Goal: Task Accomplishment & Management: Complete application form

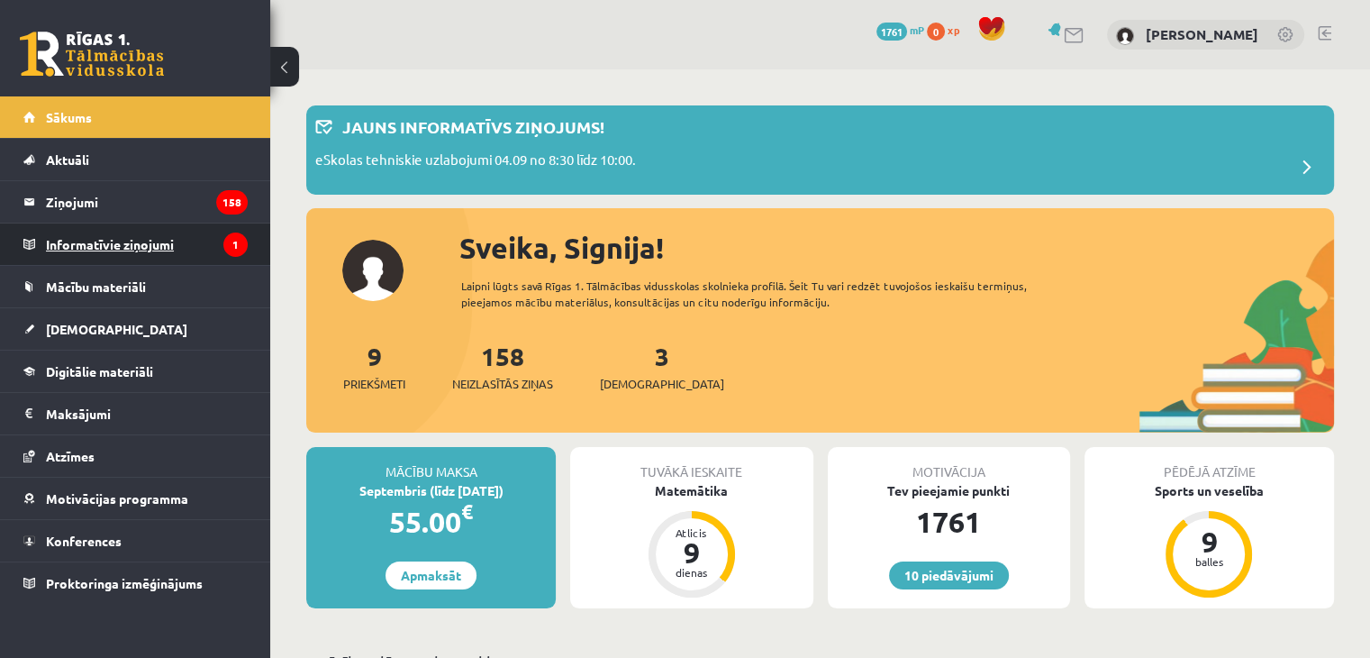
click at [168, 250] on legend "Informatīvie ziņojumi 1" at bounding box center [147, 243] width 202 height 41
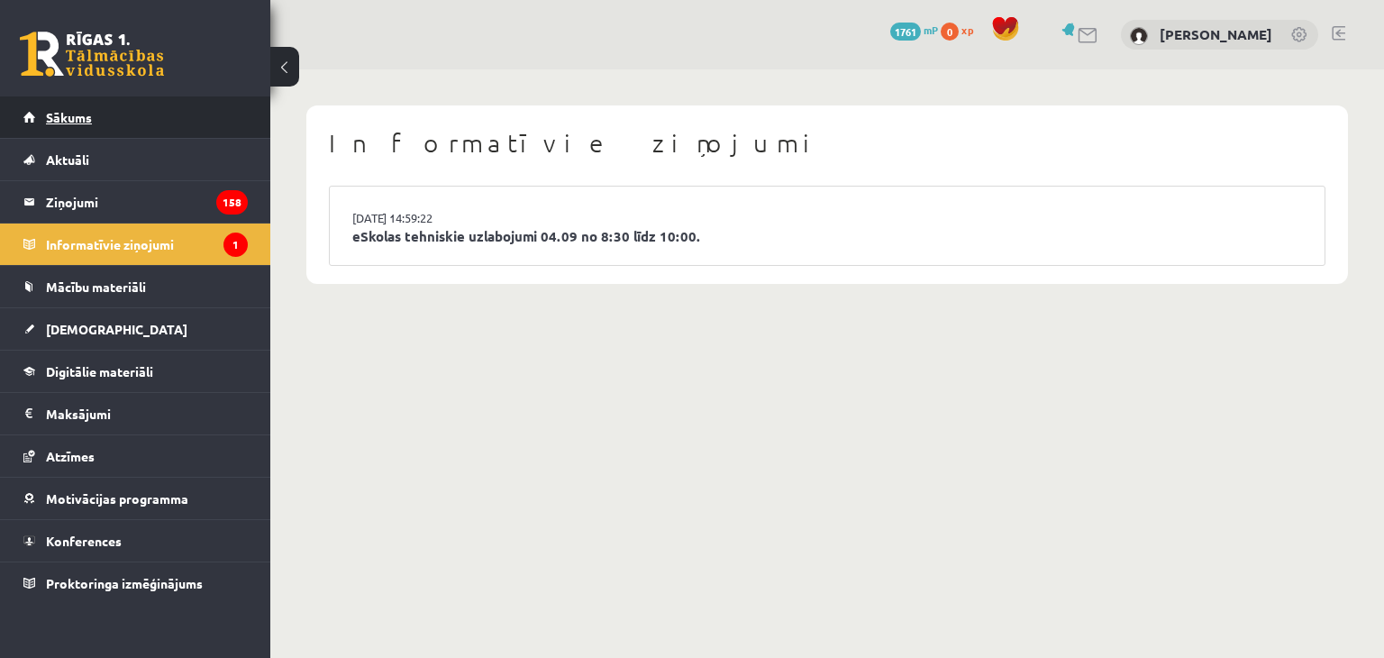
click at [173, 123] on link "Sākums" at bounding box center [135, 116] width 224 height 41
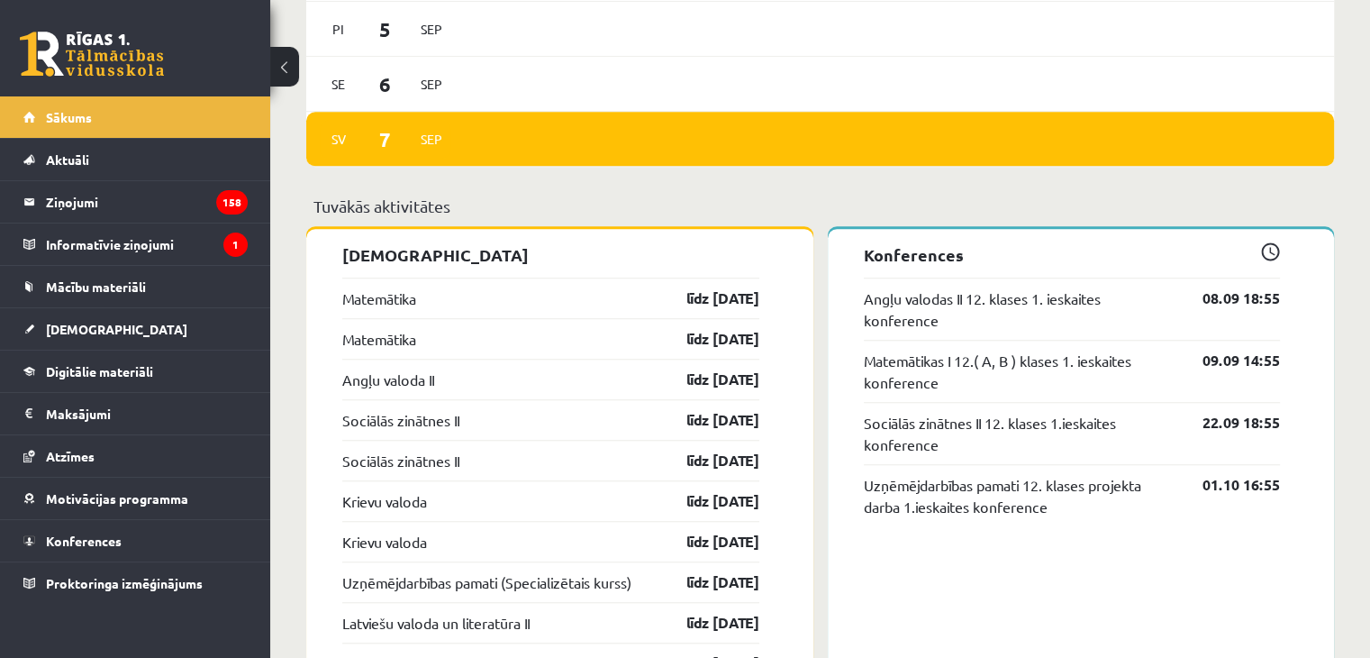
scroll to position [1374, 0]
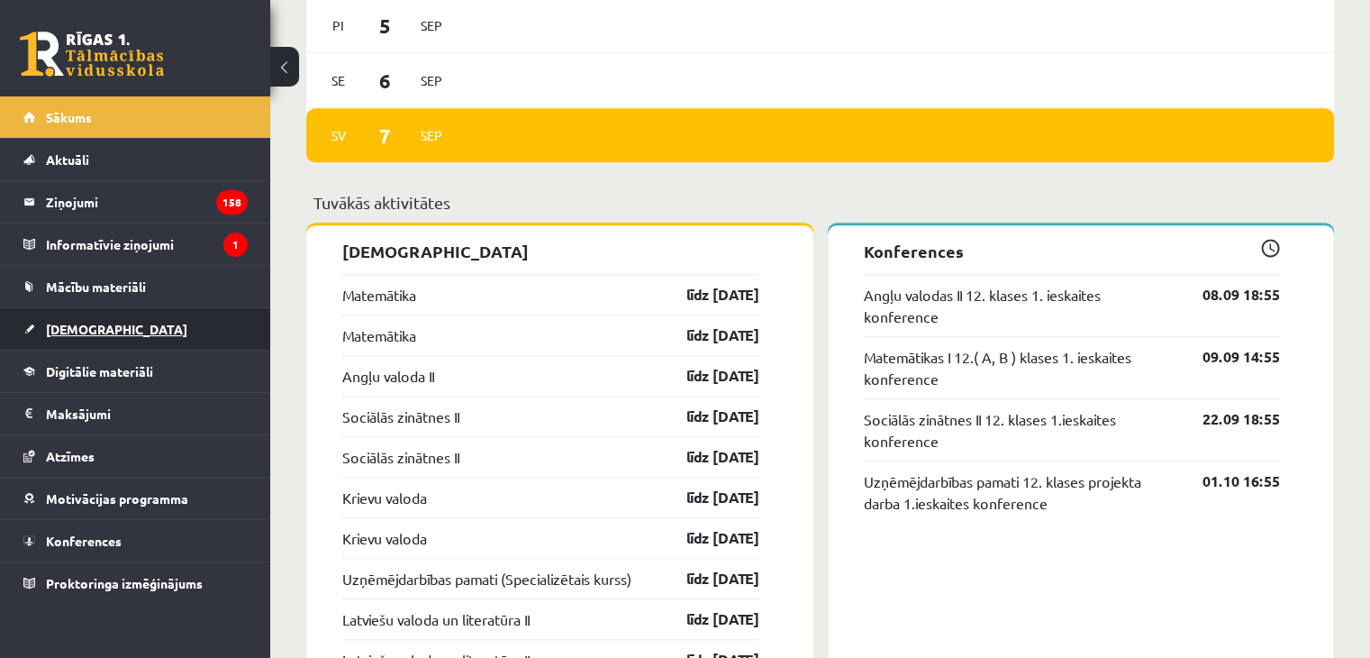
click at [85, 321] on span "[DEMOGRAPHIC_DATA]" at bounding box center [116, 329] width 141 height 16
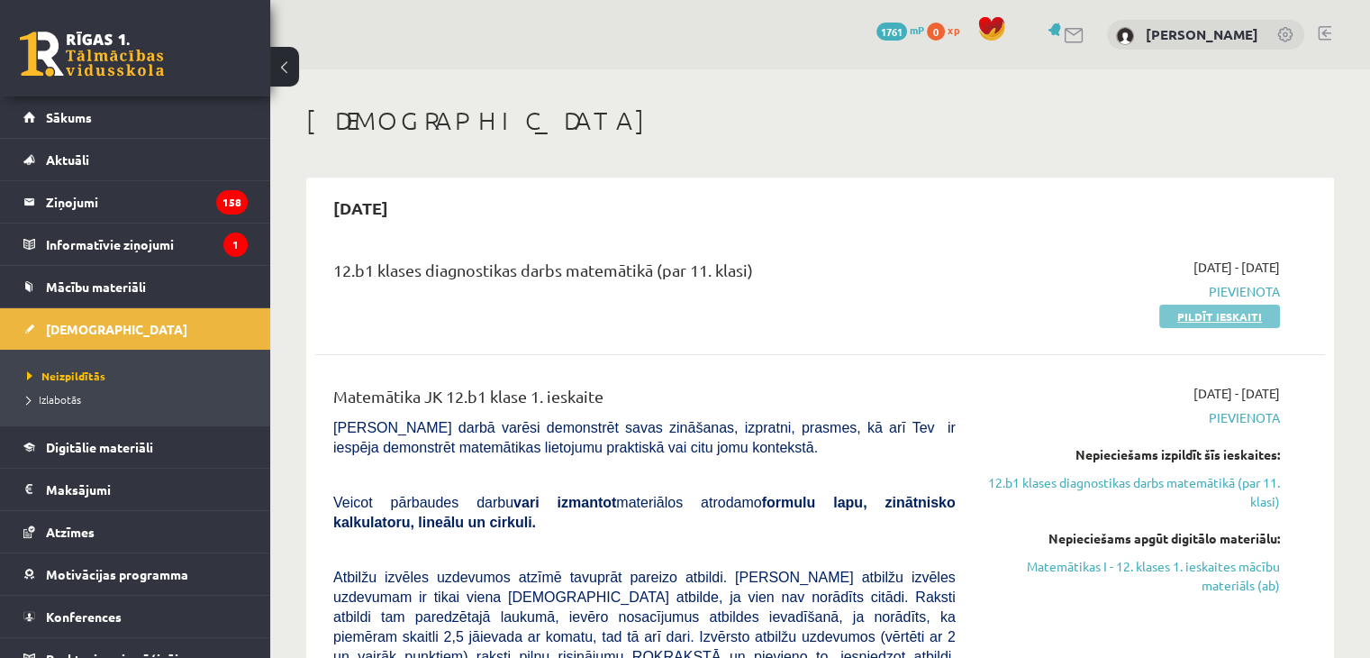
click at [1213, 316] on link "Pildīt ieskaiti" at bounding box center [1220, 316] width 121 height 23
drag, startPoint x: 1212, startPoint y: 320, endPoint x: 768, endPoint y: 93, distance: 498.8
click at [1212, 320] on link "Pildīt ieskaiti" at bounding box center [1220, 316] width 121 height 23
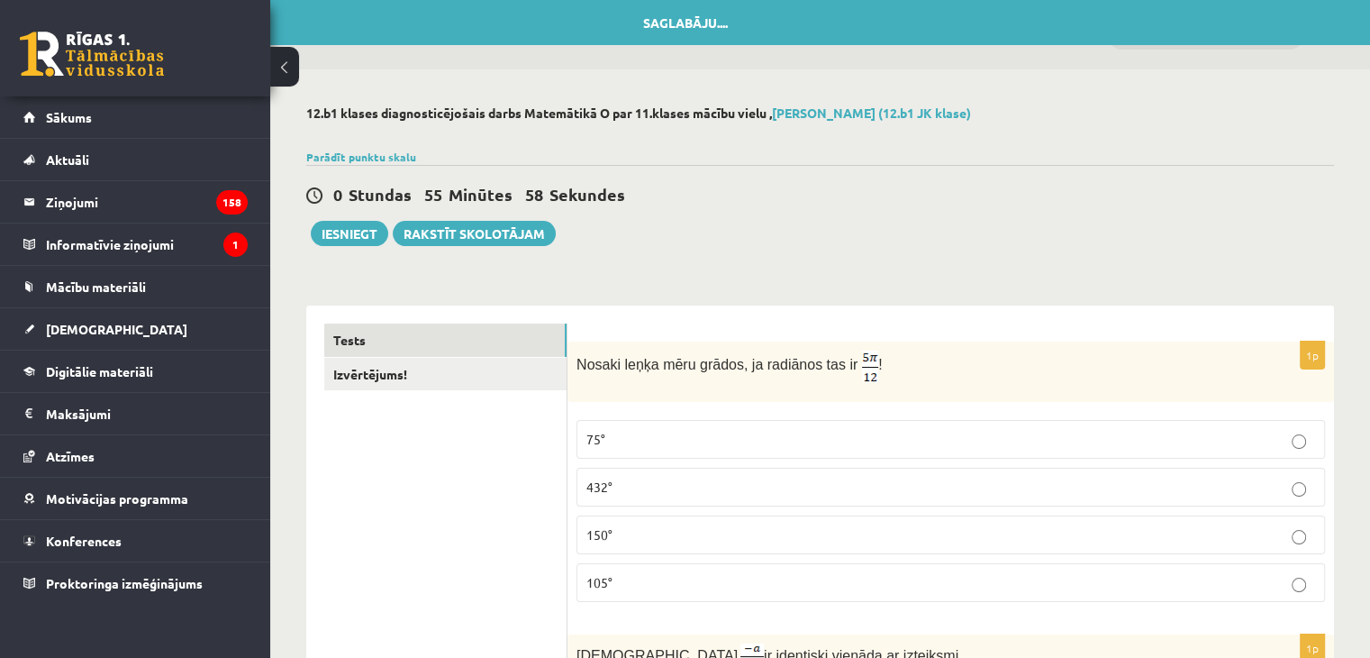
click at [1300, 432] on p "75°" at bounding box center [951, 439] width 729 height 19
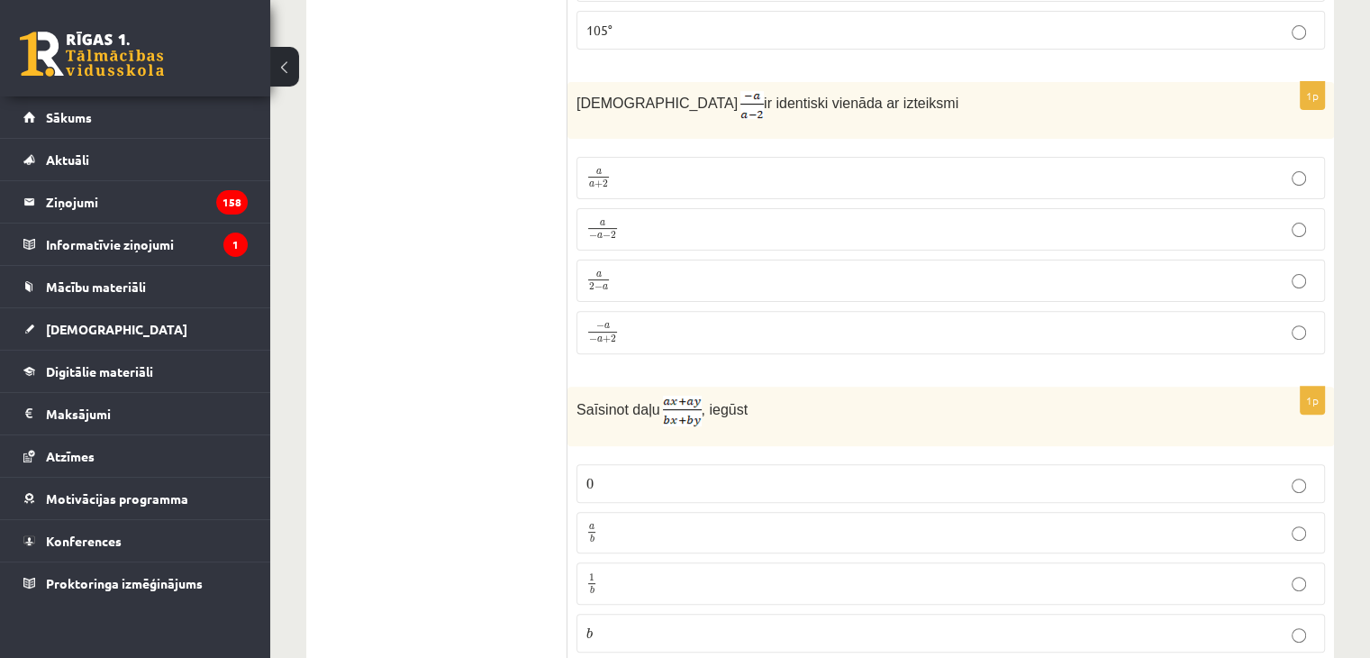
scroll to position [443, 0]
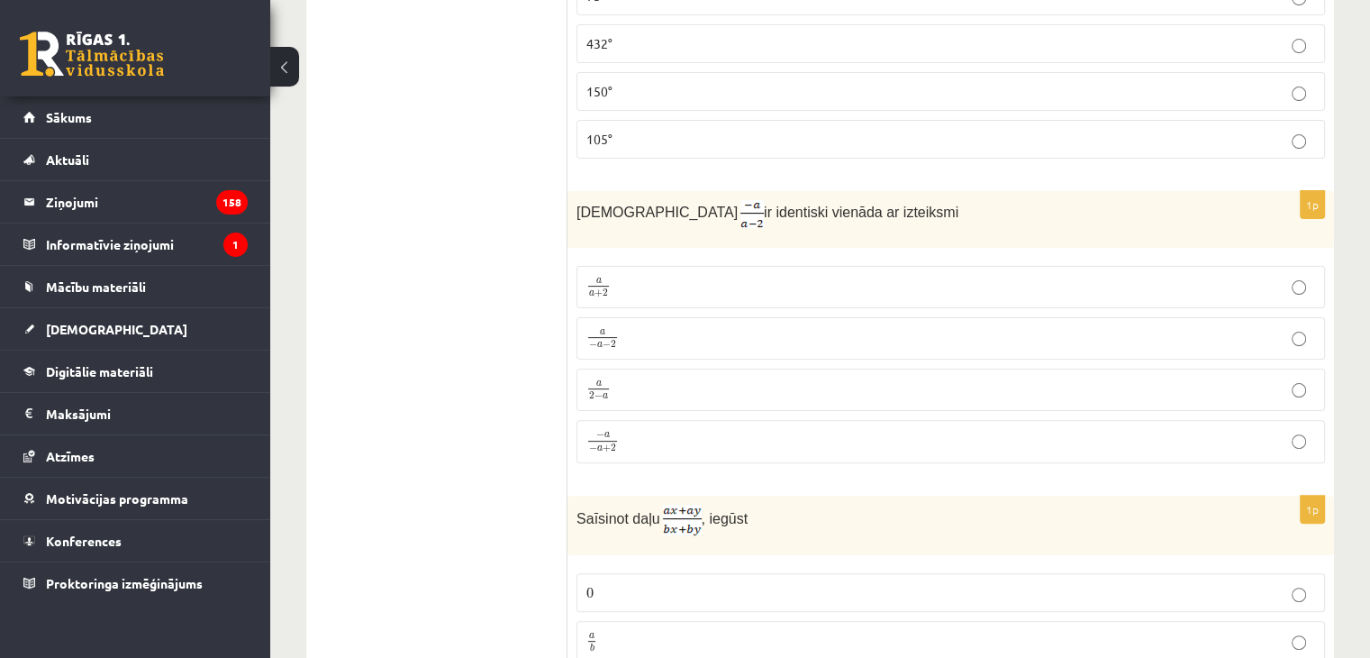
click at [1227, 387] on p "a 2 − a a 2 − a" at bounding box center [951, 389] width 729 height 23
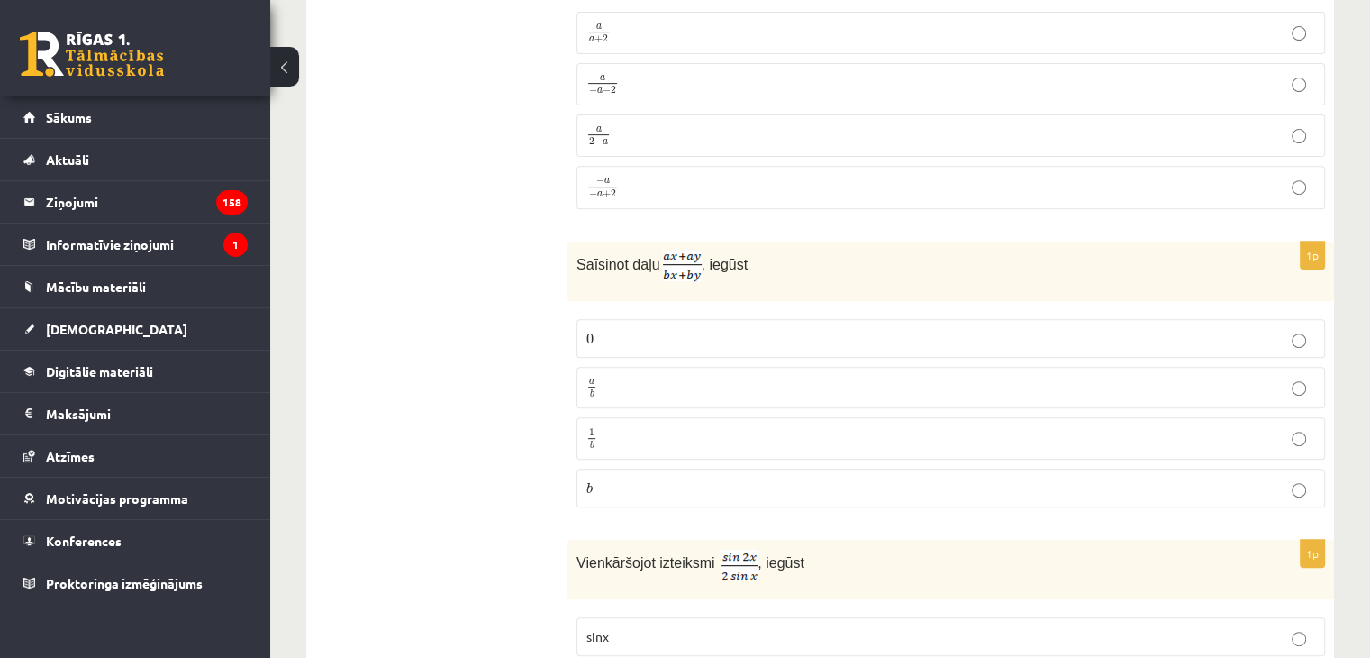
scroll to position [730, 0]
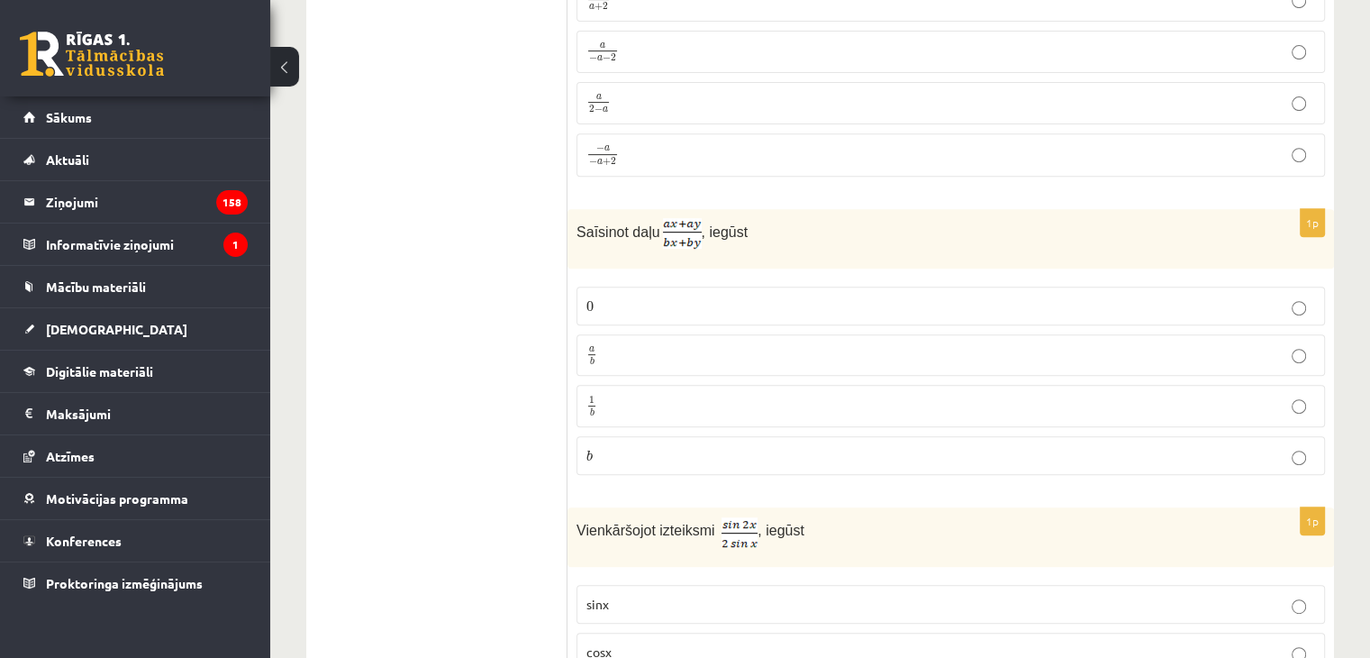
click at [1186, 344] on p "a b a b" at bounding box center [951, 355] width 729 height 23
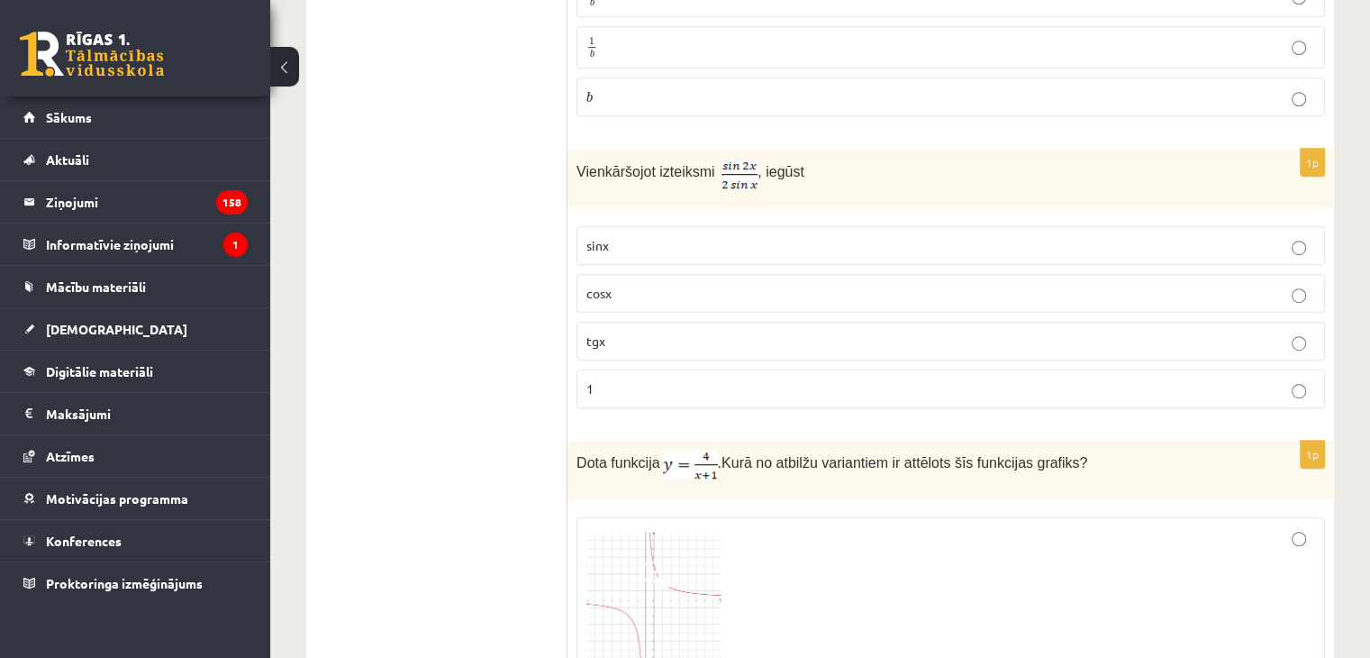
scroll to position [1110, 0]
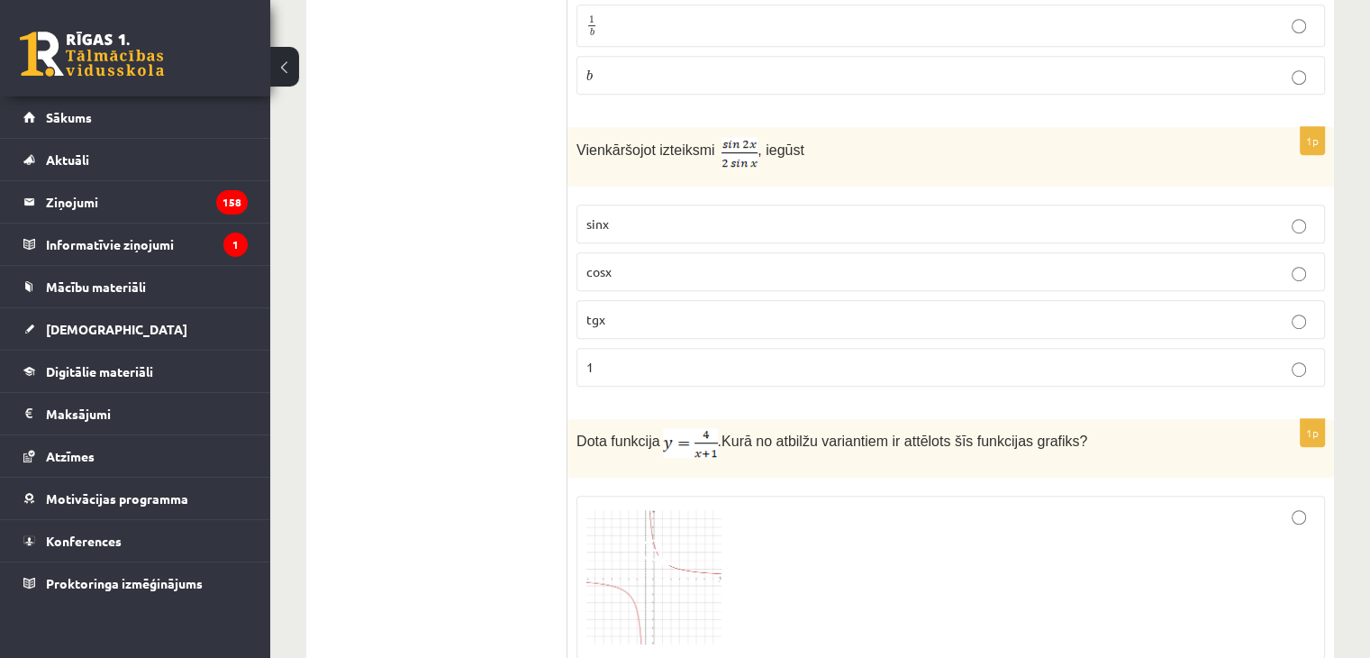
click at [917, 234] on label "sinx" at bounding box center [951, 224] width 749 height 39
click at [922, 262] on p "cosx" at bounding box center [951, 271] width 729 height 19
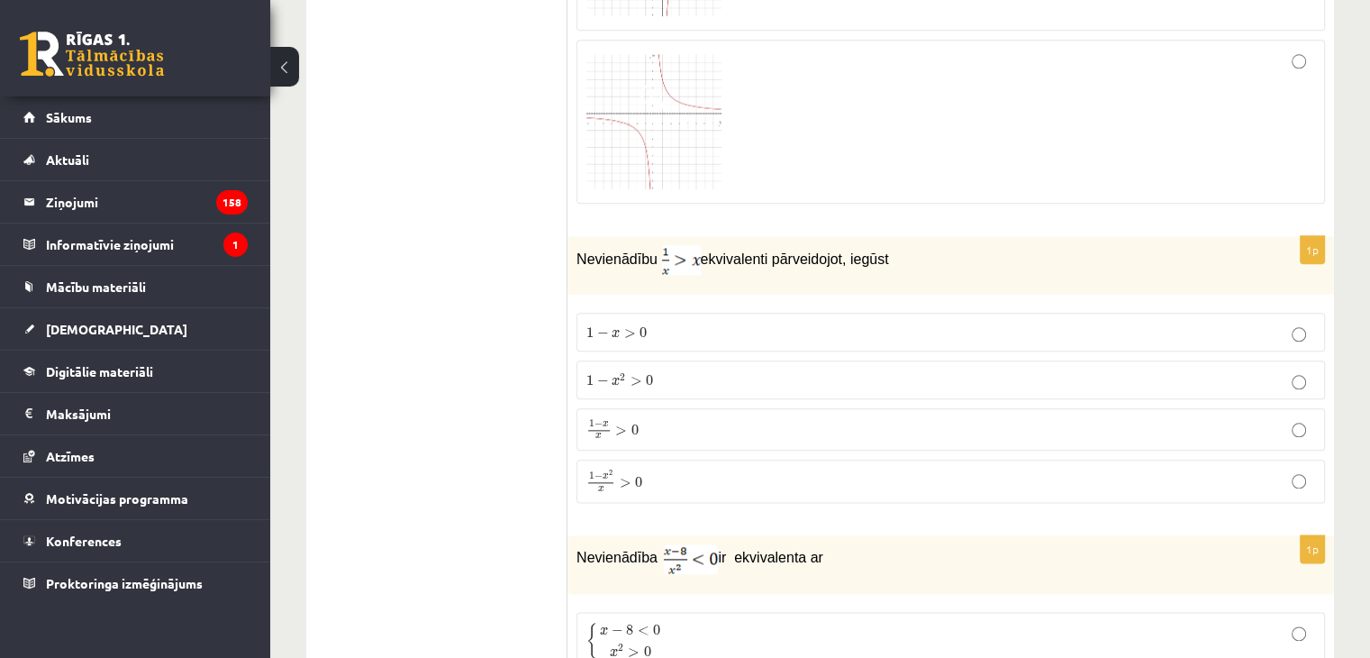
scroll to position [2029, 0]
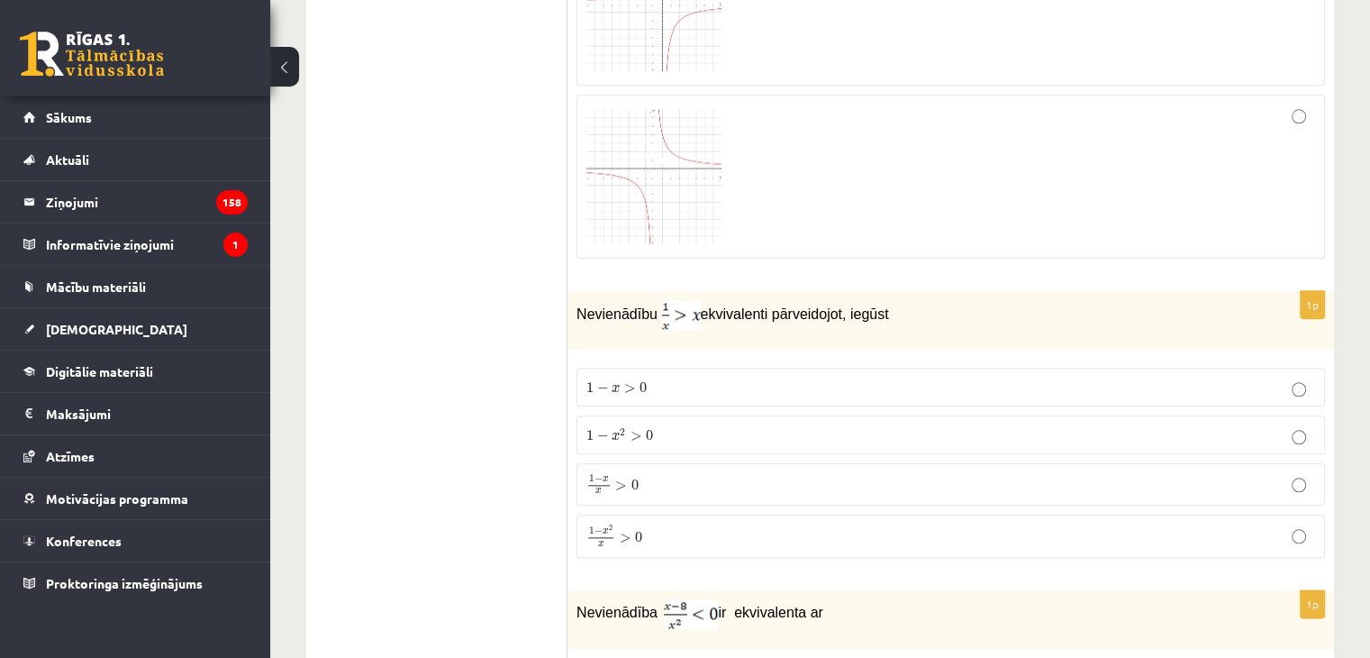
click at [856, 529] on p "1 − x 2 x > 0 1 − x 2 x > 0" at bounding box center [951, 535] width 729 height 23
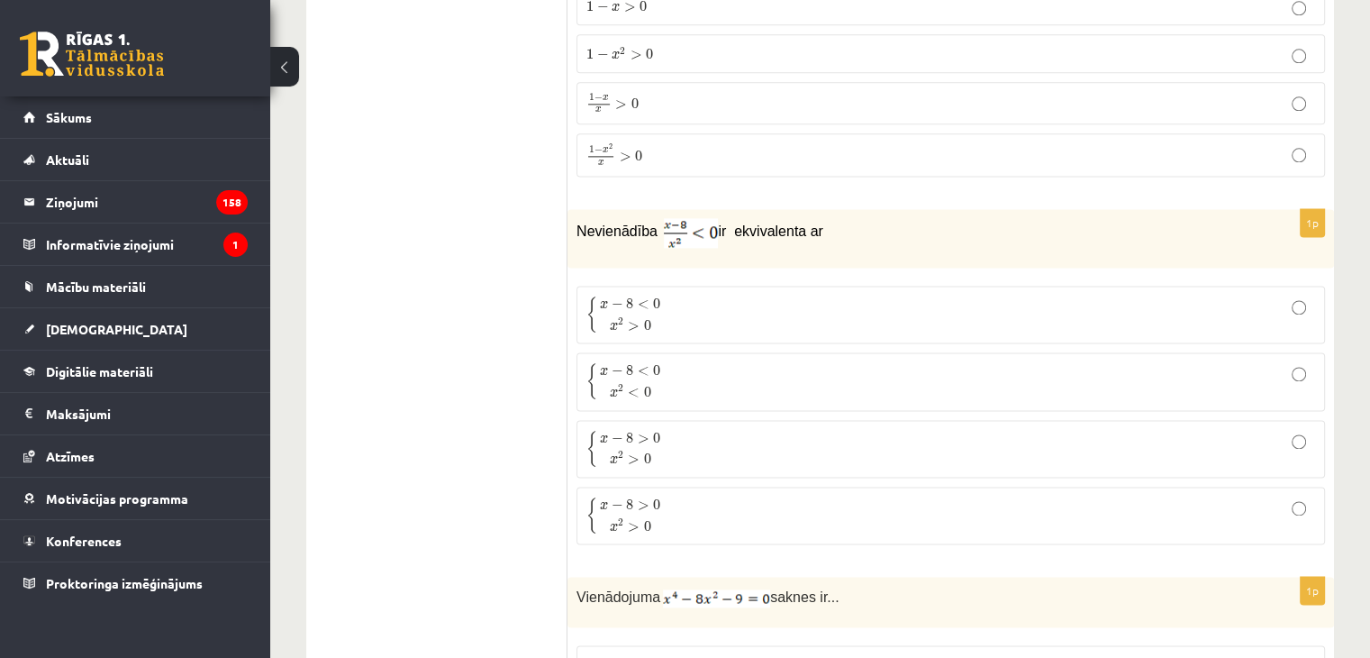
scroll to position [2432, 0]
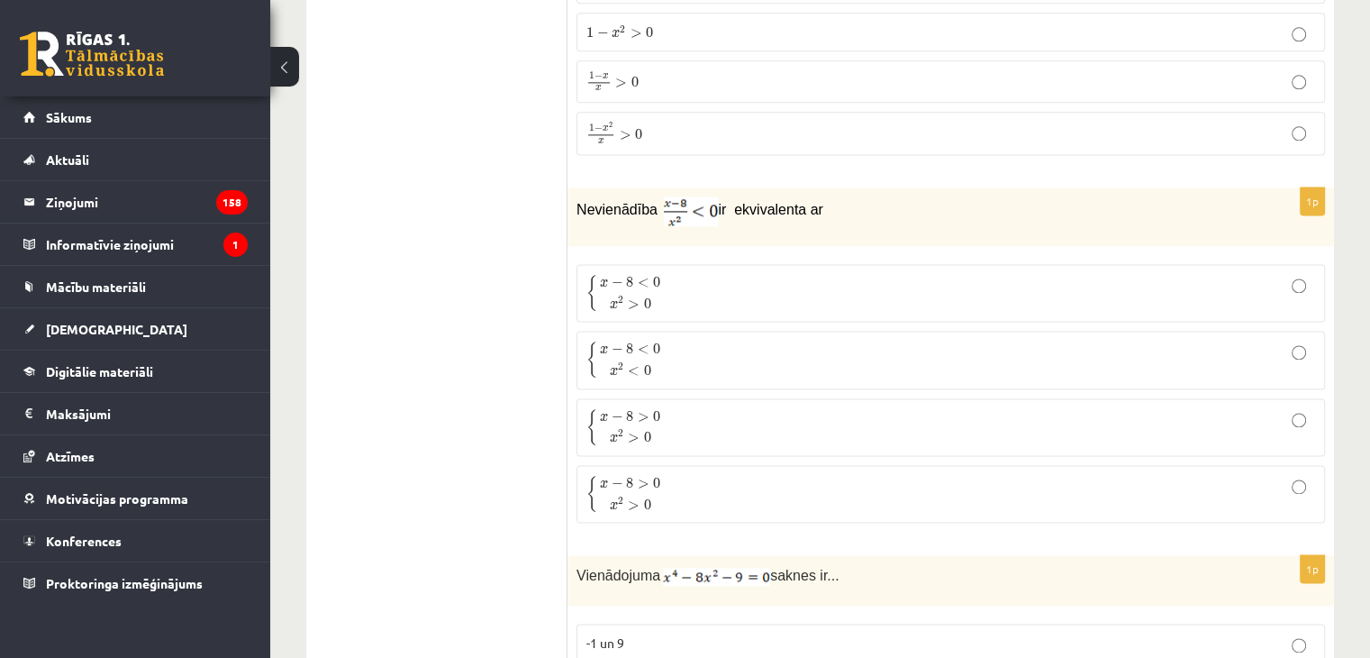
click at [1234, 348] on p "{ x − 8 < 0 x 2 < 0 { x − 8 < 0 x 2 < 0" at bounding box center [951, 360] width 729 height 38
click at [1331, 343] on div "1p Nevienādība ir ekvivalenta ar { x − 8 < 0 x 2 > 0 { x − 8 < 0 x 2 > 0 { x − …" at bounding box center [951, 362] width 767 height 350
click at [866, 274] on p "{ x − 8 < 0 x 2 > 0 { x − 8 < 0 x 2 > 0" at bounding box center [951, 293] width 729 height 38
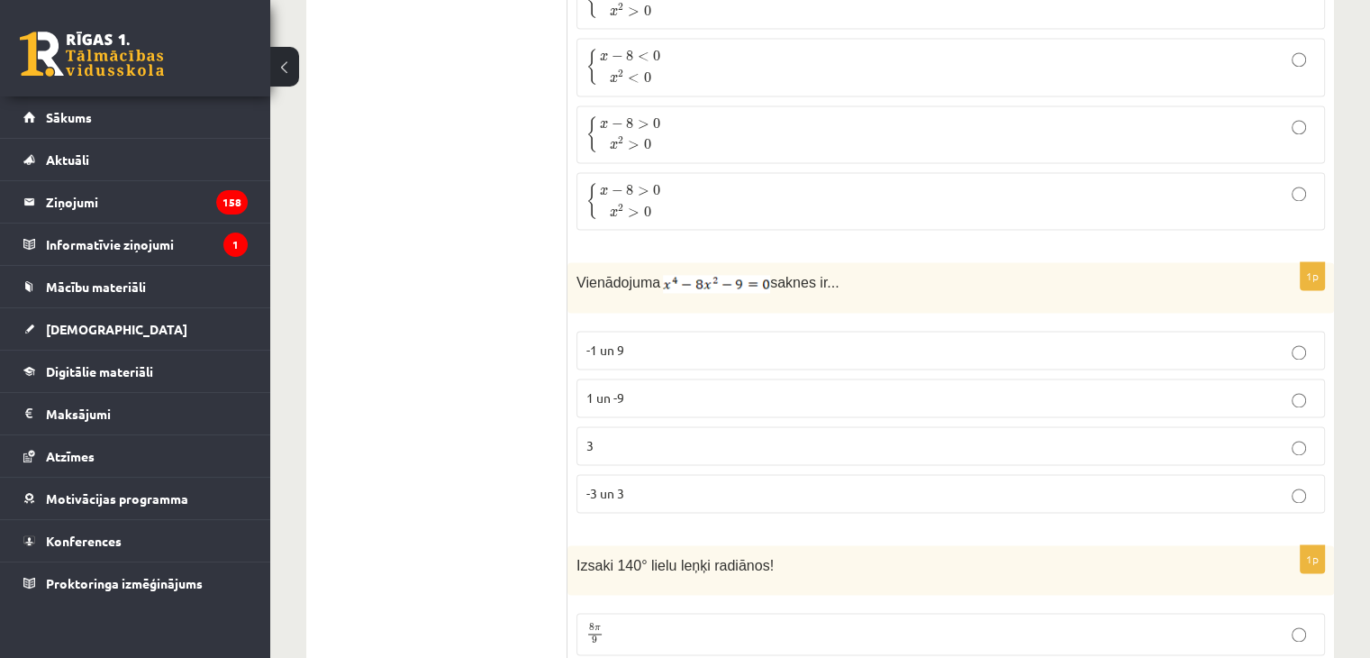
scroll to position [2746, 0]
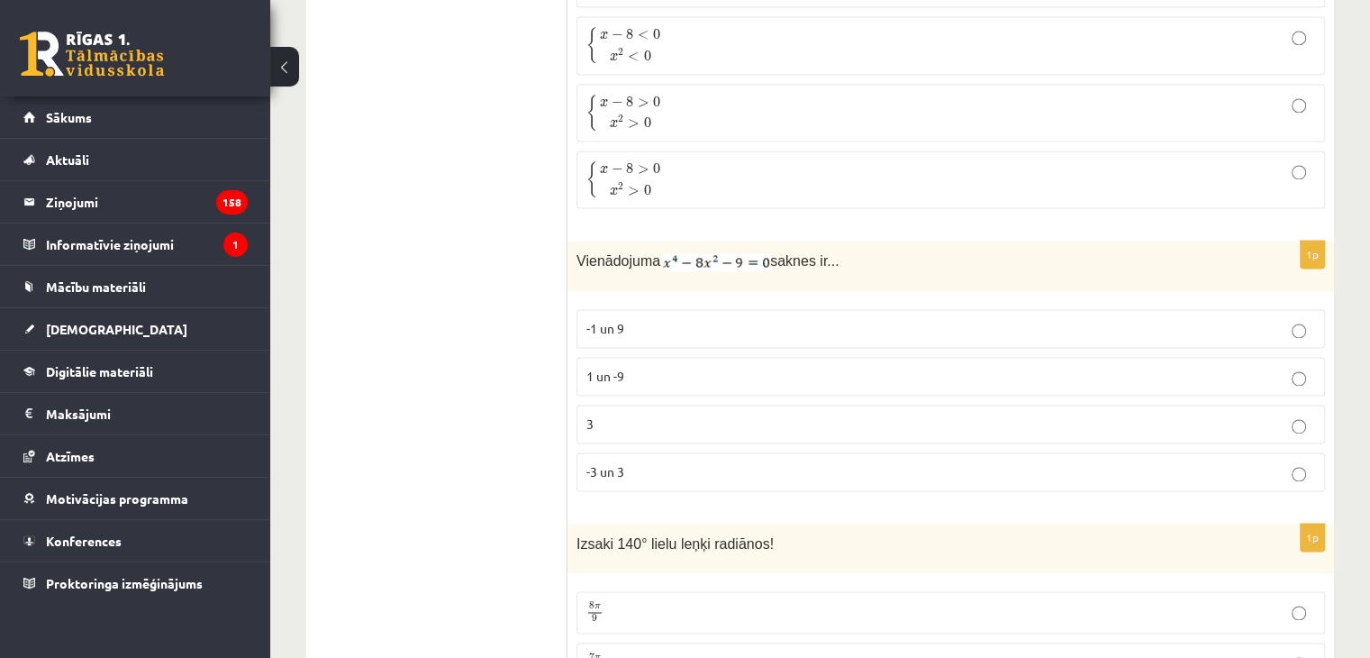
click at [962, 462] on p "-3 un 3" at bounding box center [951, 471] width 729 height 19
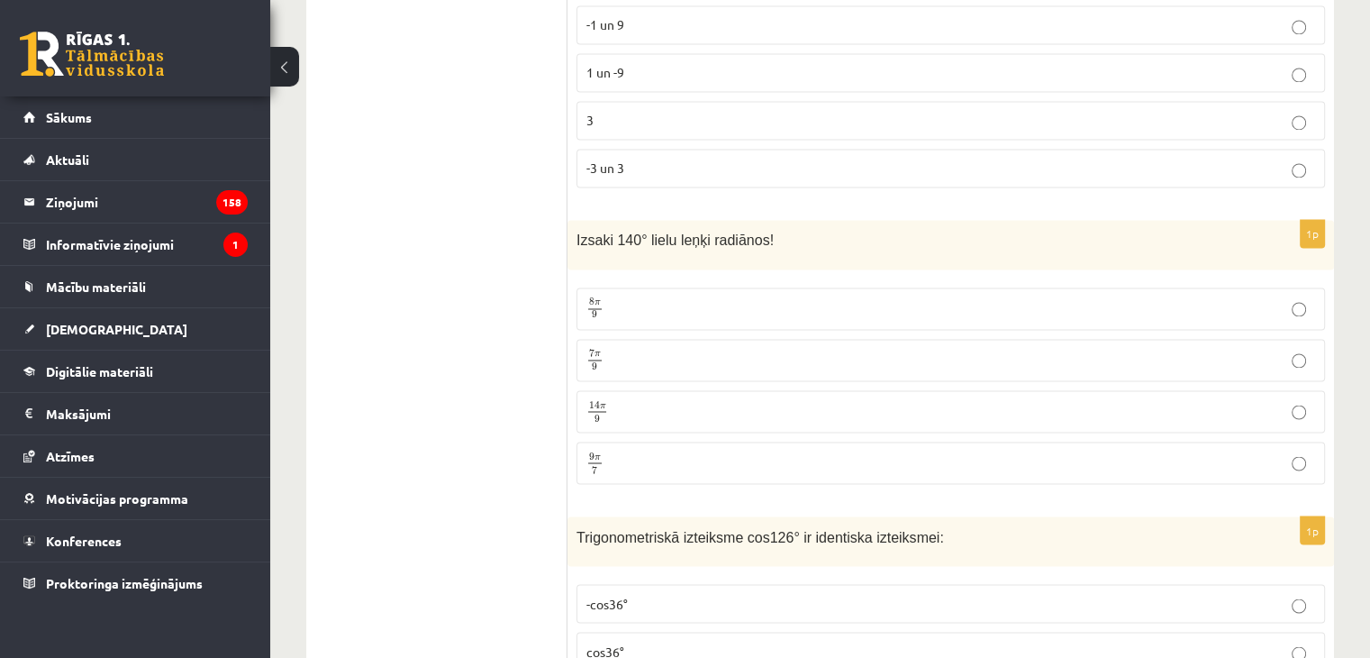
scroll to position [3061, 0]
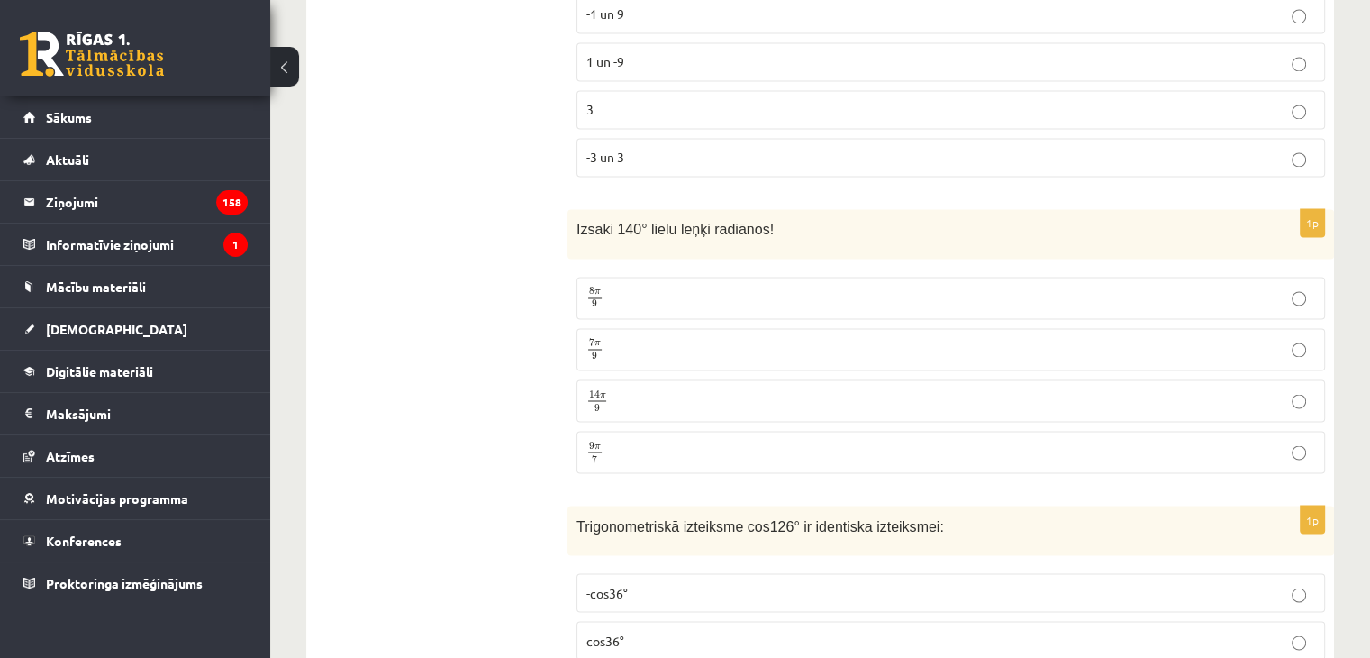
click at [1062, 338] on p "7 π 9 7 π 9" at bounding box center [951, 349] width 729 height 23
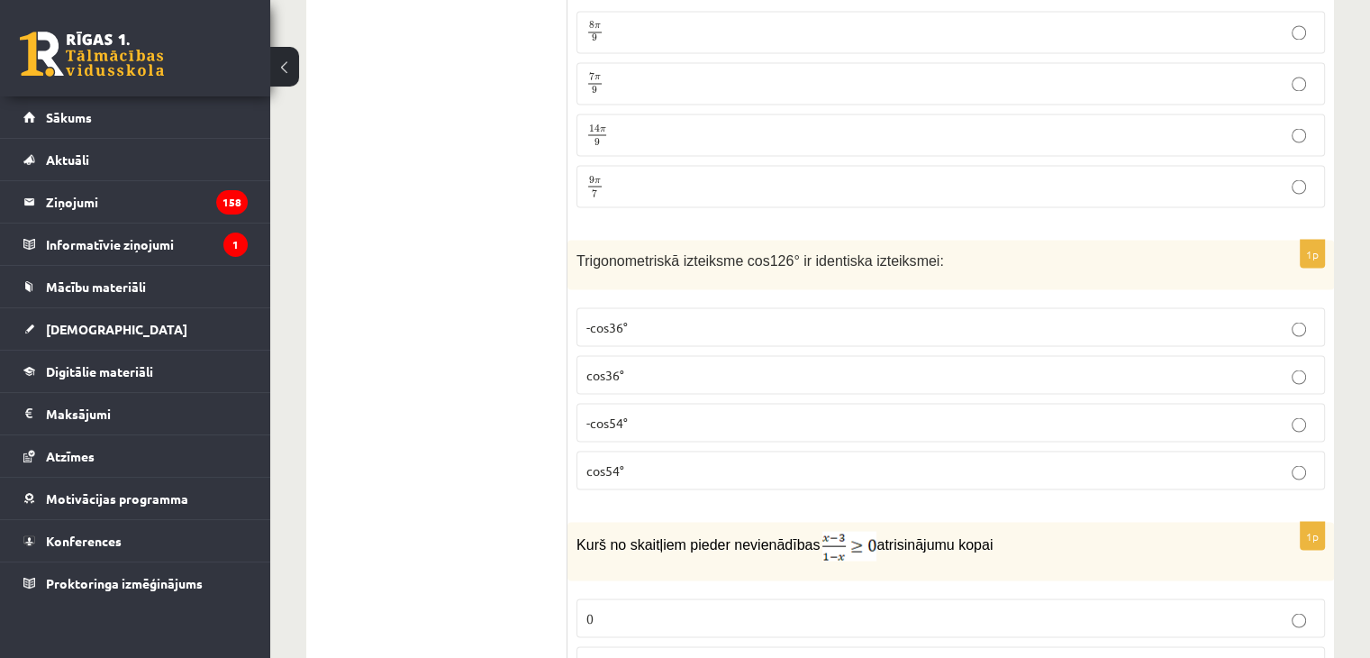
scroll to position [3305, 0]
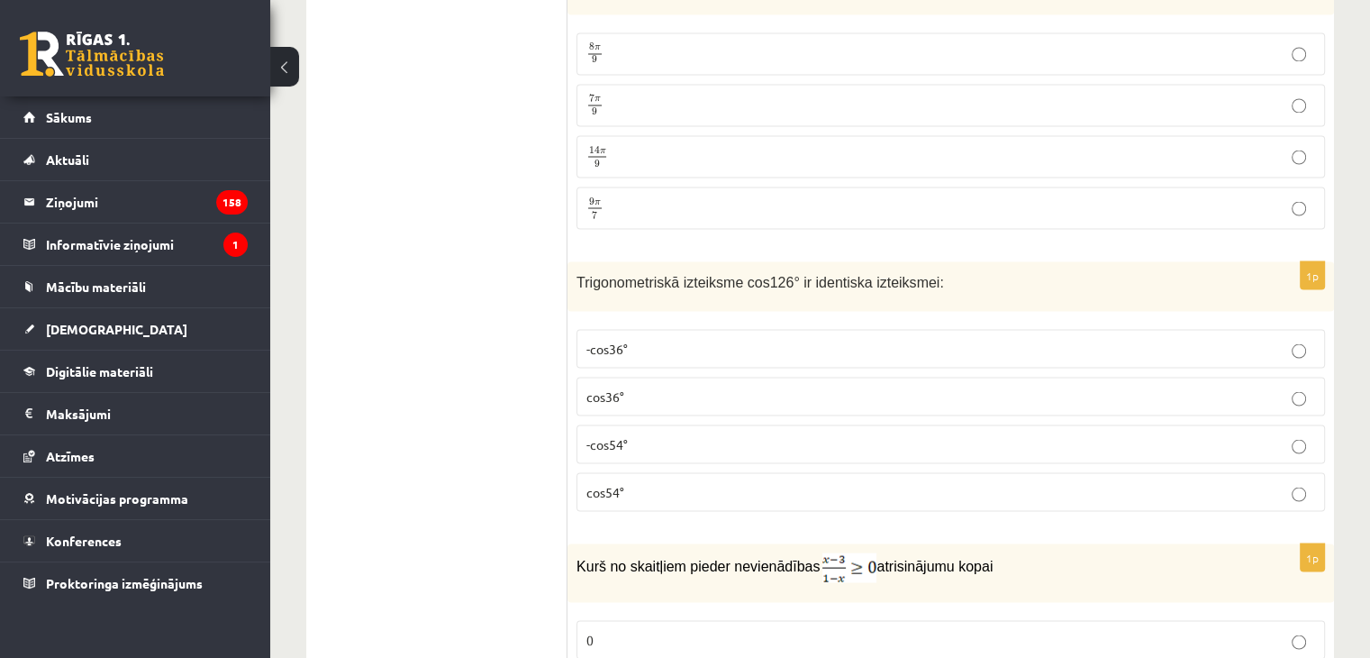
click at [887, 434] on p "-cos54°" at bounding box center [951, 443] width 729 height 19
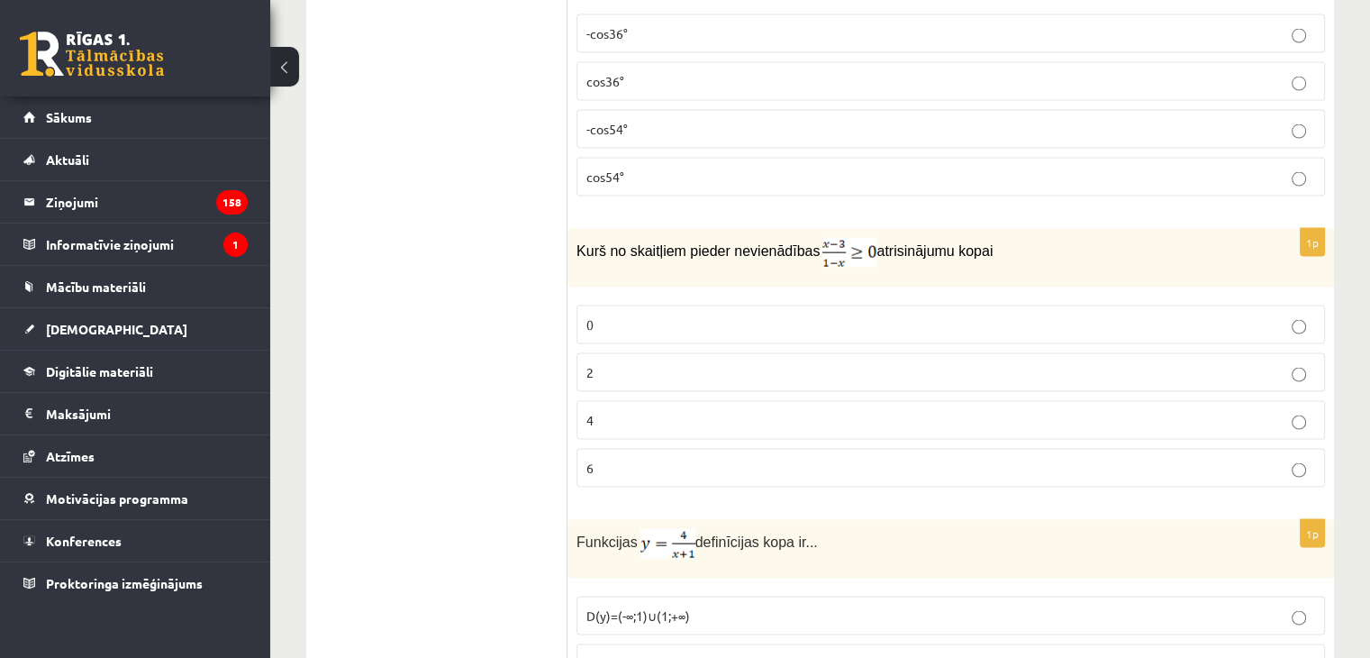
scroll to position [3641, 0]
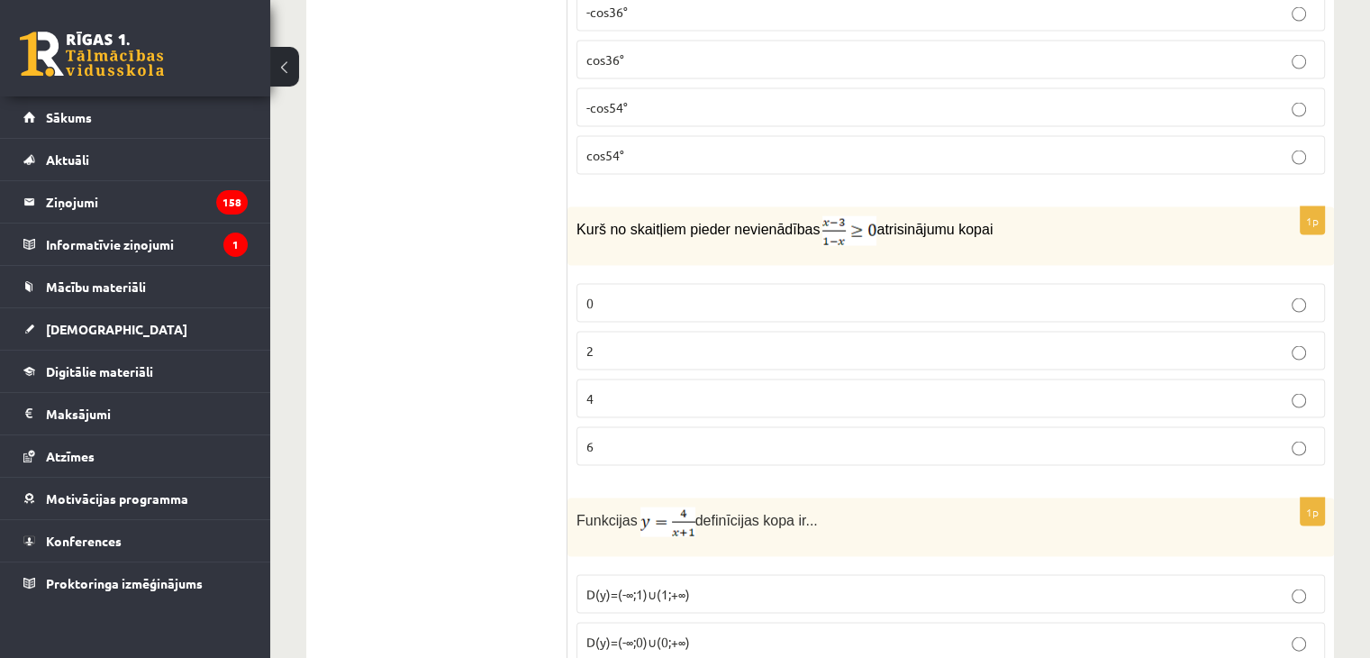
click at [1231, 284] on label "0" at bounding box center [951, 303] width 749 height 39
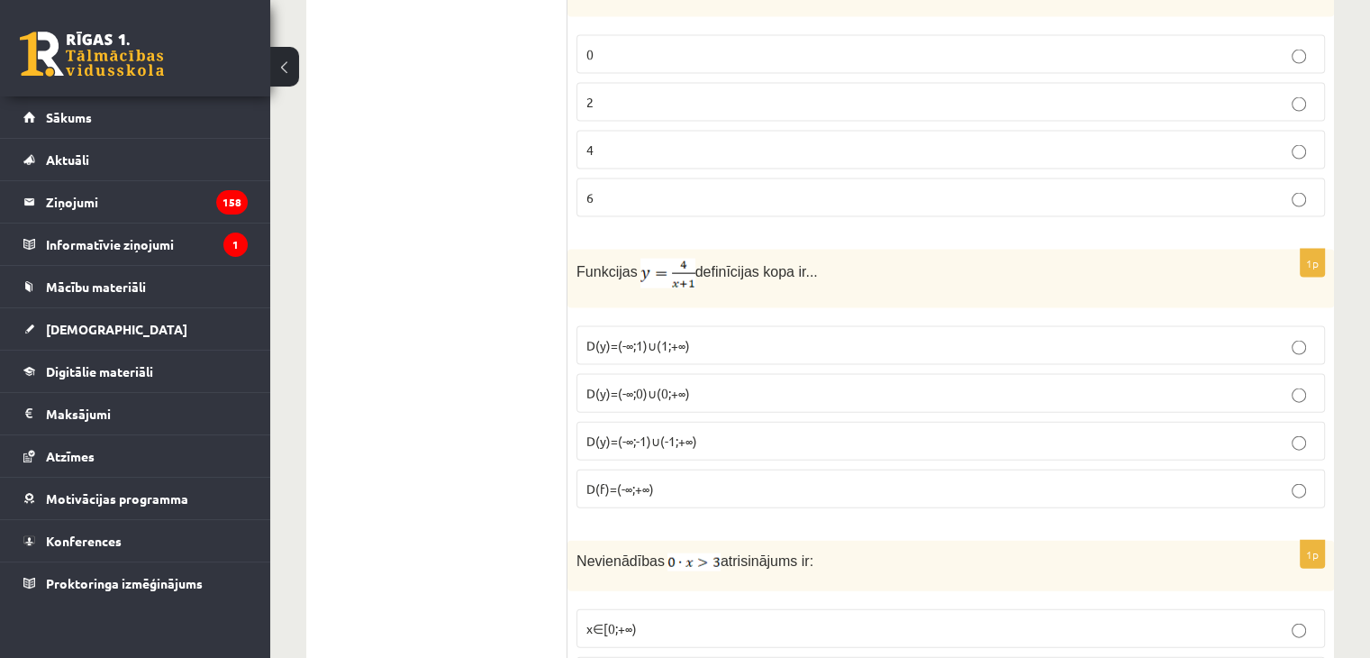
scroll to position [3901, 0]
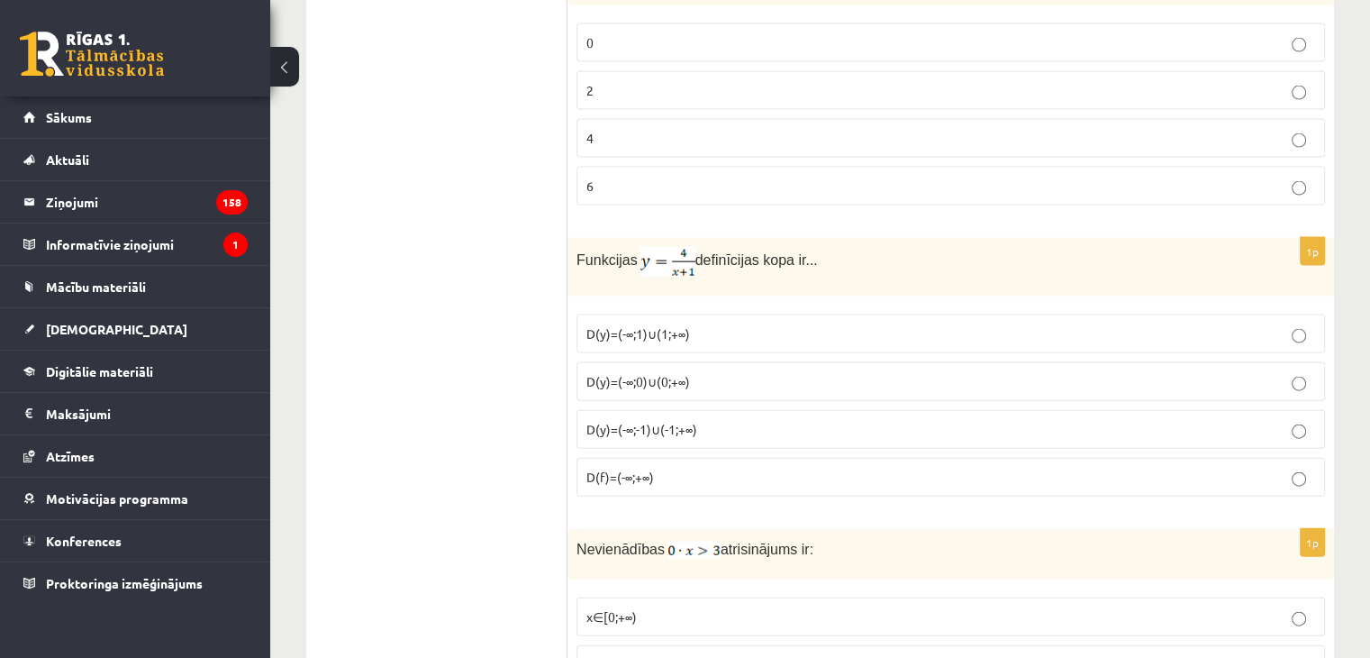
click at [823, 420] on p "D(y)=(-∞;-1)∪(-1;+∞)" at bounding box center [951, 429] width 729 height 19
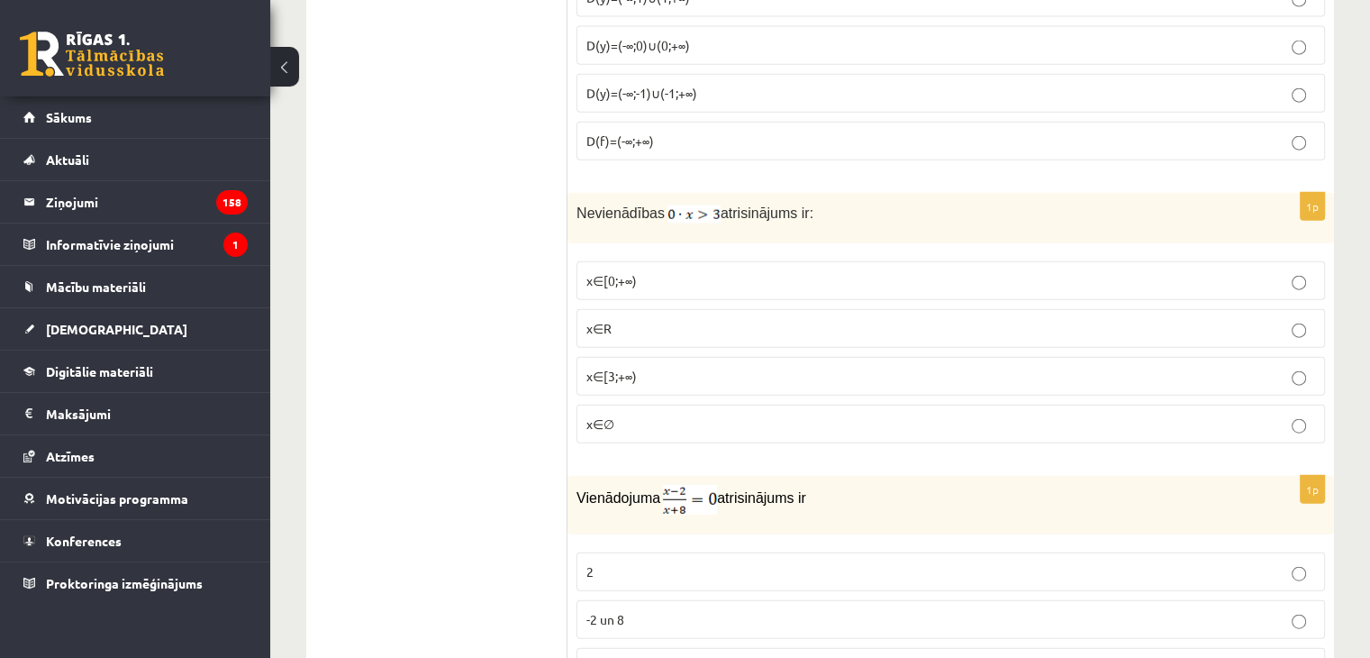
scroll to position [4249, 0]
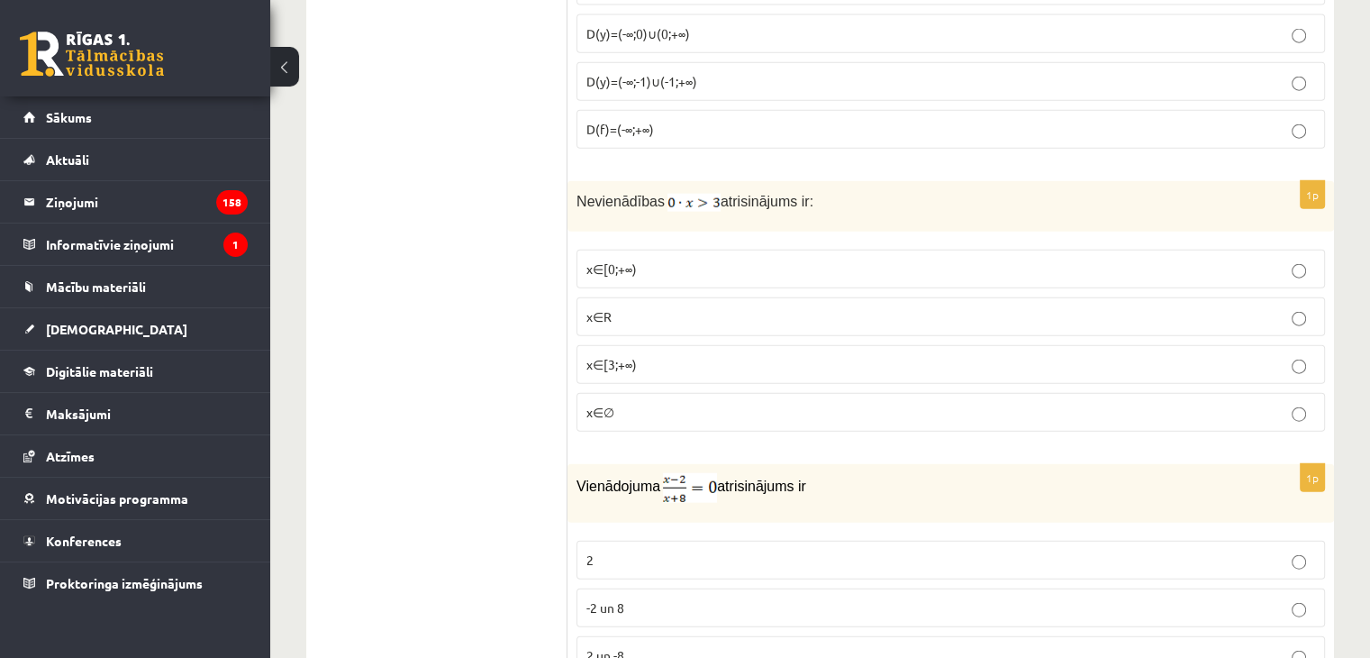
click at [1148, 307] on p "x∈R" at bounding box center [951, 316] width 729 height 19
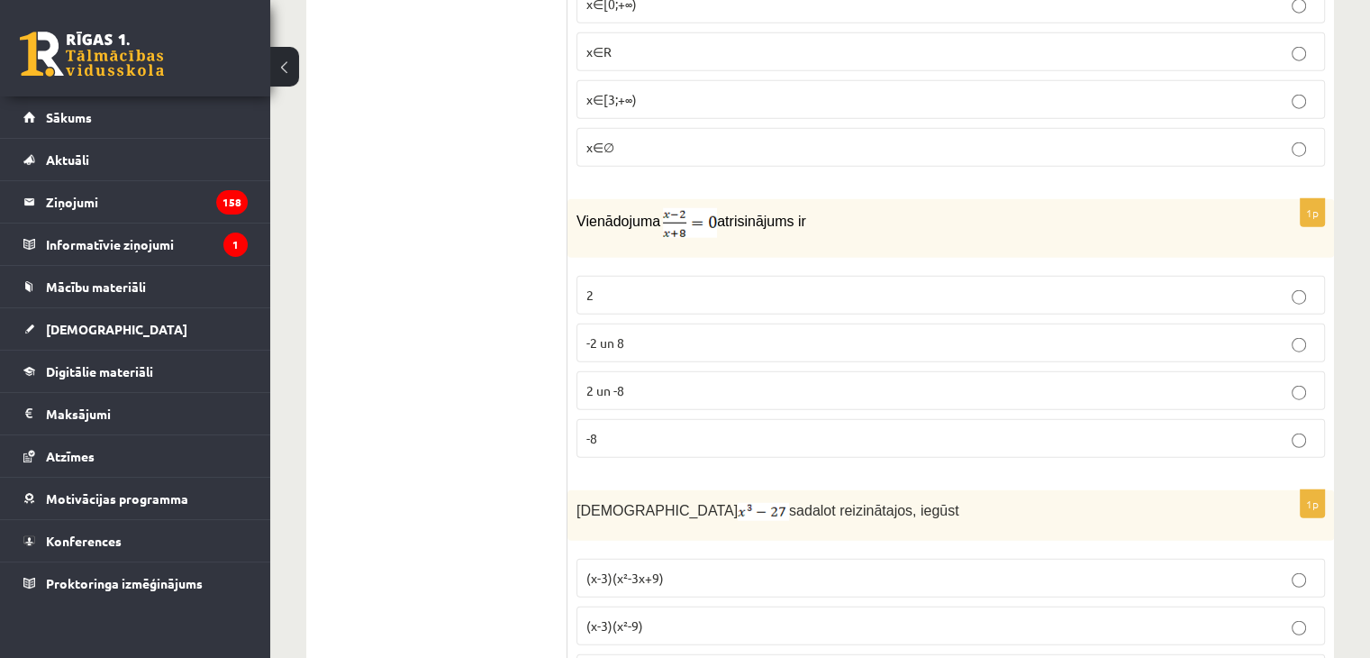
scroll to position [4525, 0]
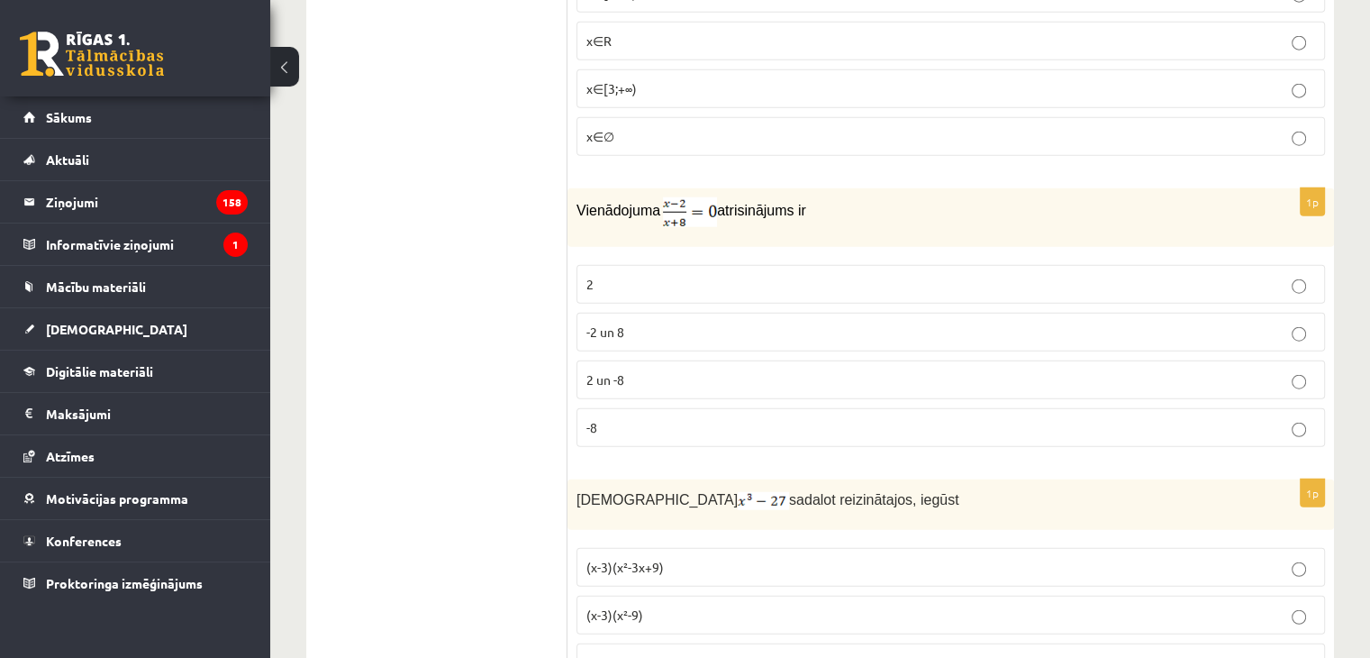
click at [979, 368] on label "2 un -8" at bounding box center [951, 379] width 749 height 39
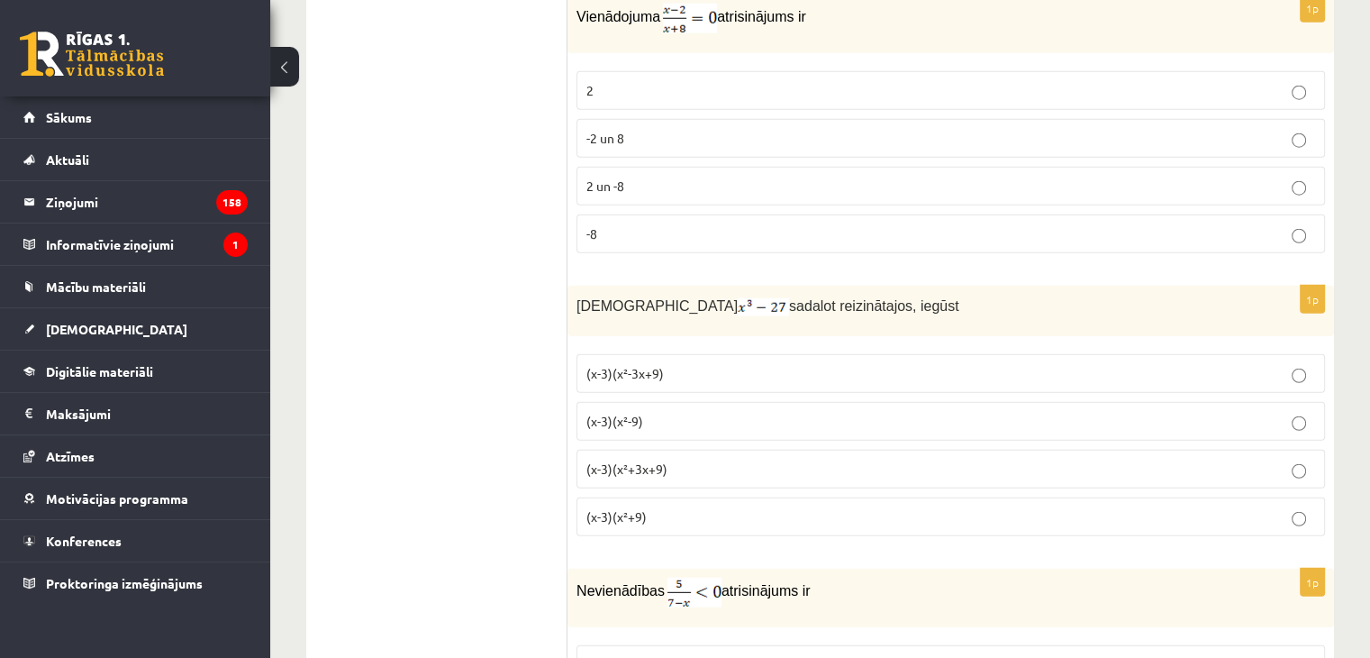
scroll to position [4741, 0]
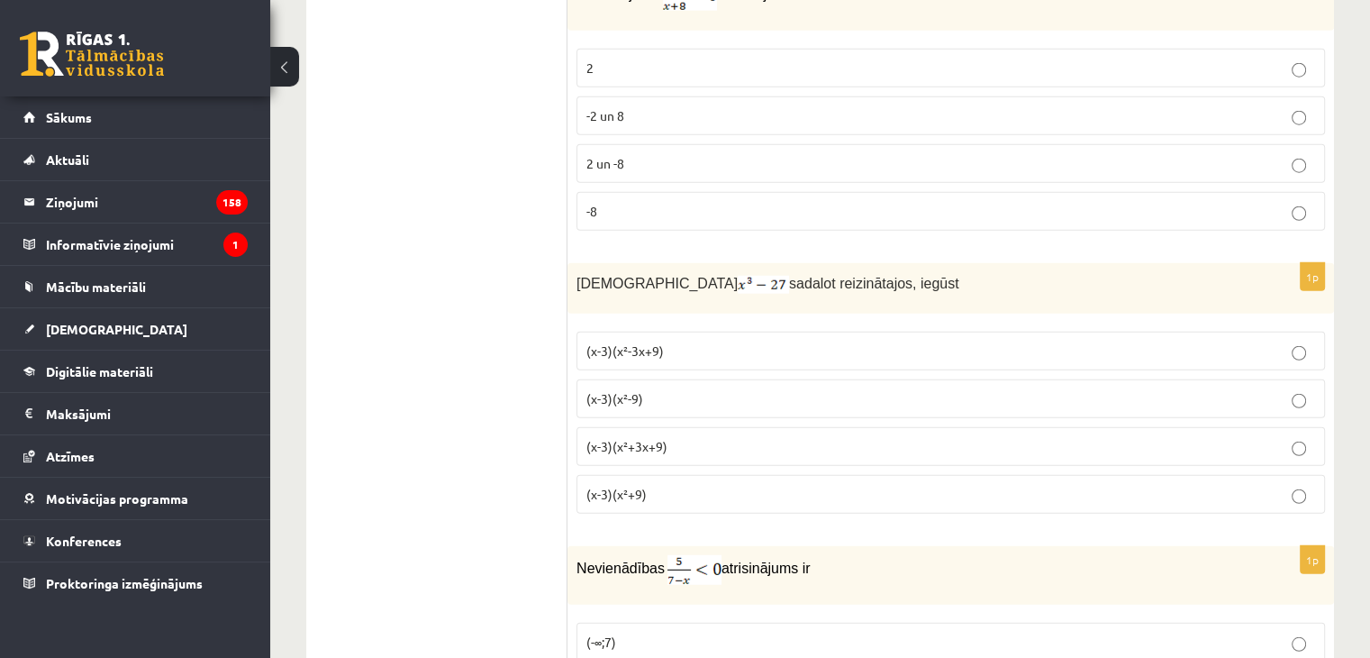
click at [672, 341] on p "(x-3)(x²-3x+9)" at bounding box center [951, 350] width 729 height 19
click at [657, 438] on span "(x-3)(x²+3x+9)" at bounding box center [627, 446] width 81 height 16
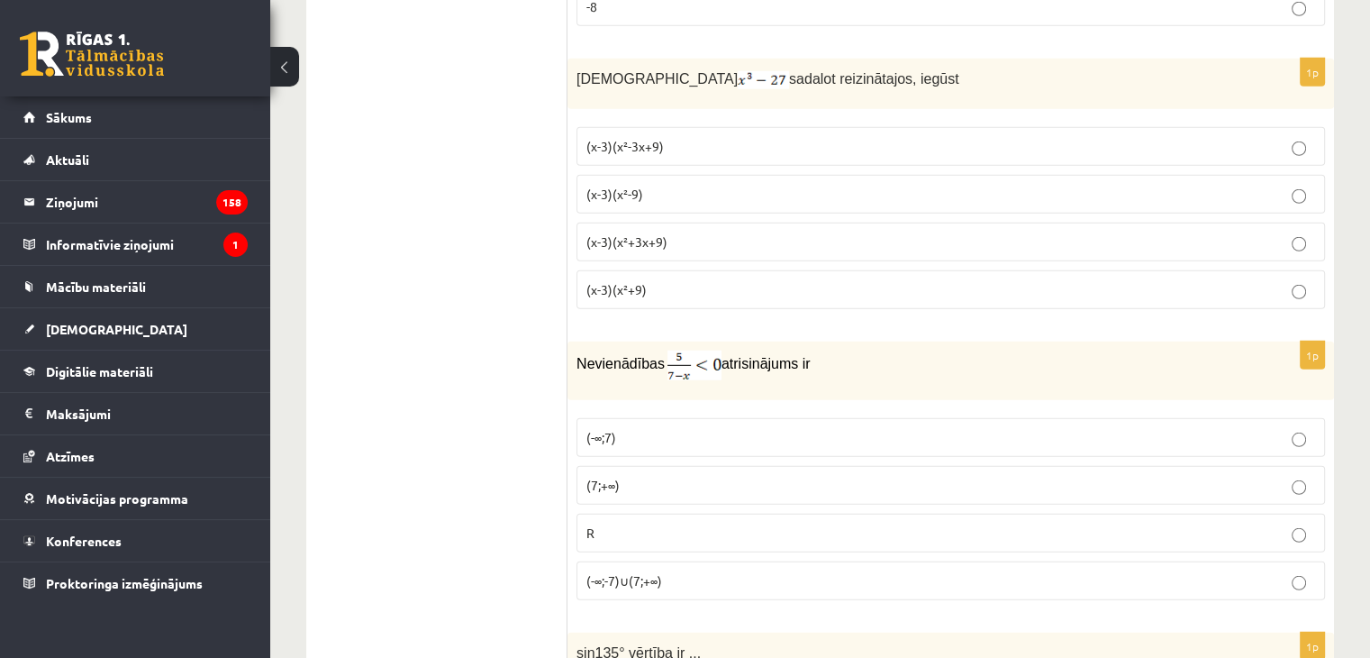
scroll to position [5012, 0]
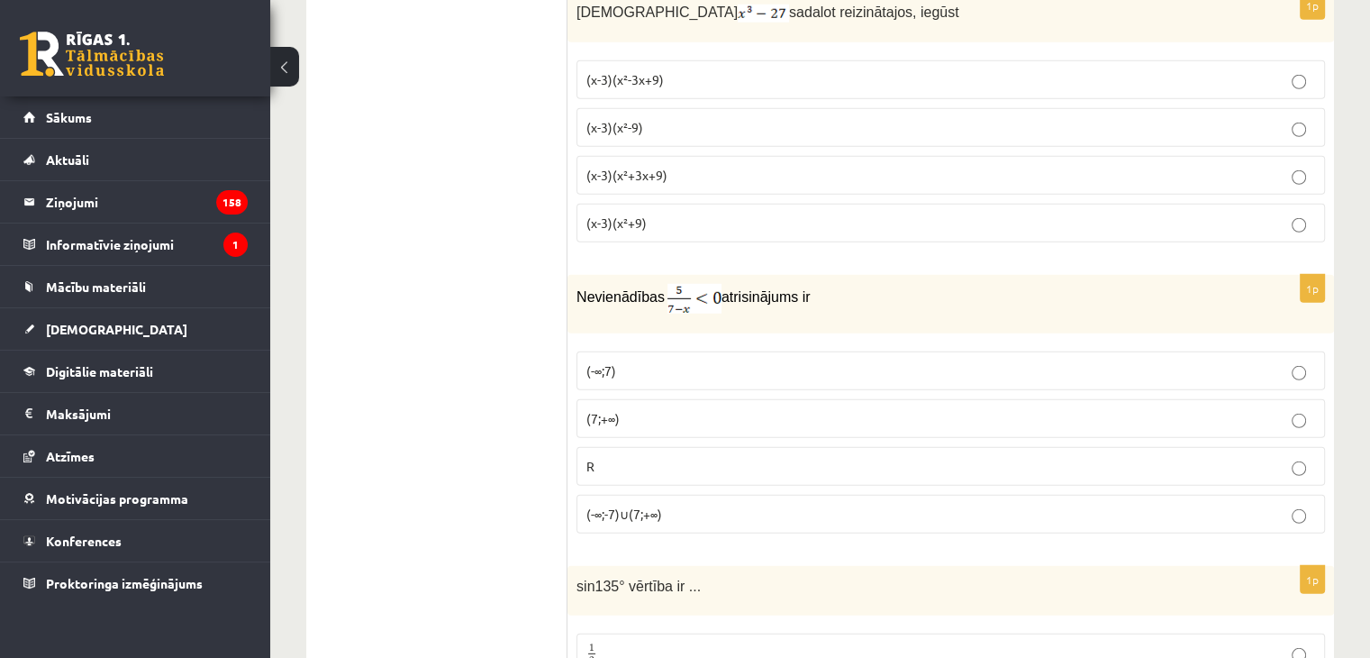
click at [995, 409] on p "(7;+∞)" at bounding box center [951, 418] width 729 height 19
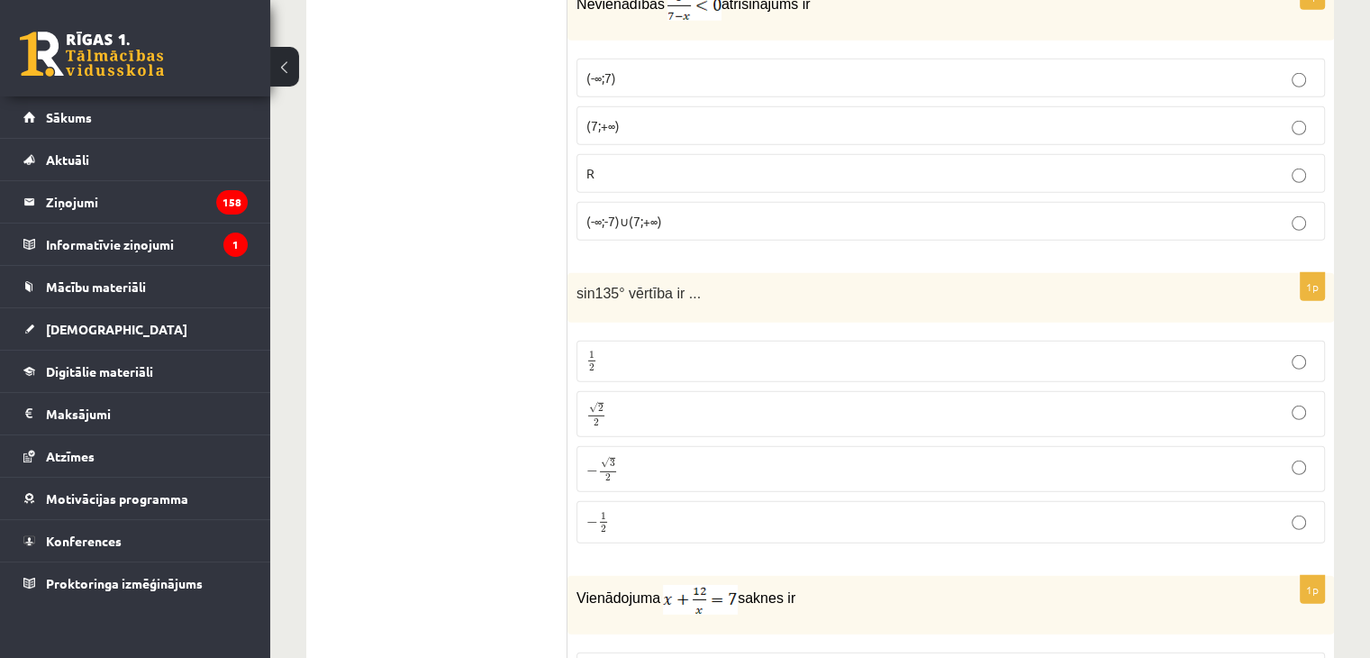
scroll to position [5316, 0]
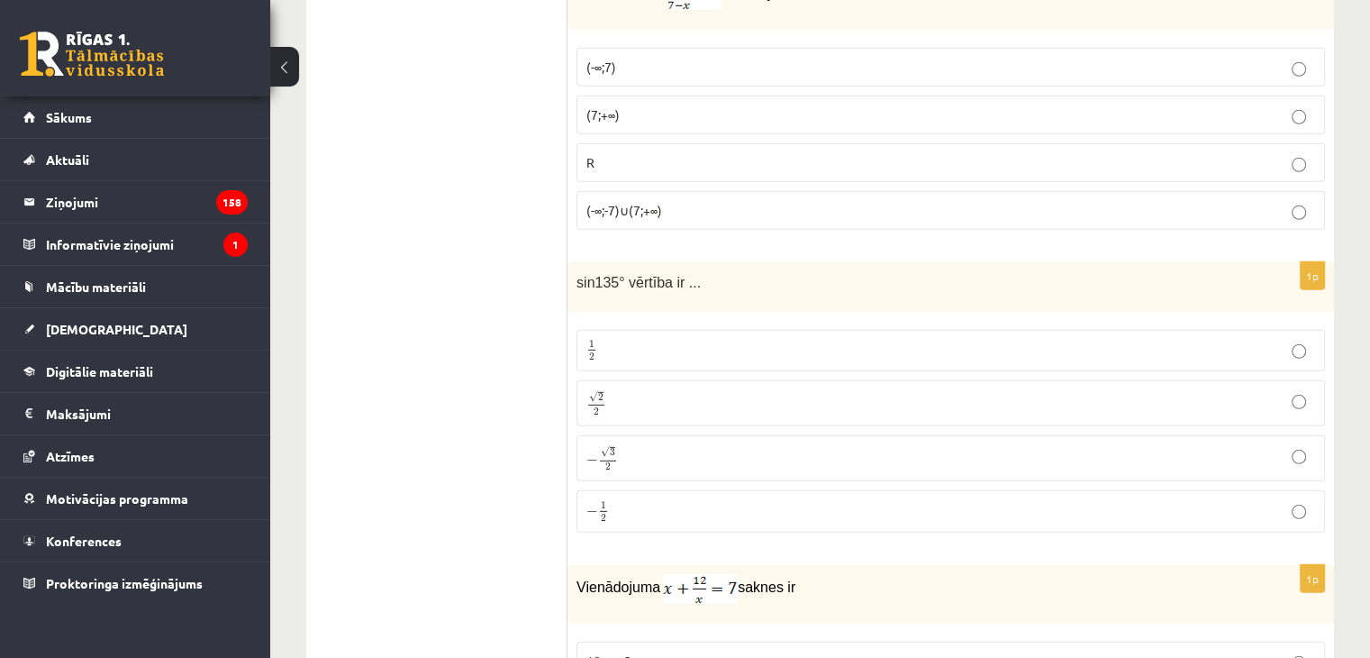
click at [998, 390] on p "√ 2 2 2 2" at bounding box center [951, 403] width 729 height 26
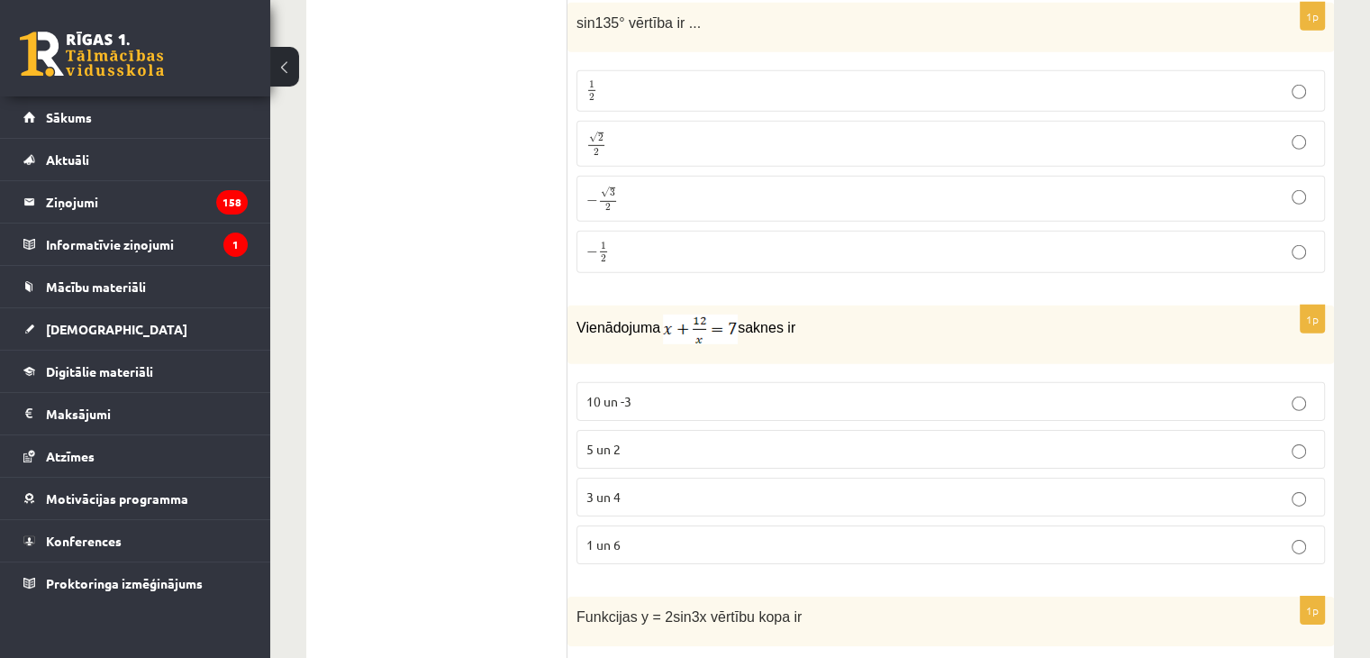
scroll to position [5608, 0]
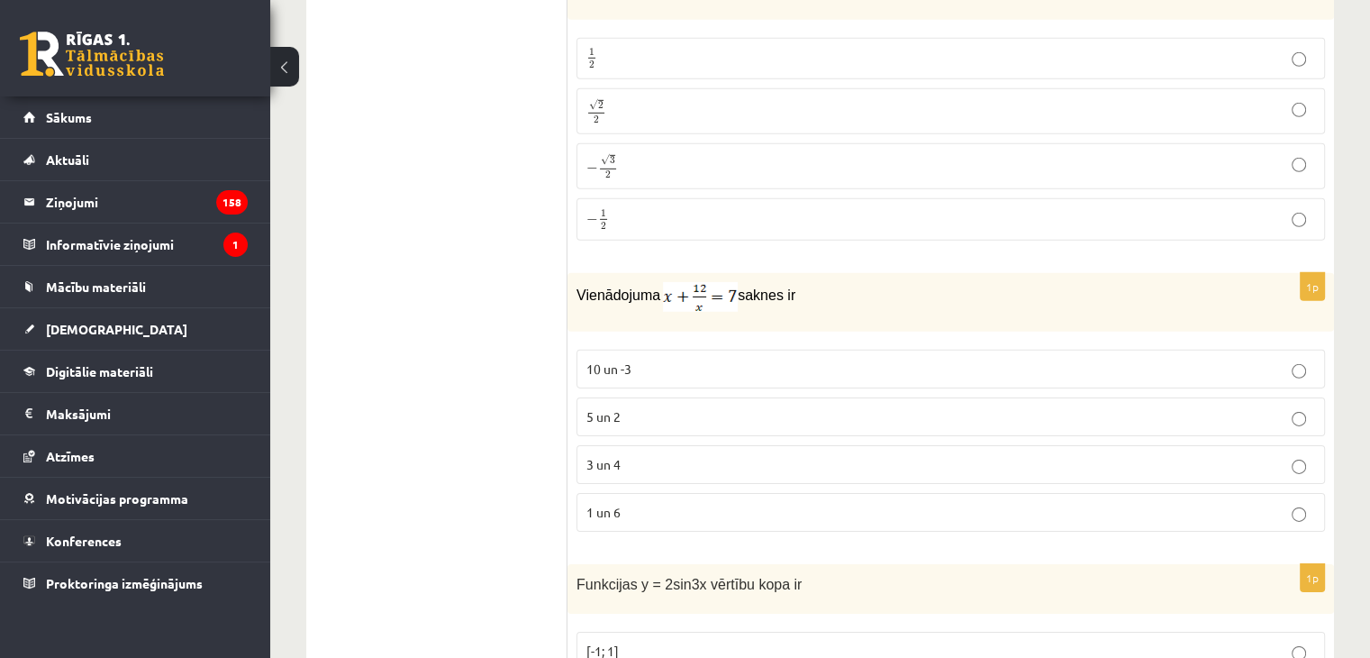
click at [1061, 455] on p "3 un 4" at bounding box center [951, 464] width 729 height 19
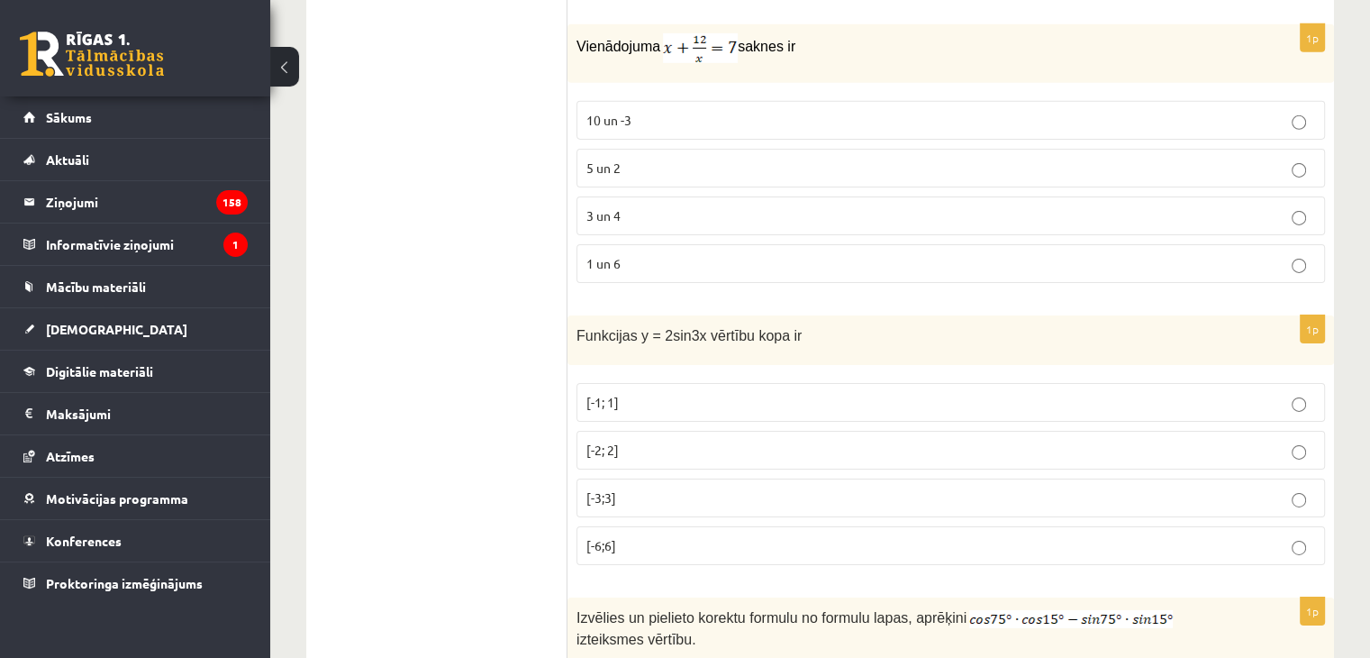
scroll to position [5879, 0]
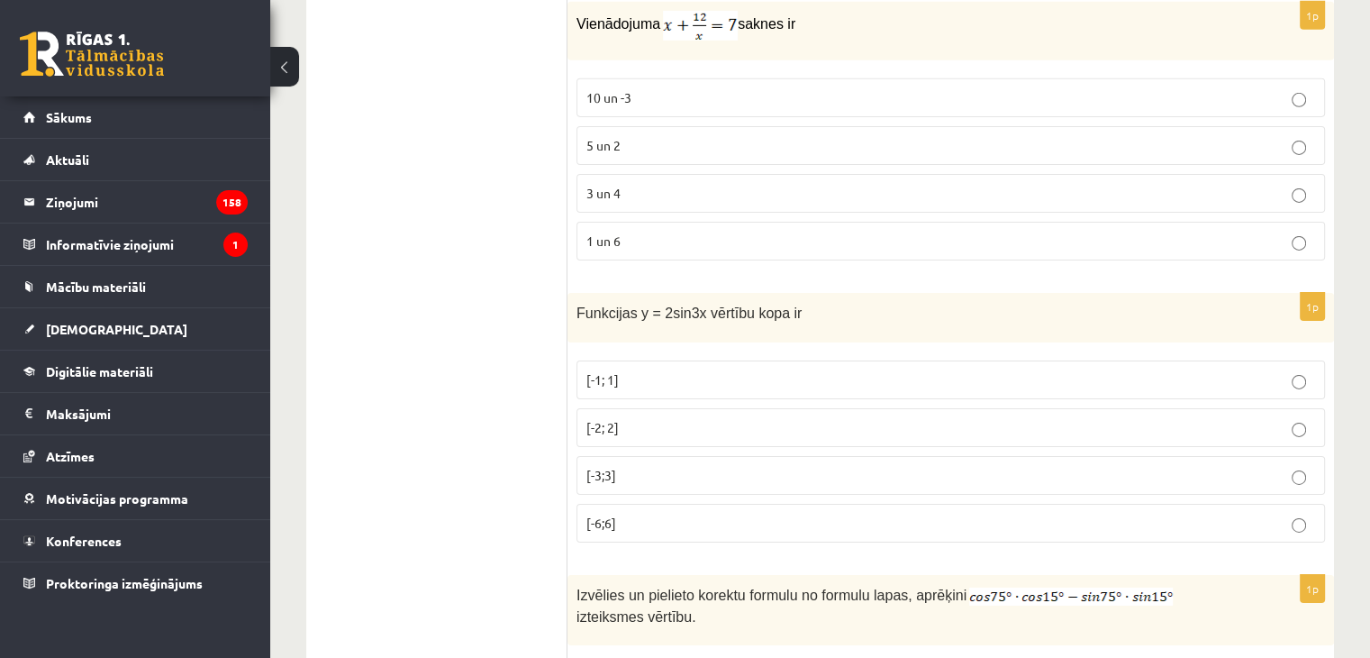
click at [969, 418] on p "[-2; 2]" at bounding box center [951, 427] width 729 height 19
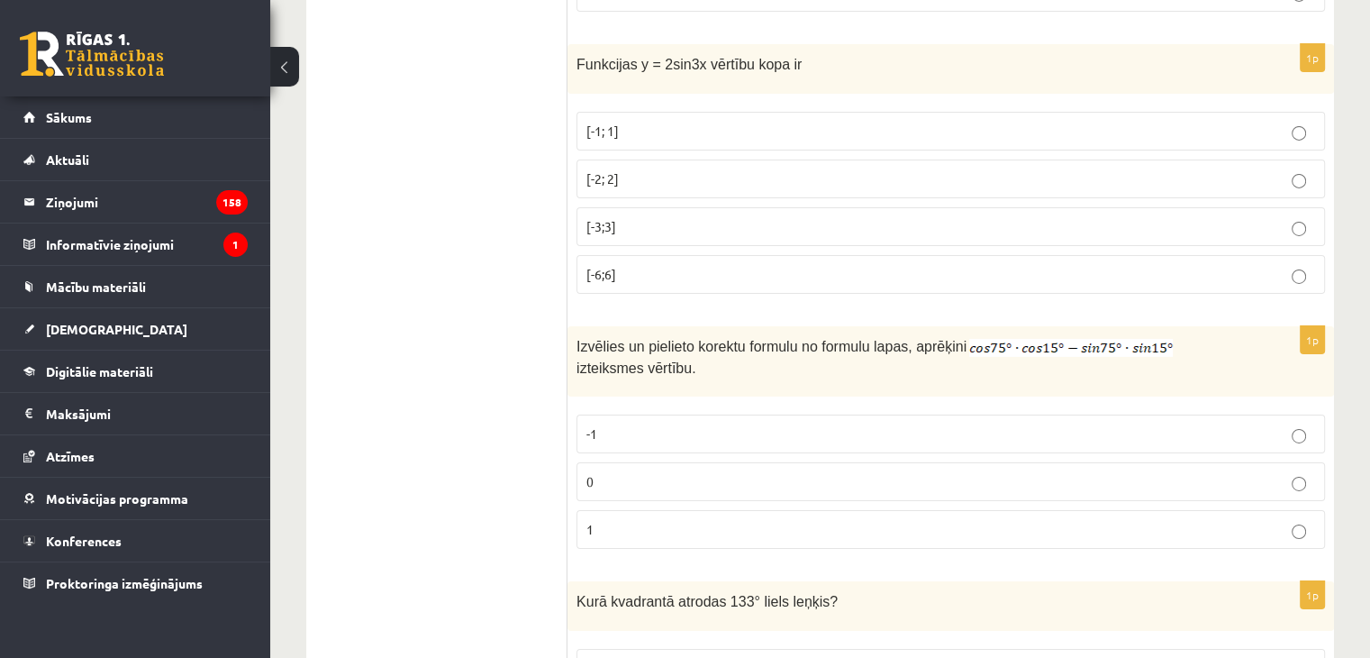
scroll to position [6182, 0]
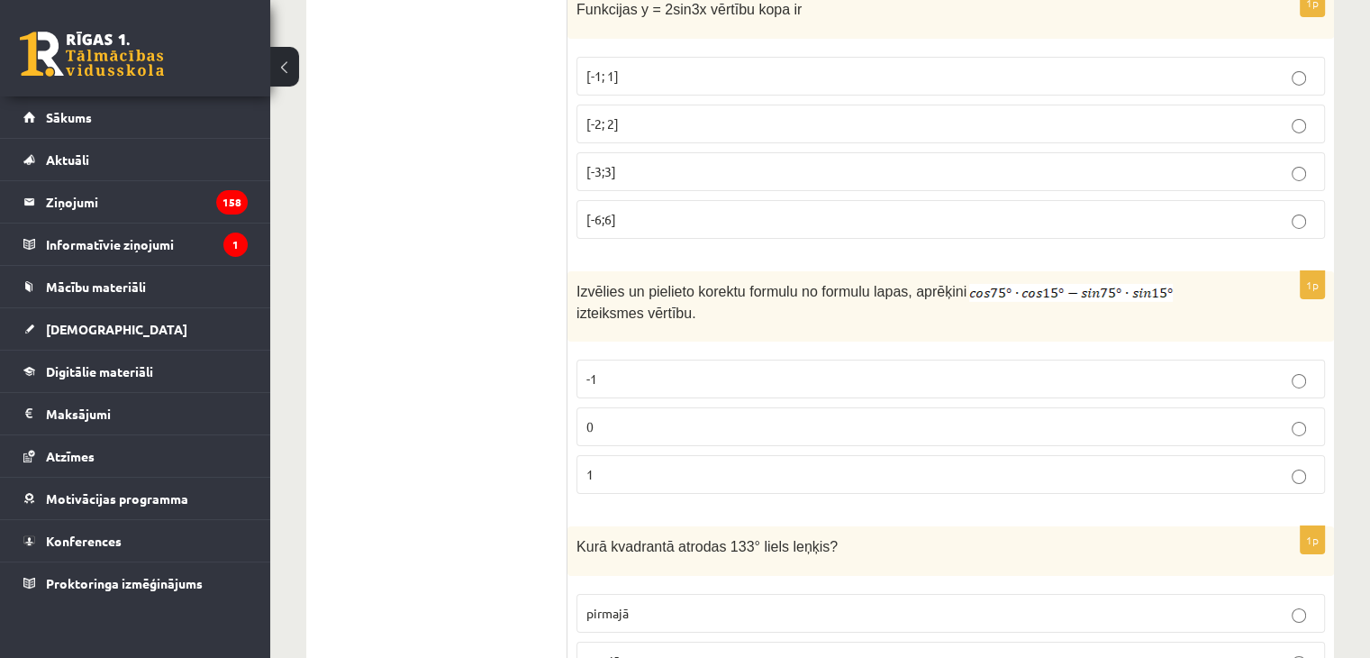
click at [1289, 417] on p "0" at bounding box center [951, 426] width 729 height 19
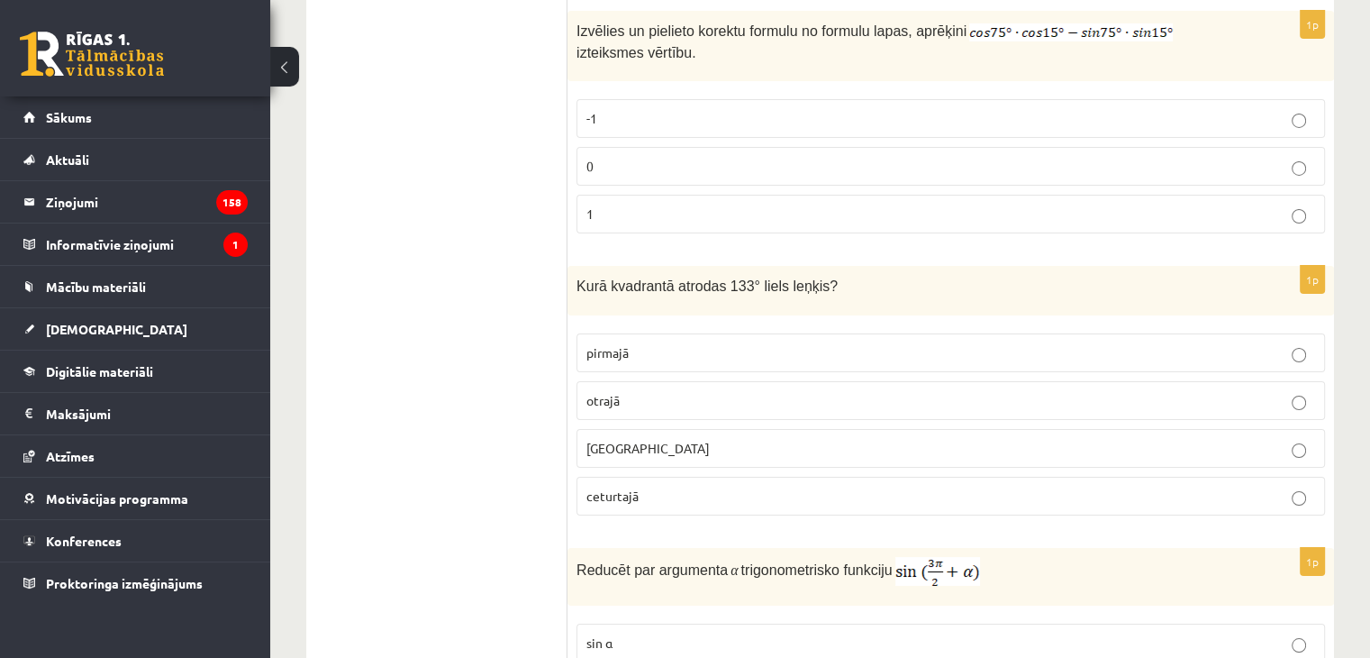
scroll to position [6454, 0]
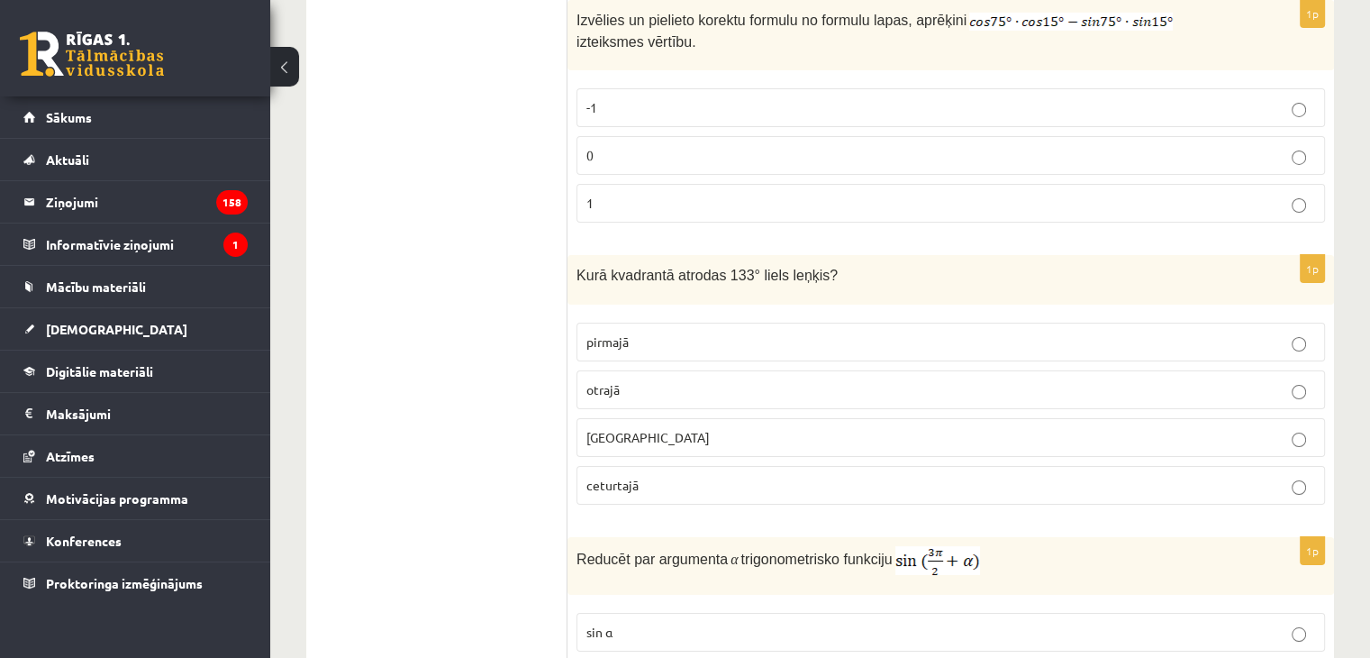
click at [1242, 380] on p "otrajā" at bounding box center [951, 389] width 729 height 19
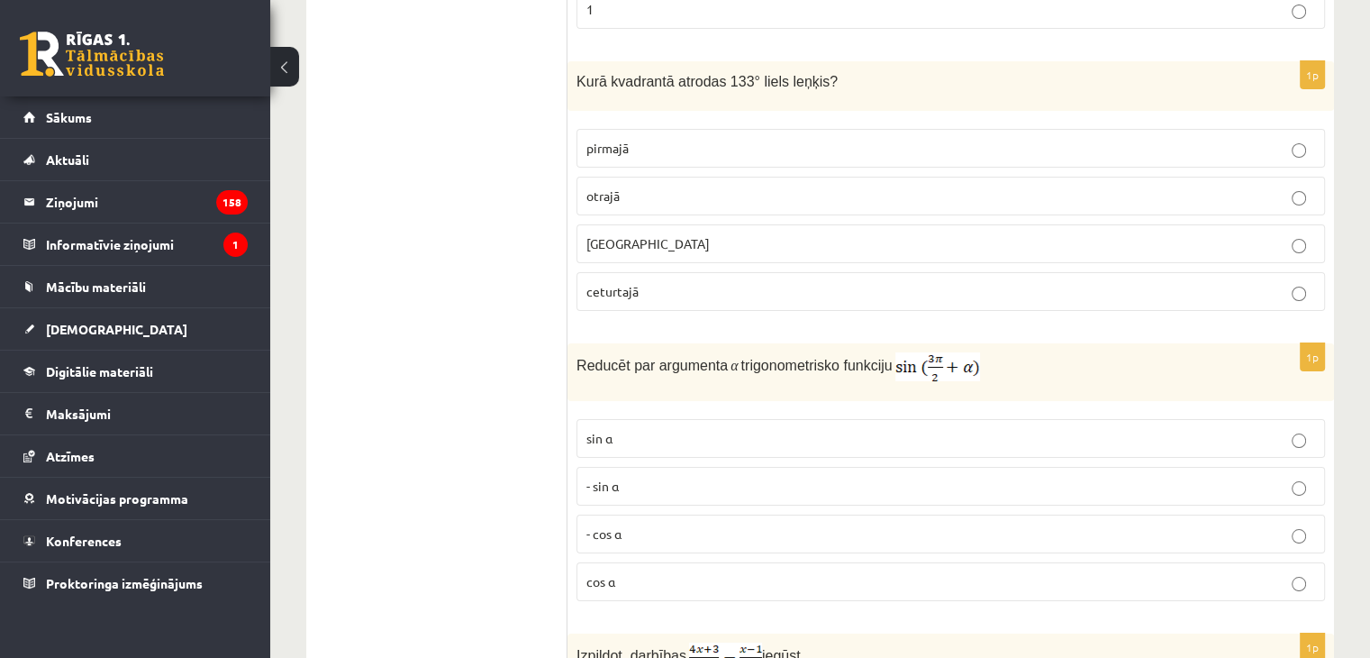
scroll to position [6670, 0]
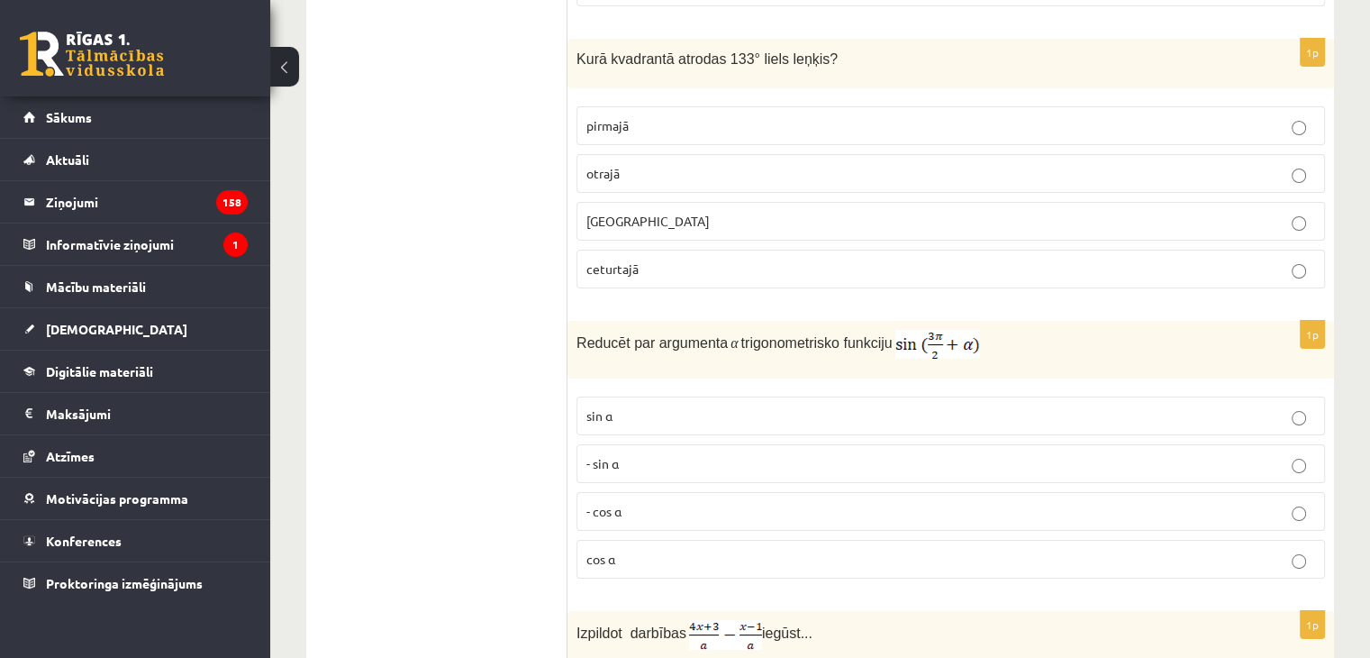
click at [1226, 502] on p "- cos ⁡α" at bounding box center [951, 511] width 729 height 19
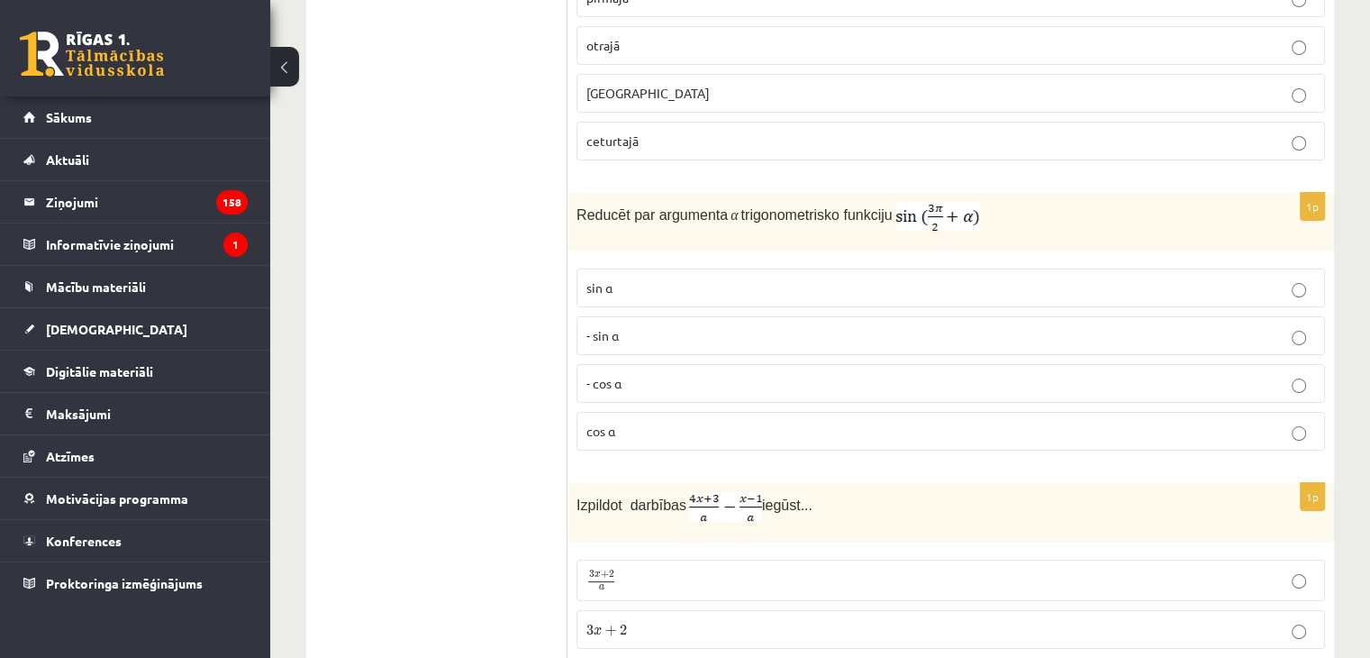
scroll to position [6831, 0]
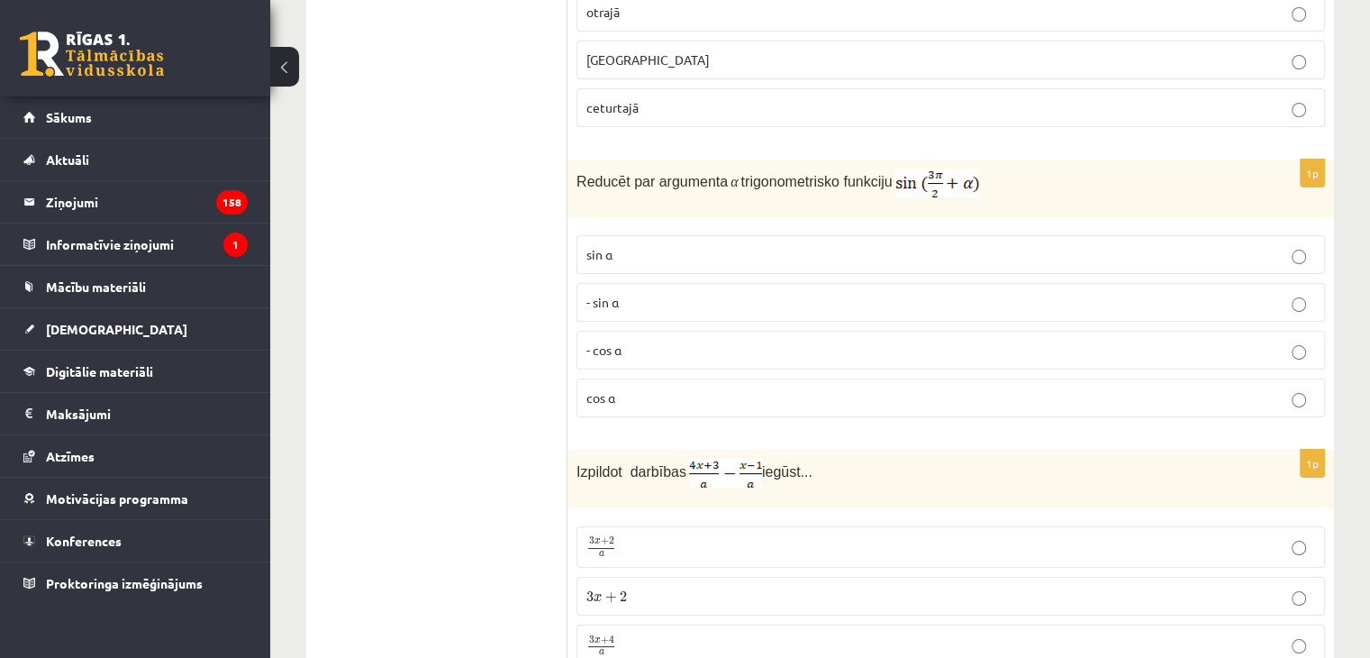
click at [977, 634] on p "3 x + 4 a 3 x + 4 a" at bounding box center [951, 645] width 729 height 23
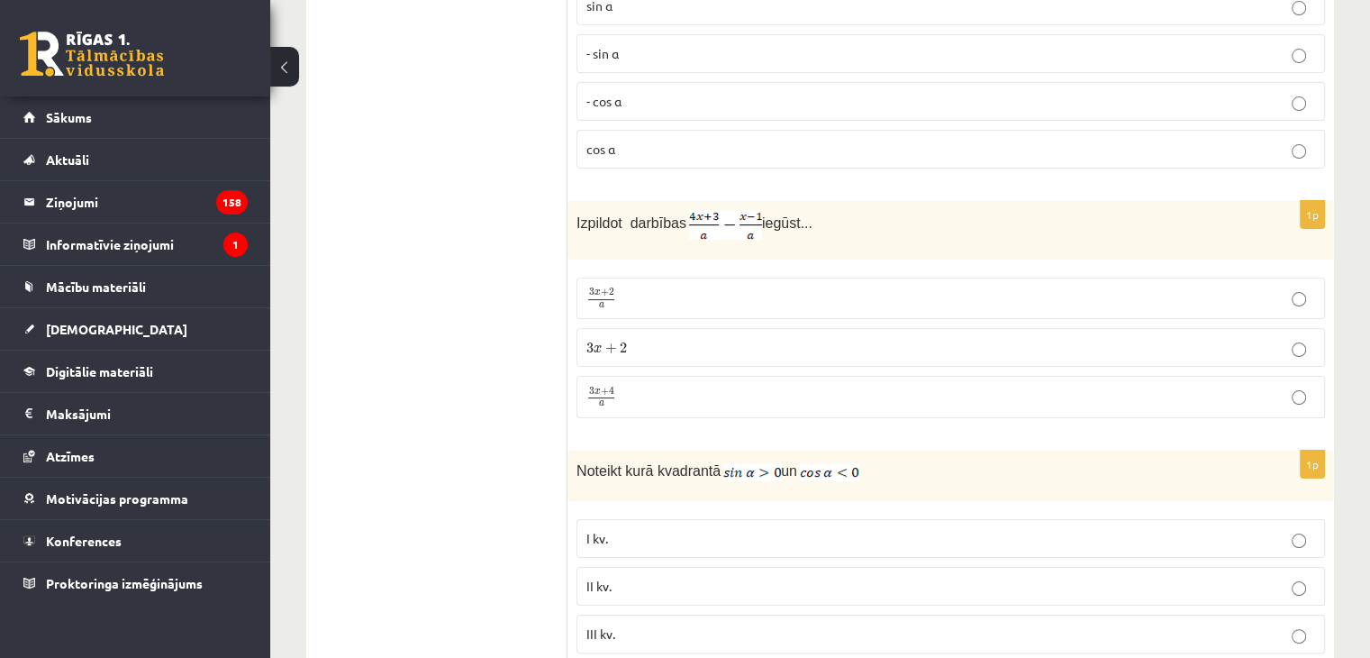
scroll to position [7101, 0]
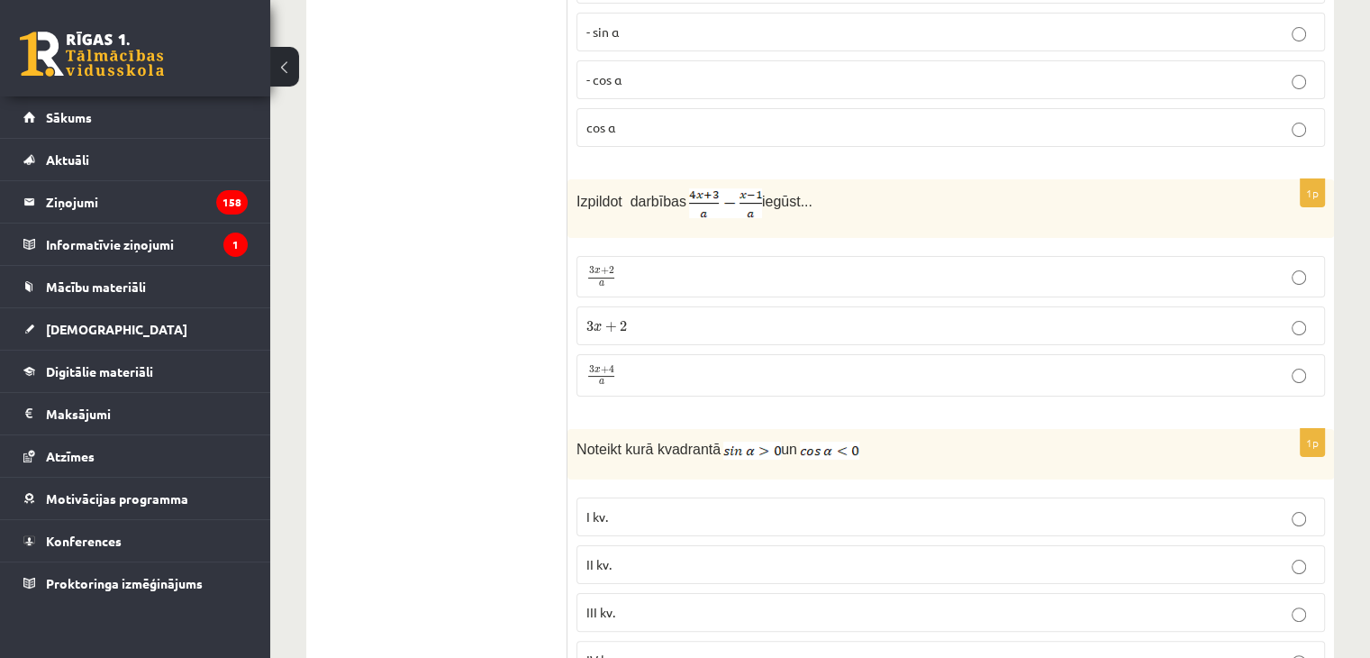
click at [1232, 555] on p "II kv." at bounding box center [951, 564] width 729 height 19
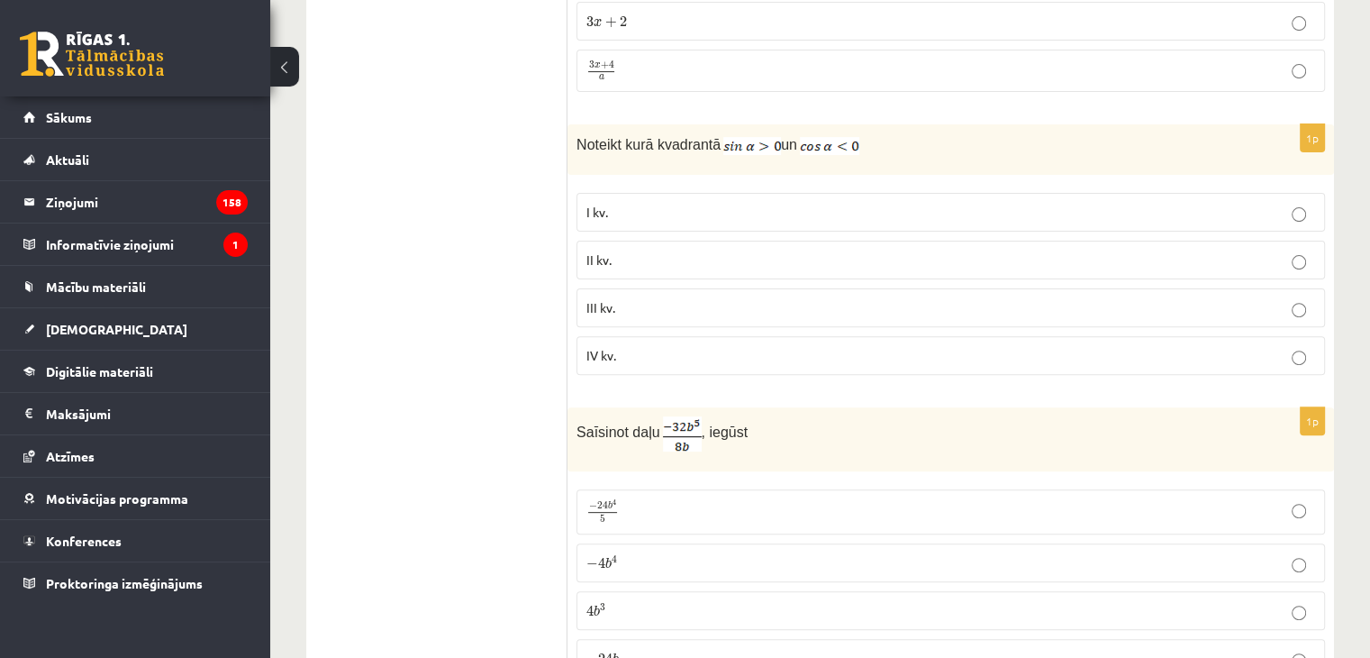
scroll to position [7394, 0]
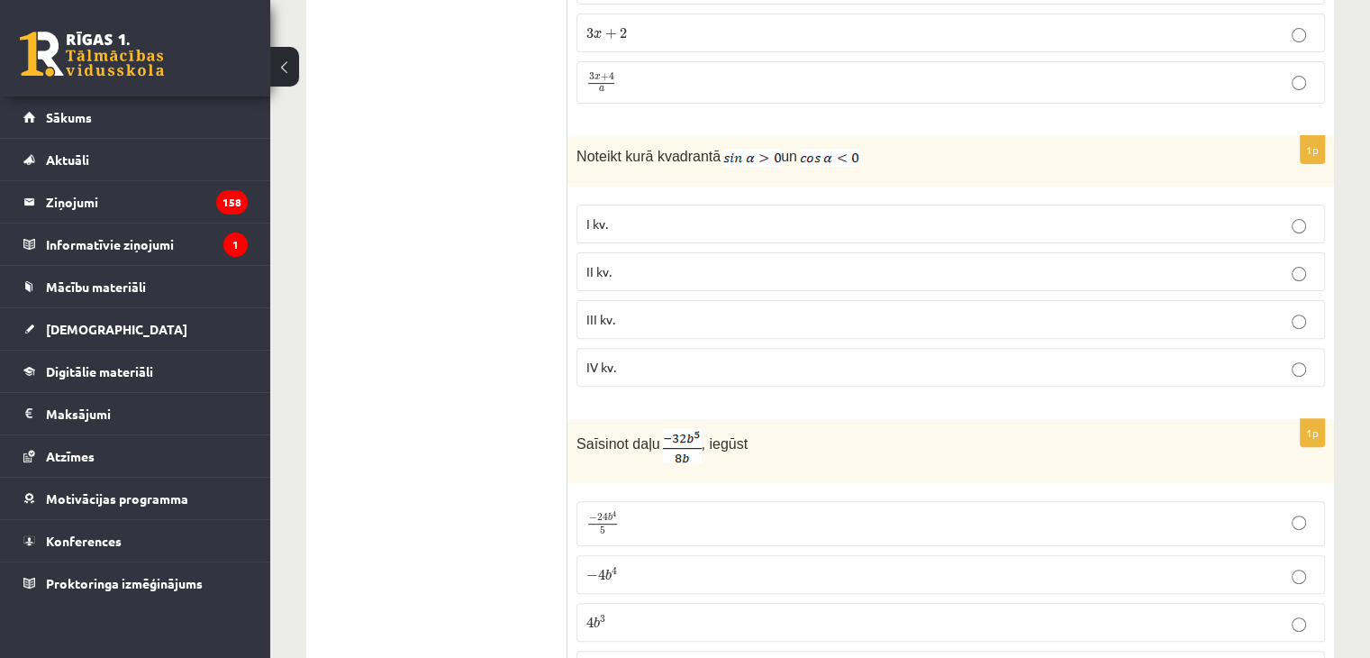
click at [869, 565] on p "− 4 b 4 − 4 b 4" at bounding box center [951, 574] width 729 height 19
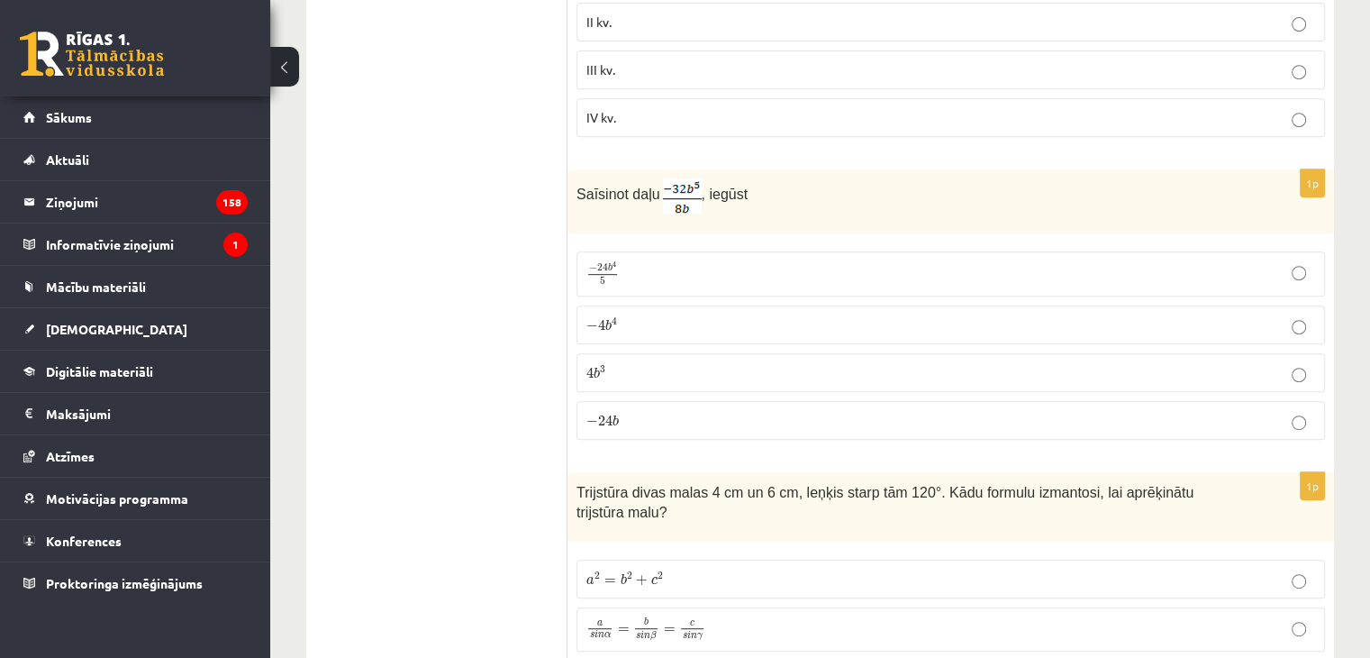
scroll to position [7633, 0]
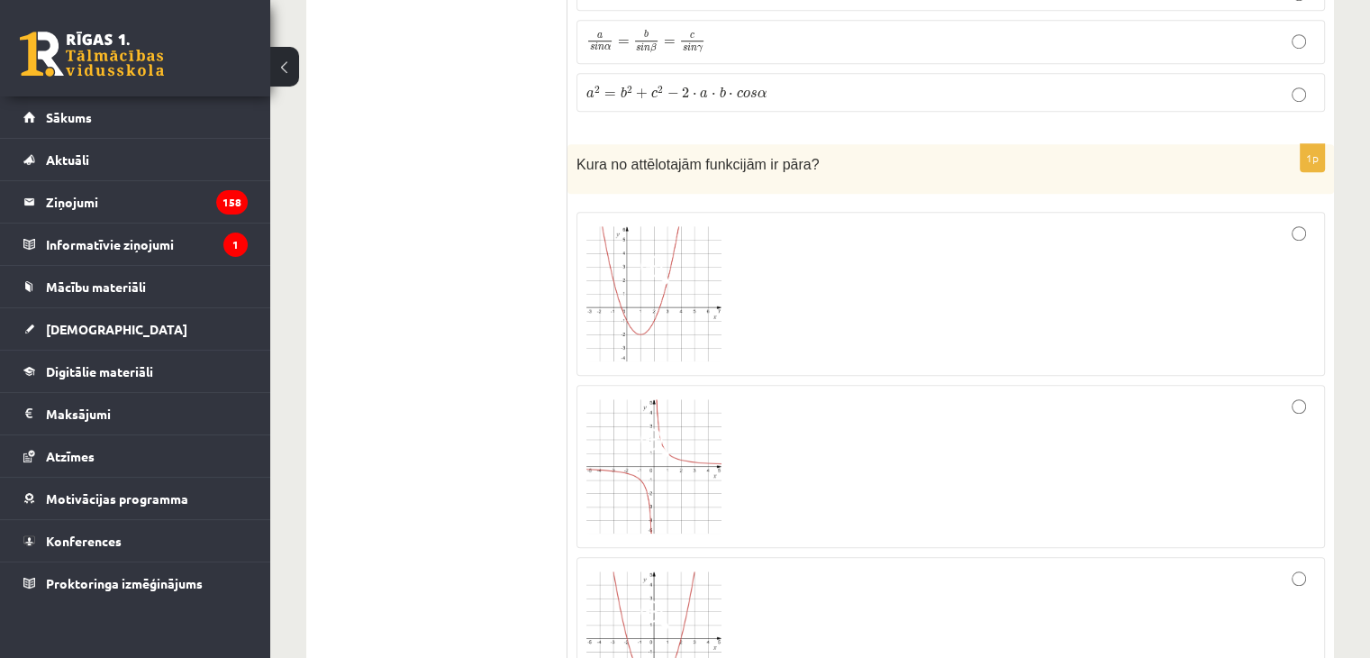
scroll to position [8220, 0]
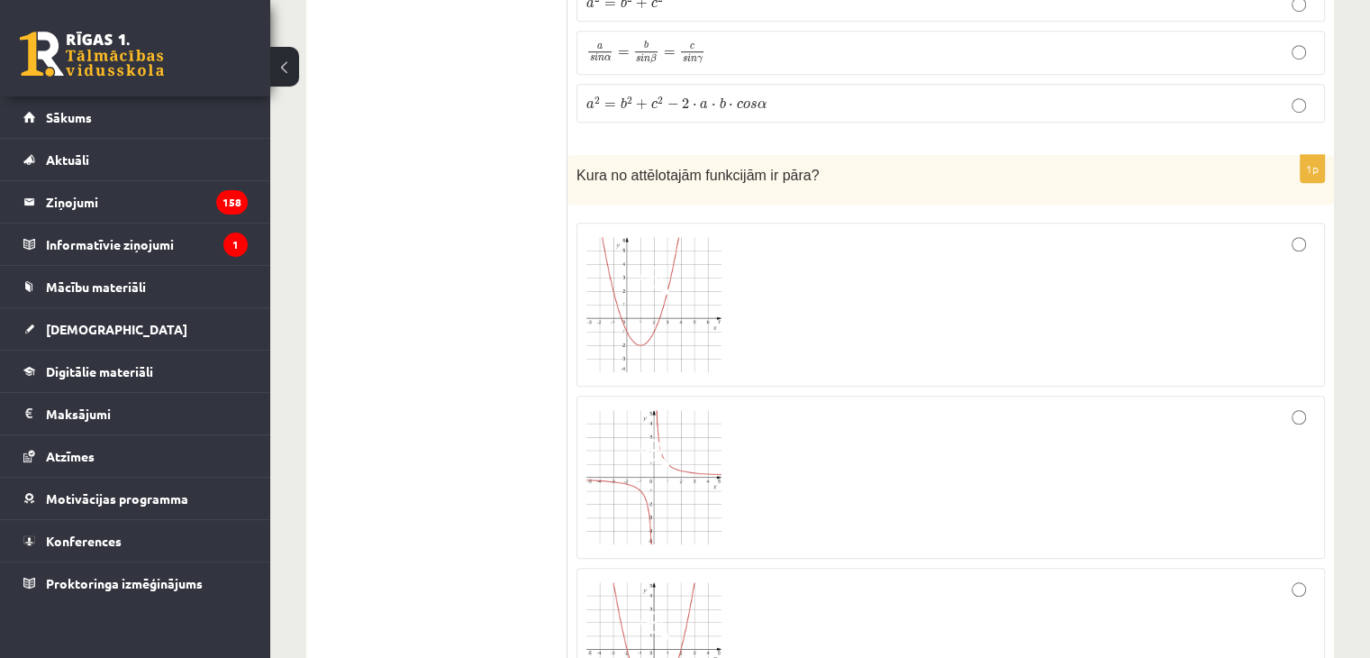
click at [1250, 232] on div at bounding box center [951, 304] width 729 height 144
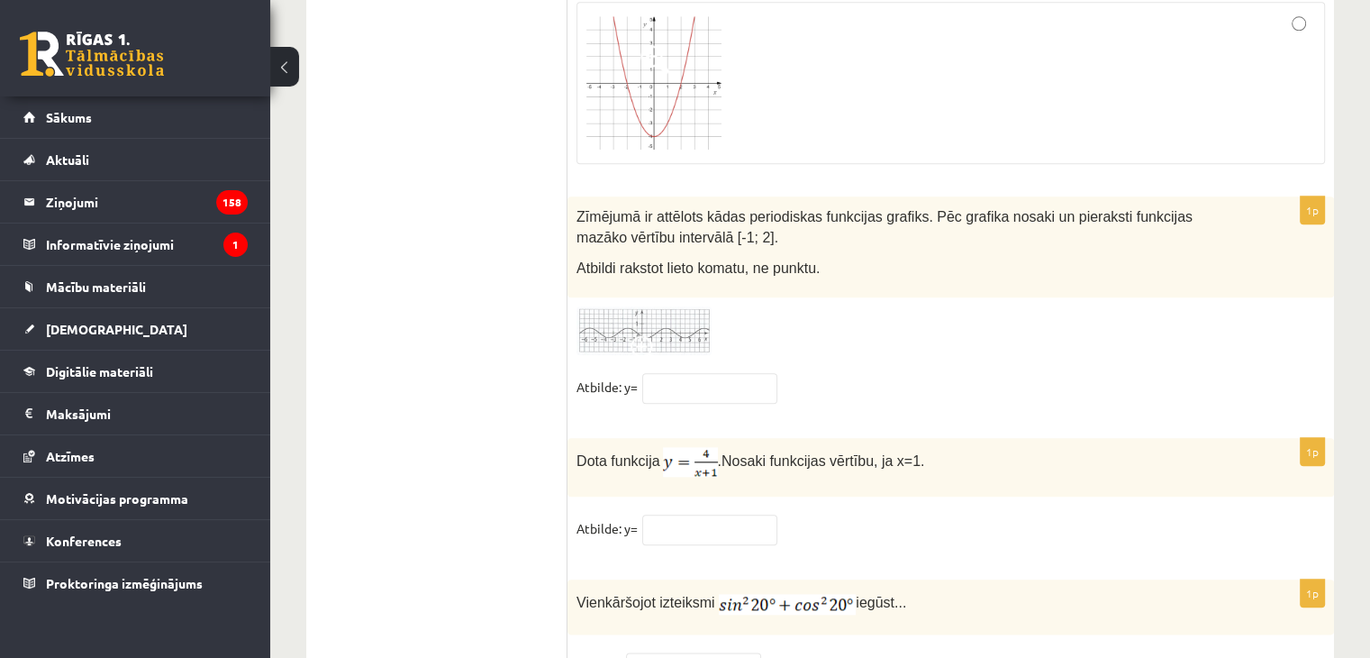
scroll to position [8820, 0]
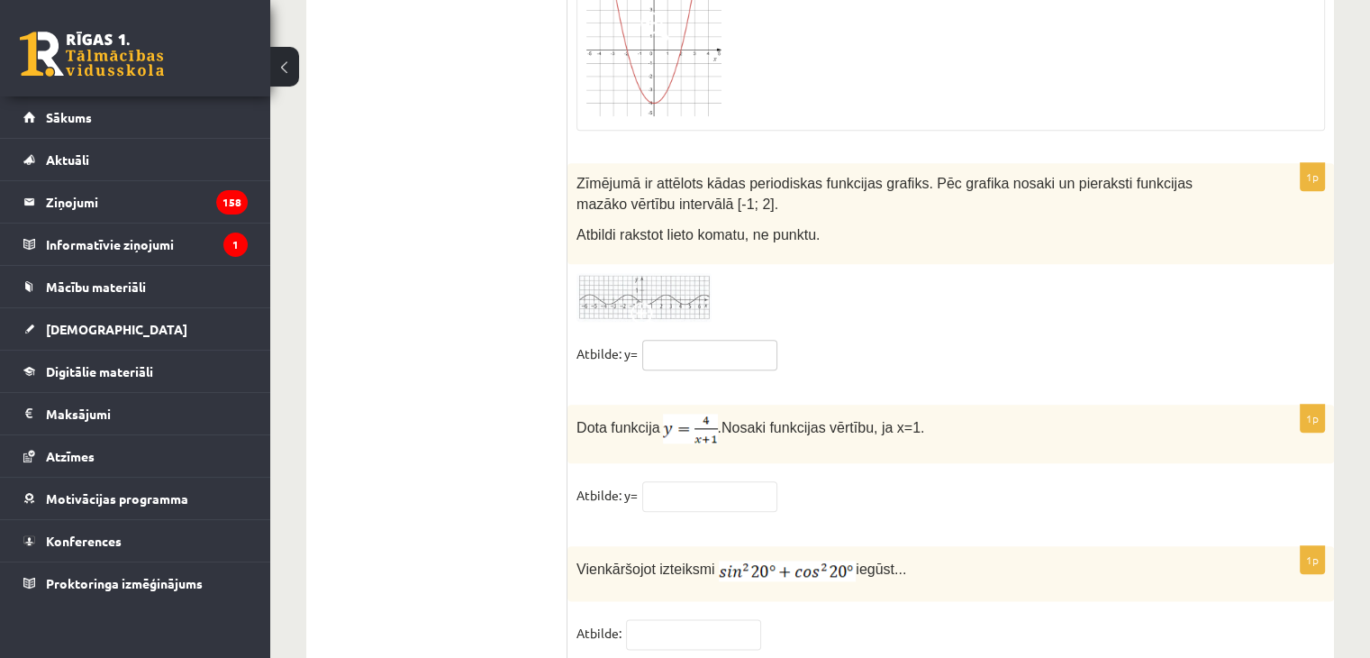
click at [750, 340] on input "text" at bounding box center [709, 355] width 135 height 31
click at [643, 302] on span at bounding box center [645, 316] width 29 height 29
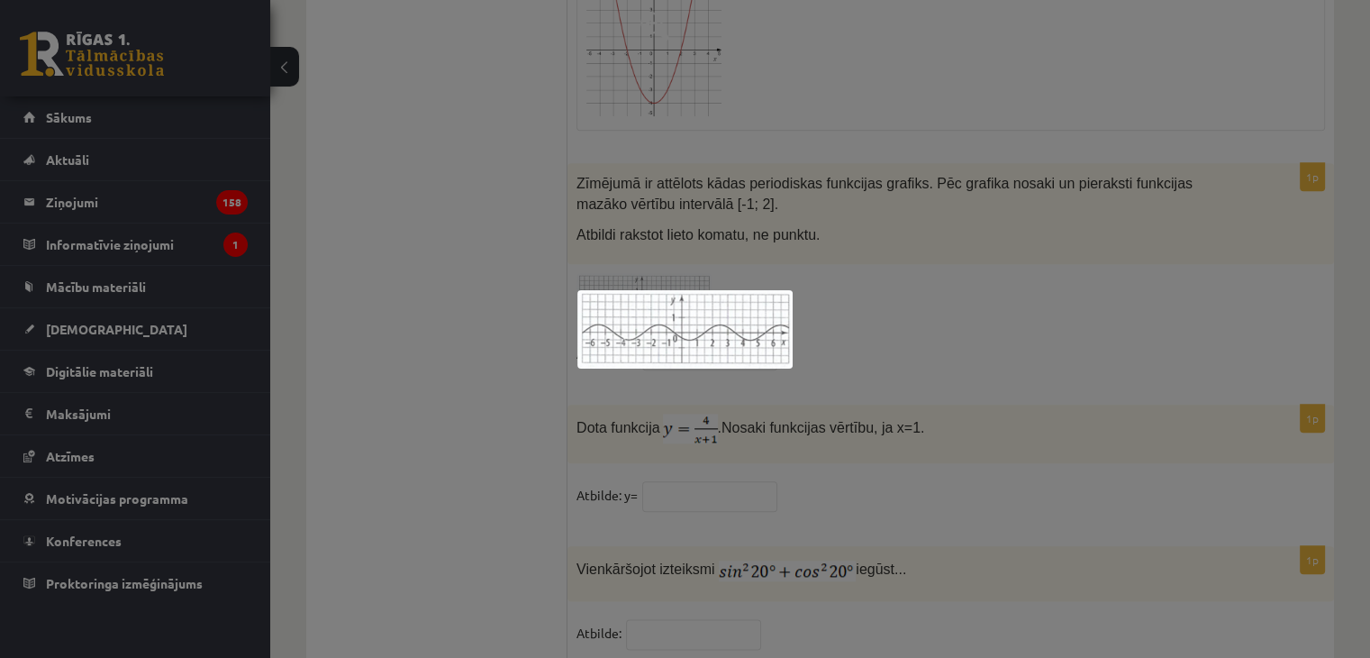
click at [867, 307] on div at bounding box center [685, 329] width 1370 height 658
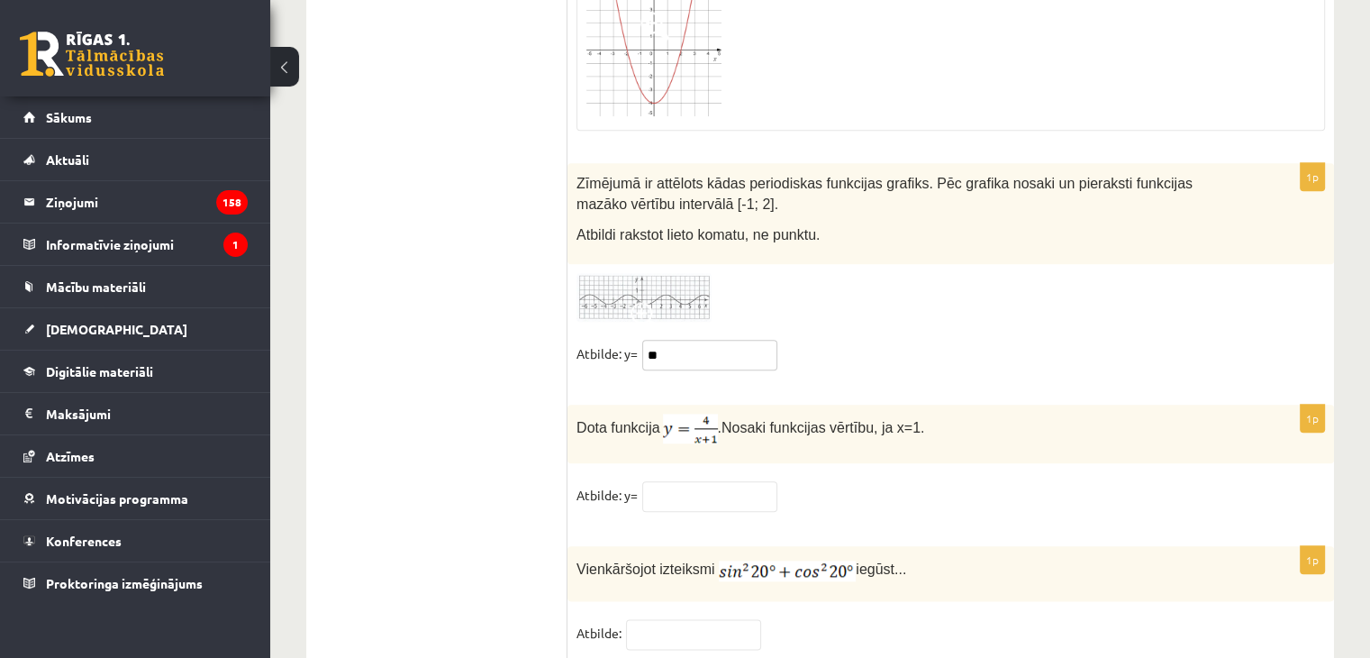
click at [769, 340] on input "**" at bounding box center [709, 355] width 135 height 31
type input "*"
click at [669, 273] on img at bounding box center [644, 298] width 135 height 50
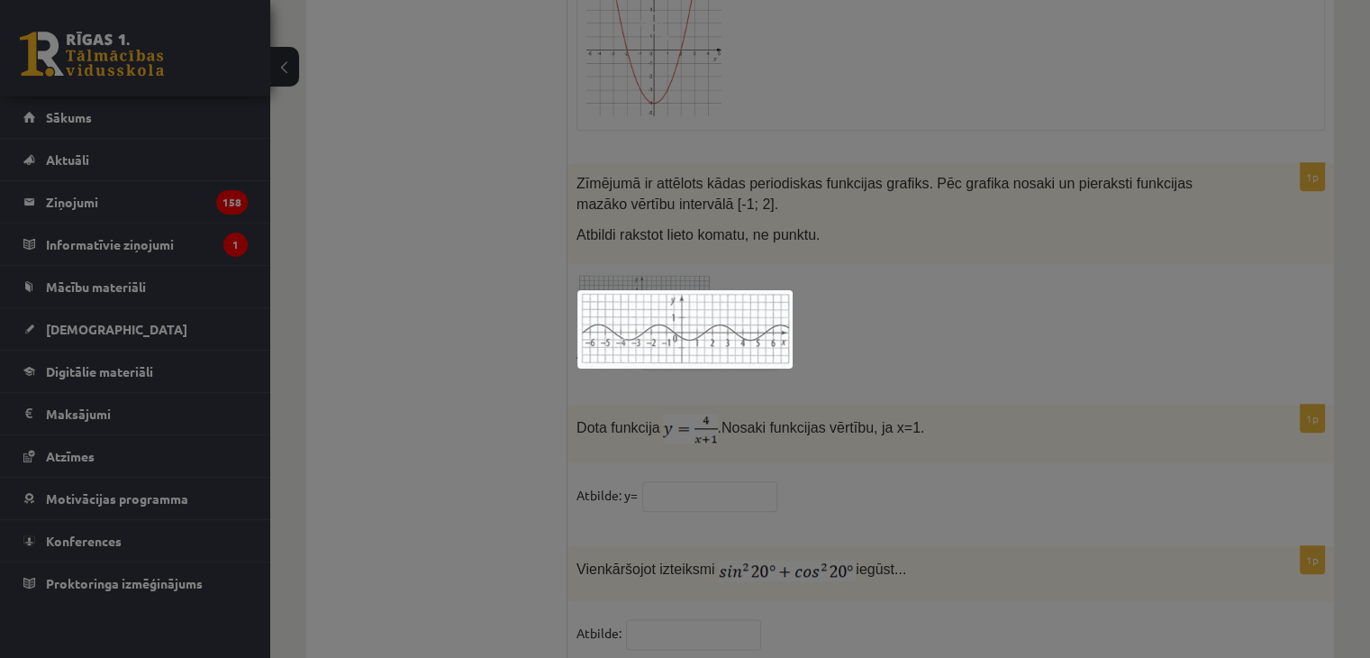
click at [842, 304] on div at bounding box center [685, 329] width 1370 height 658
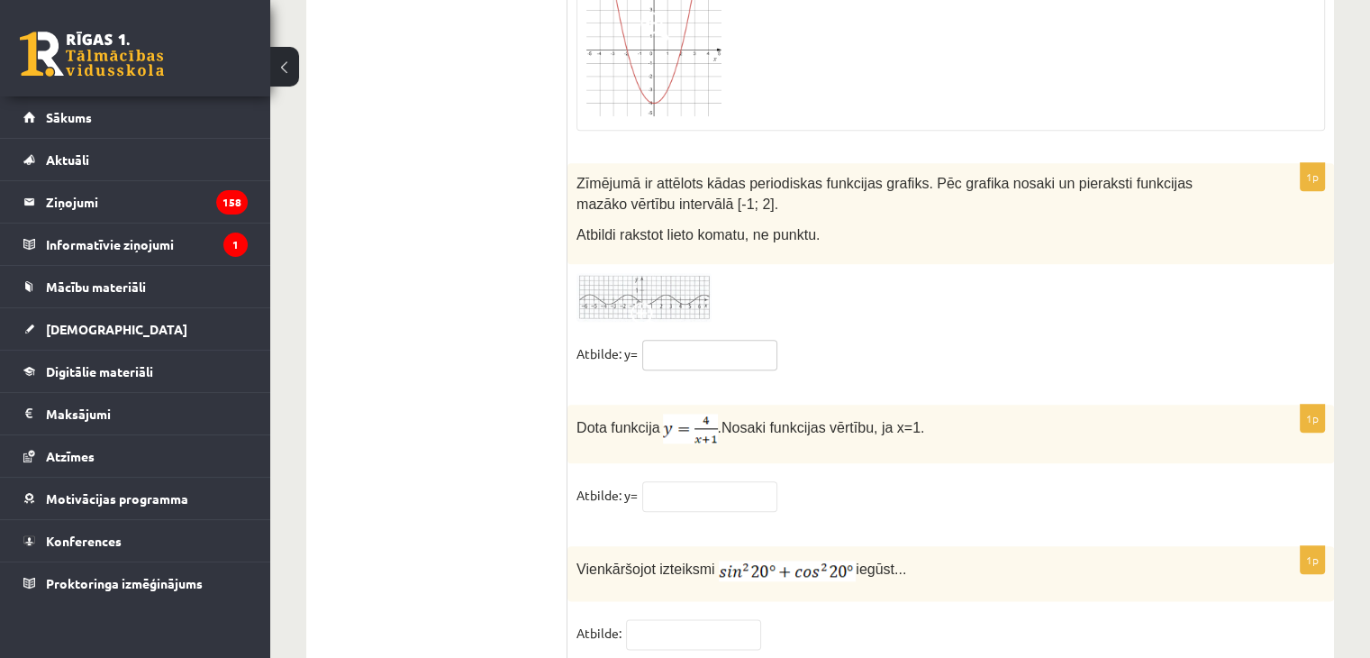
click at [724, 340] on input "text" at bounding box center [709, 355] width 135 height 31
type input "*"
click at [682, 273] on img at bounding box center [644, 298] width 135 height 50
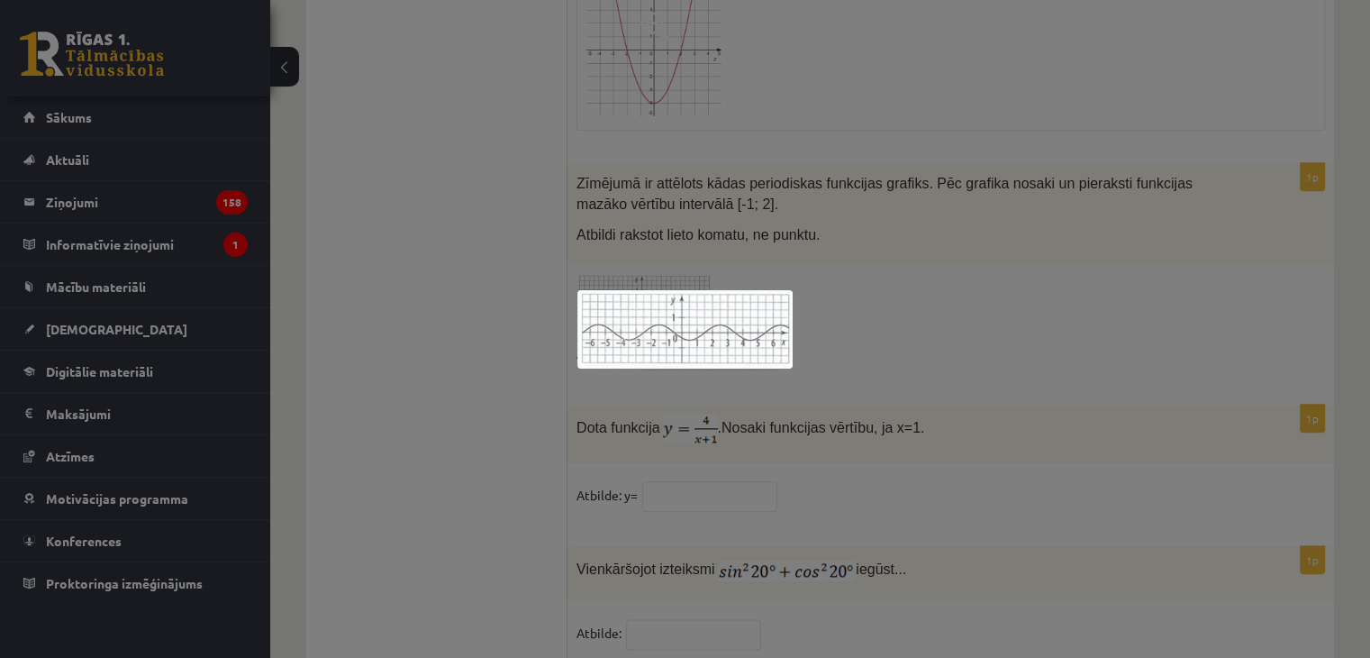
click at [862, 303] on div at bounding box center [685, 329] width 1370 height 658
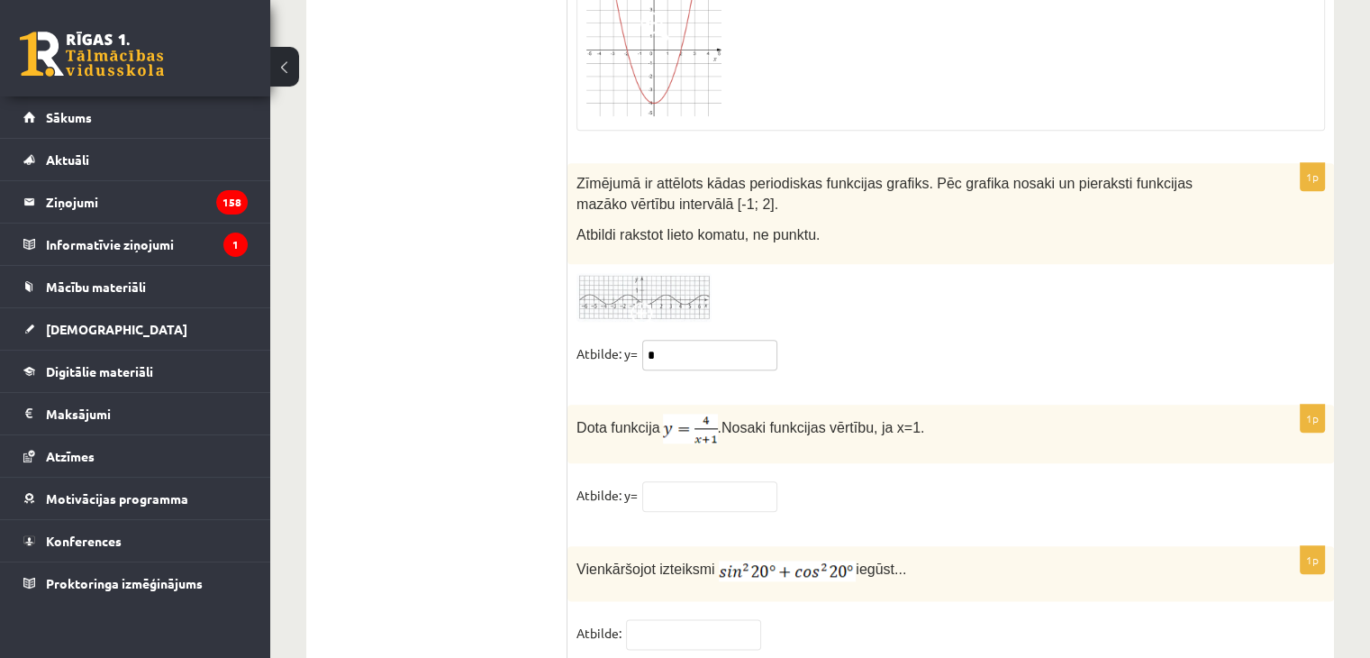
click at [723, 340] on input "*" at bounding box center [709, 355] width 135 height 31
click at [652, 302] on span at bounding box center [645, 316] width 29 height 29
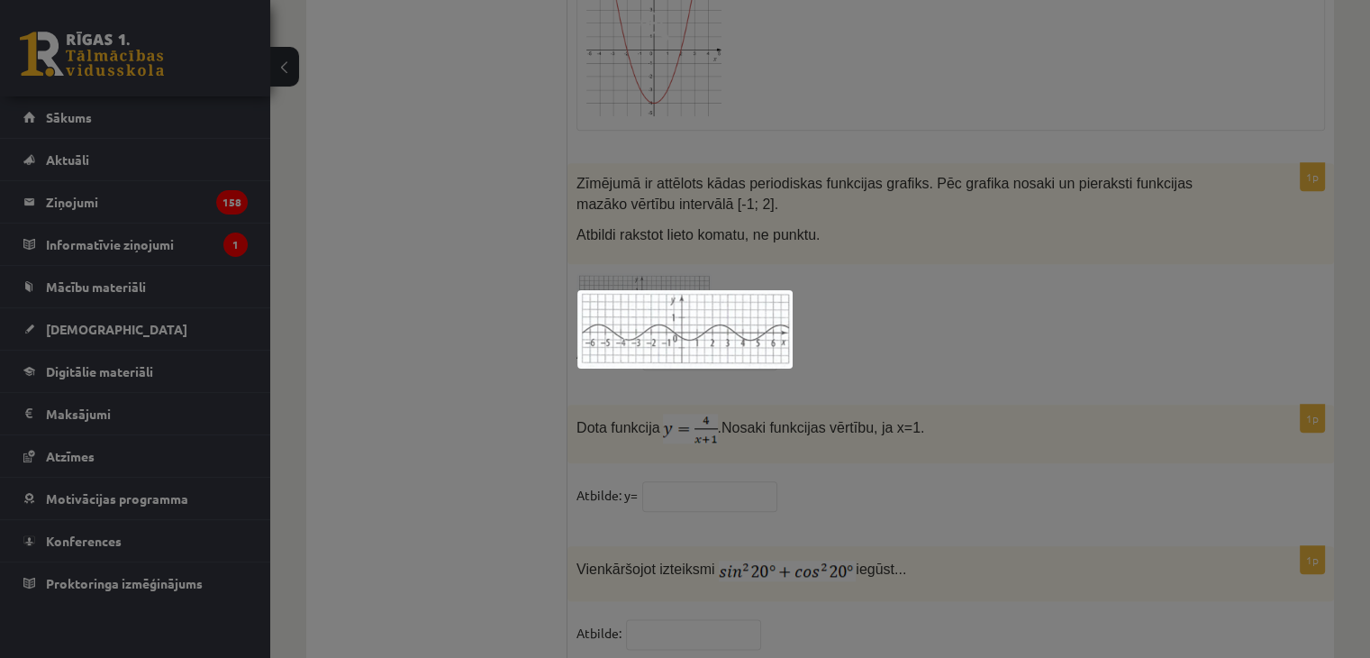
click at [885, 268] on div at bounding box center [685, 329] width 1370 height 658
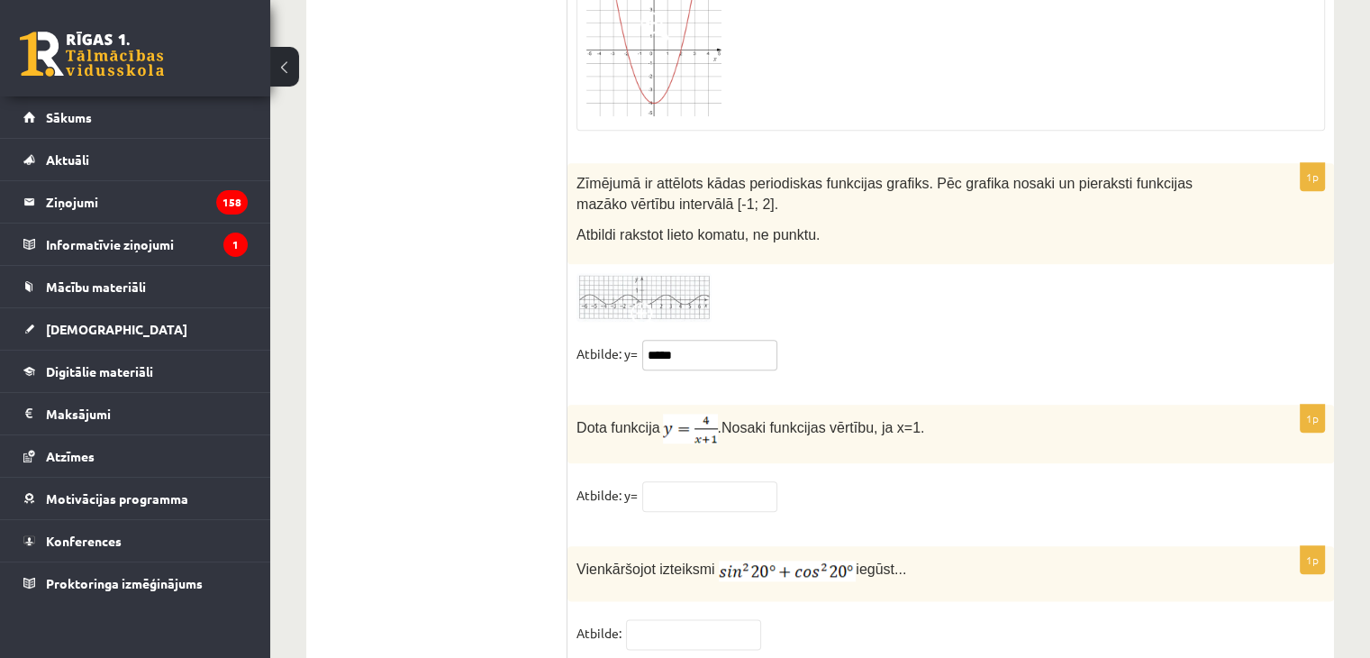
click at [728, 340] on input "****" at bounding box center [709, 355] width 135 height 31
type input "*********"
click at [633, 273] on img at bounding box center [644, 298] width 135 height 50
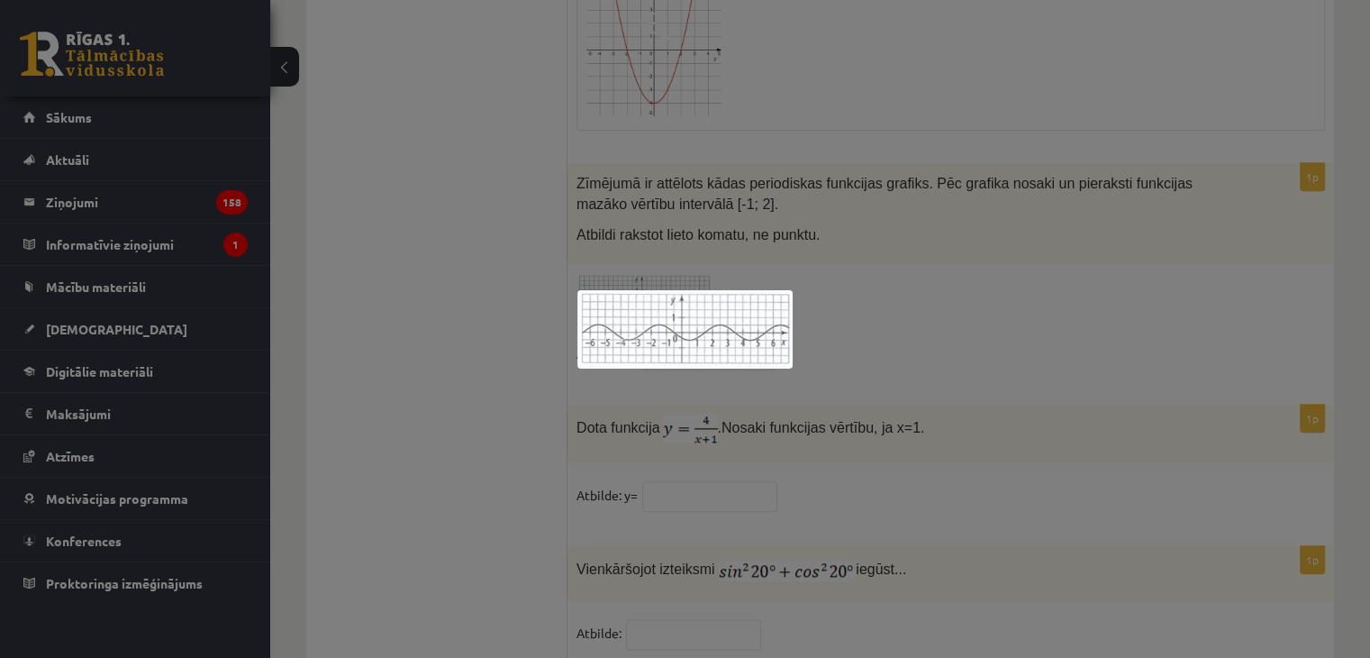
click at [914, 343] on div at bounding box center [685, 329] width 1370 height 658
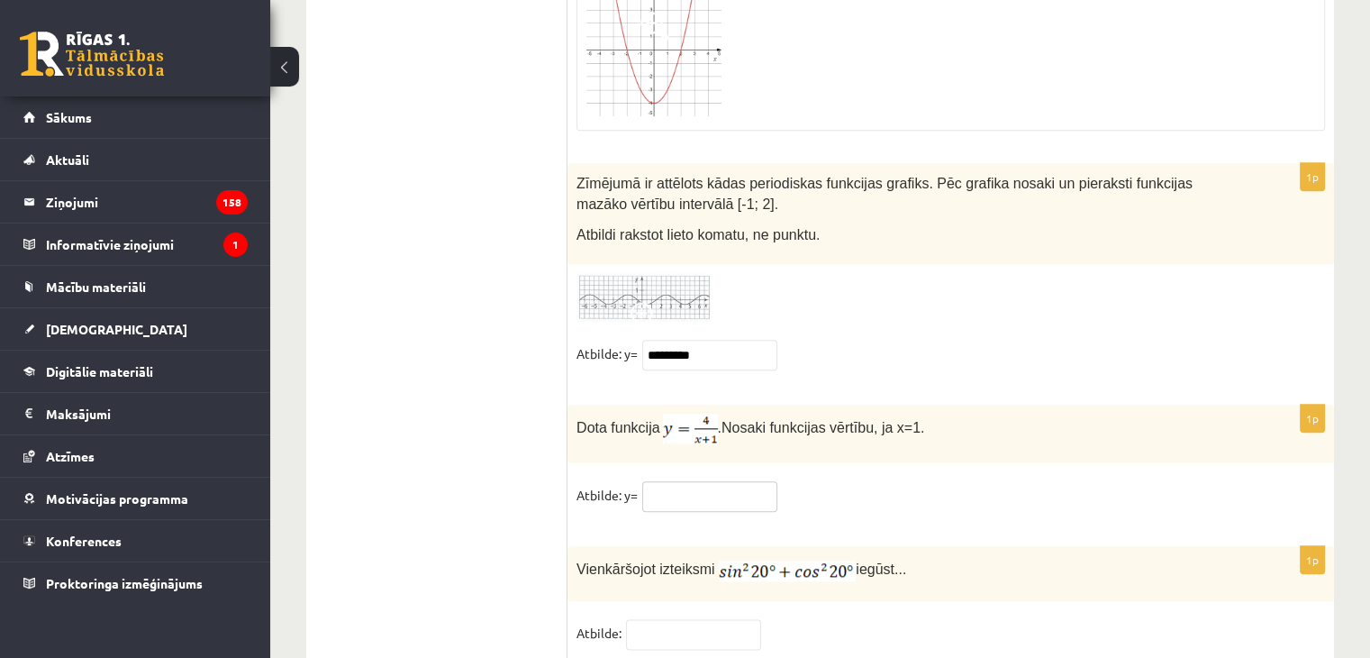
click at [739, 481] on input "text" at bounding box center [709, 496] width 135 height 31
type input "*"
click at [756, 619] on input "text" at bounding box center [693, 634] width 135 height 31
click at [668, 619] on input "text" at bounding box center [693, 634] width 135 height 31
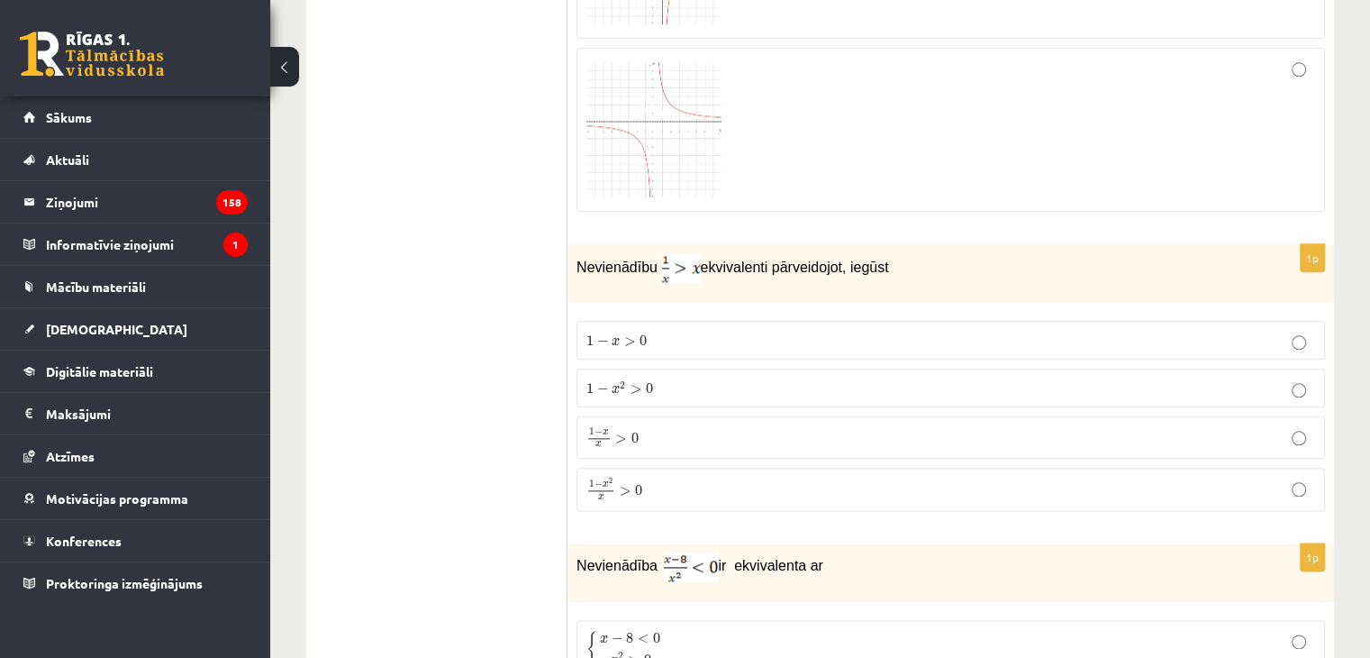
scroll to position [0, 0]
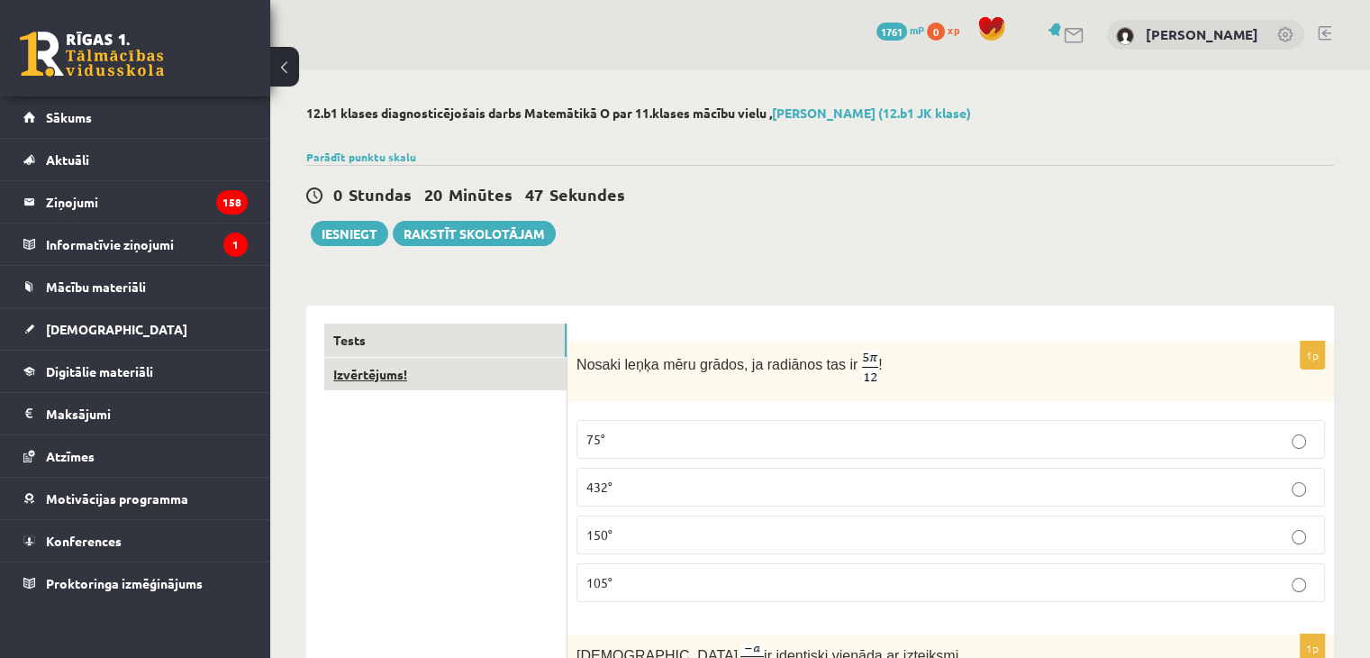
type input "*"
click at [413, 375] on link "Izvērtējums!" at bounding box center [445, 374] width 242 height 33
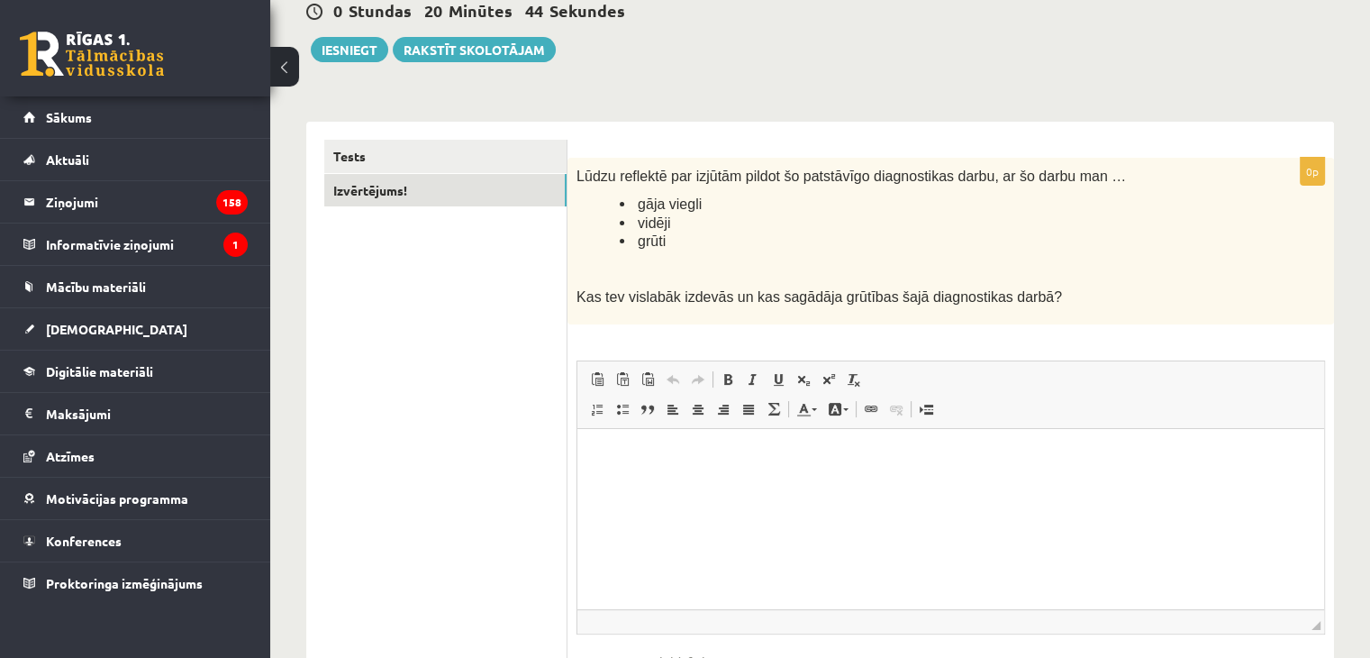
scroll to position [198, 0]
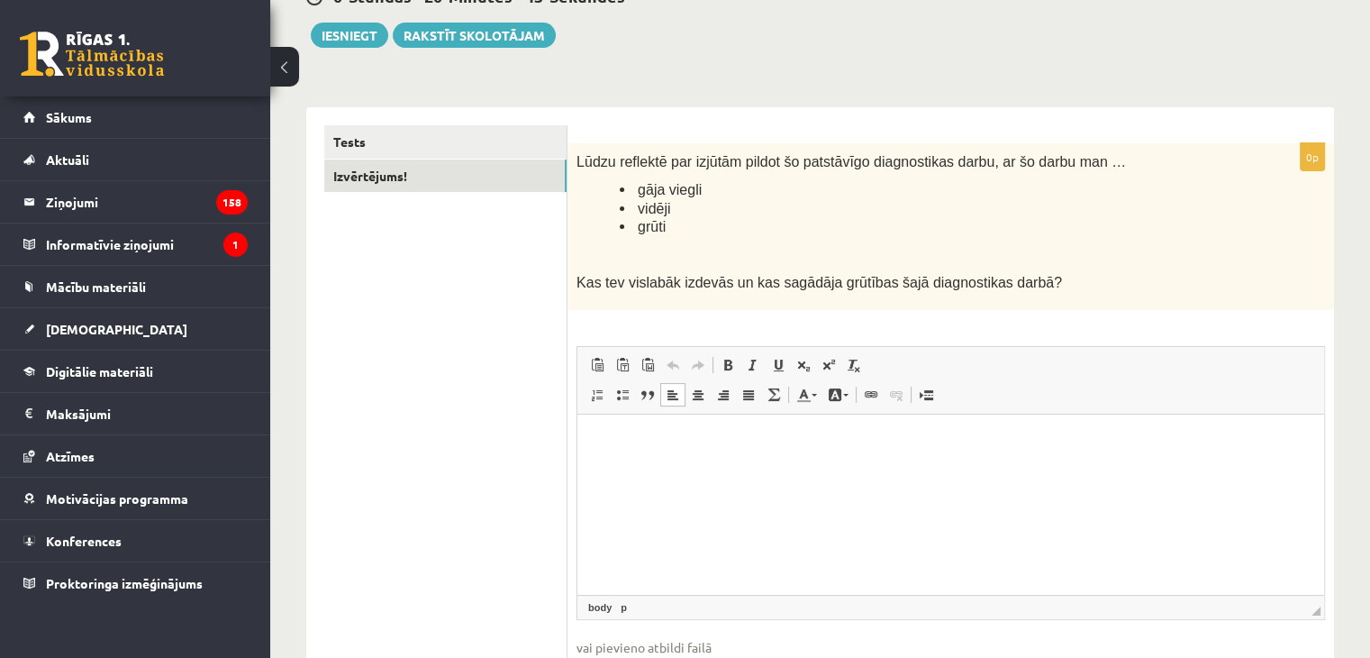
click at [1042, 469] on html at bounding box center [951, 441] width 747 height 55
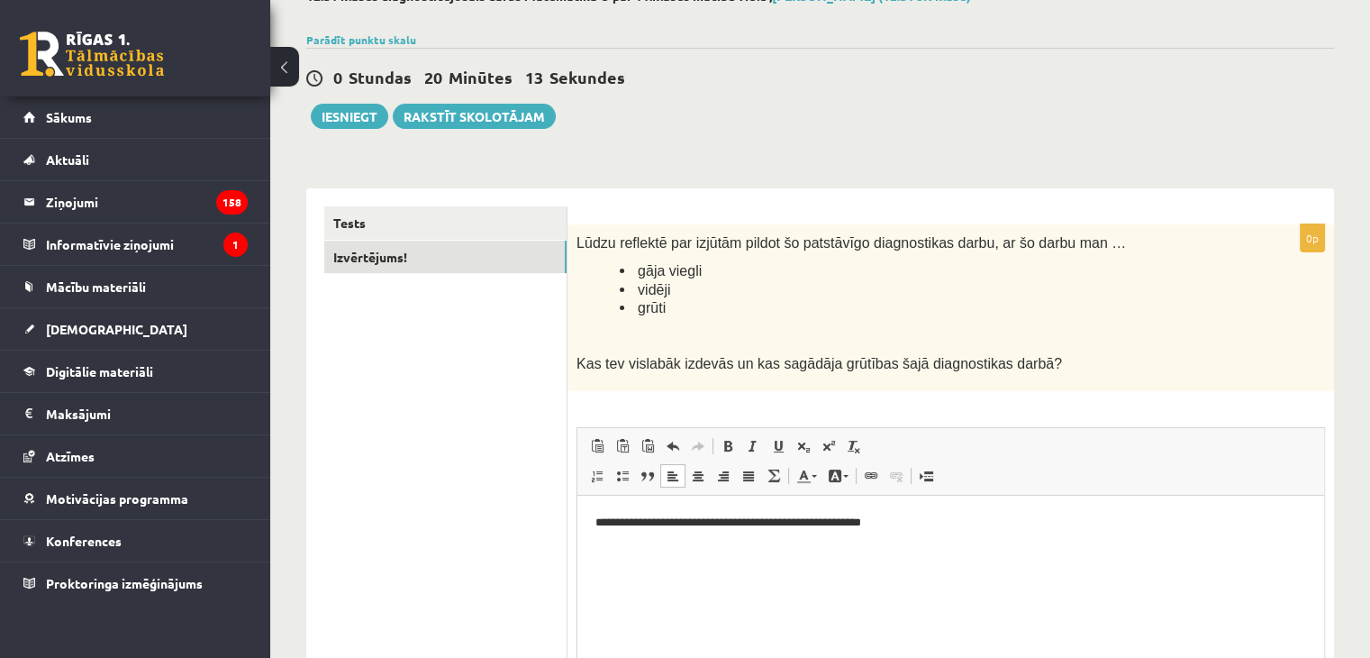
scroll to position [61, 0]
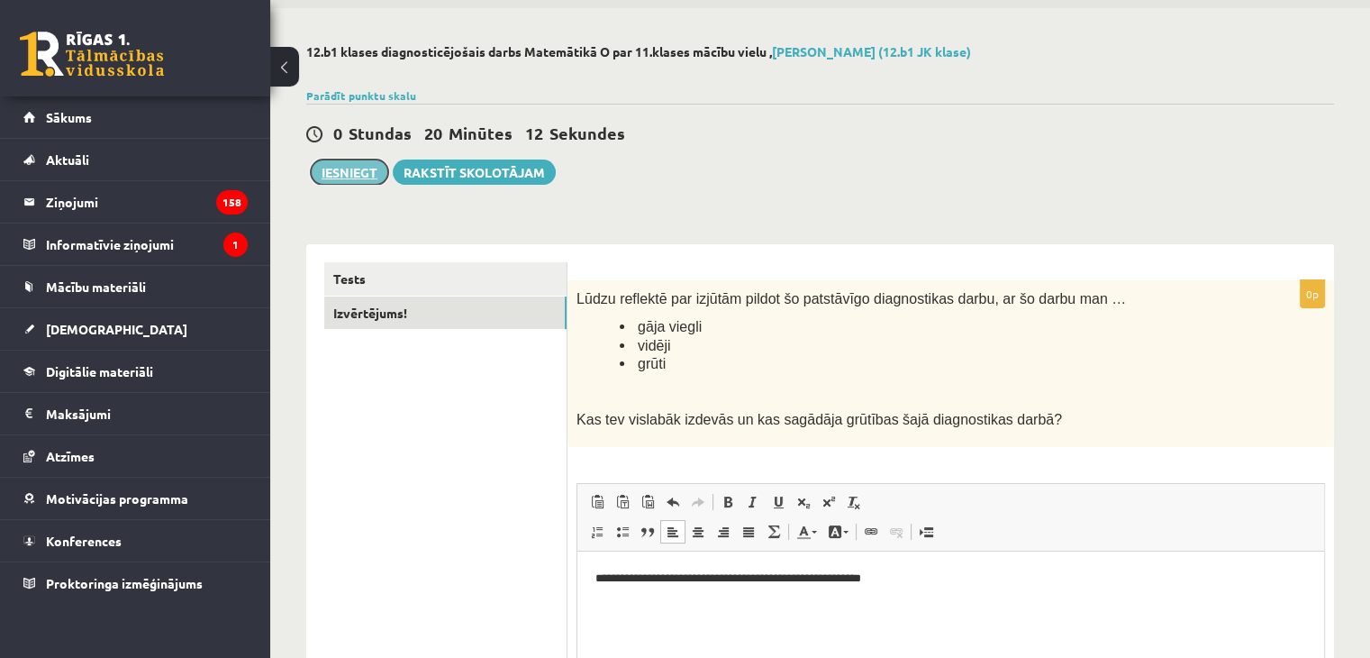
click at [360, 172] on button "Iesniegt" at bounding box center [349, 171] width 77 height 25
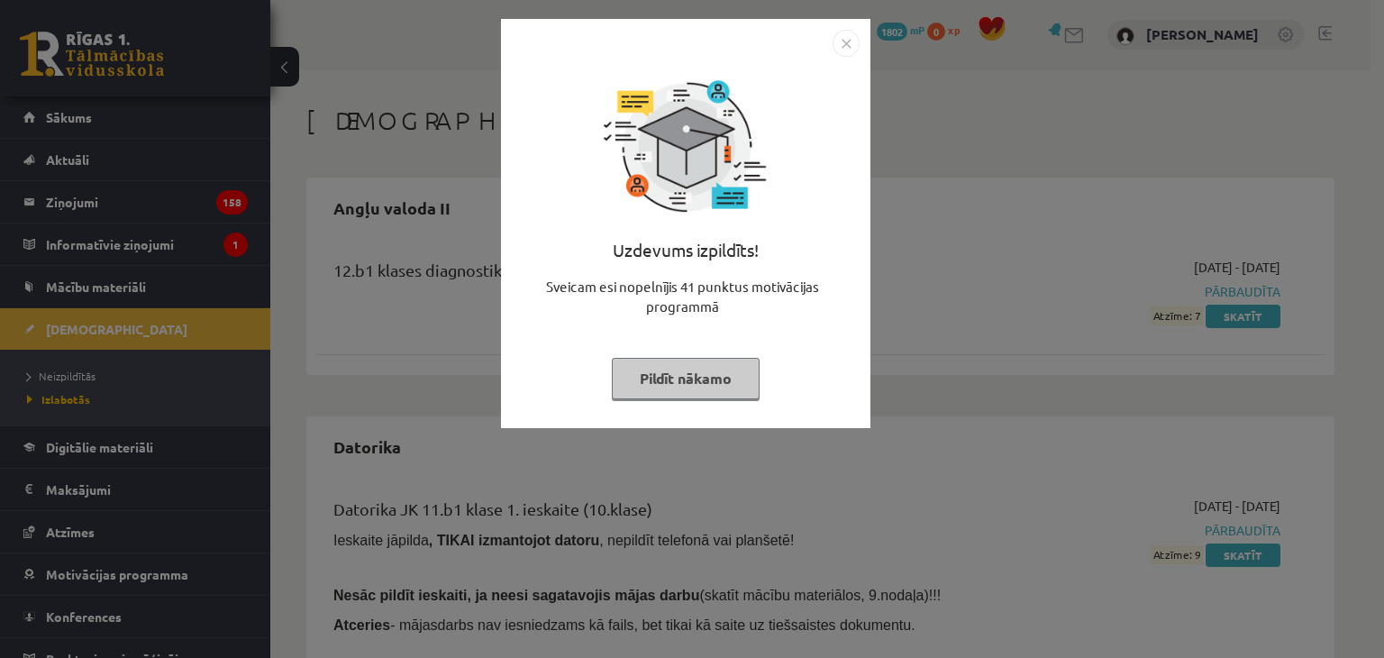
click at [704, 376] on button "Pildīt nākamo" at bounding box center [686, 378] width 148 height 41
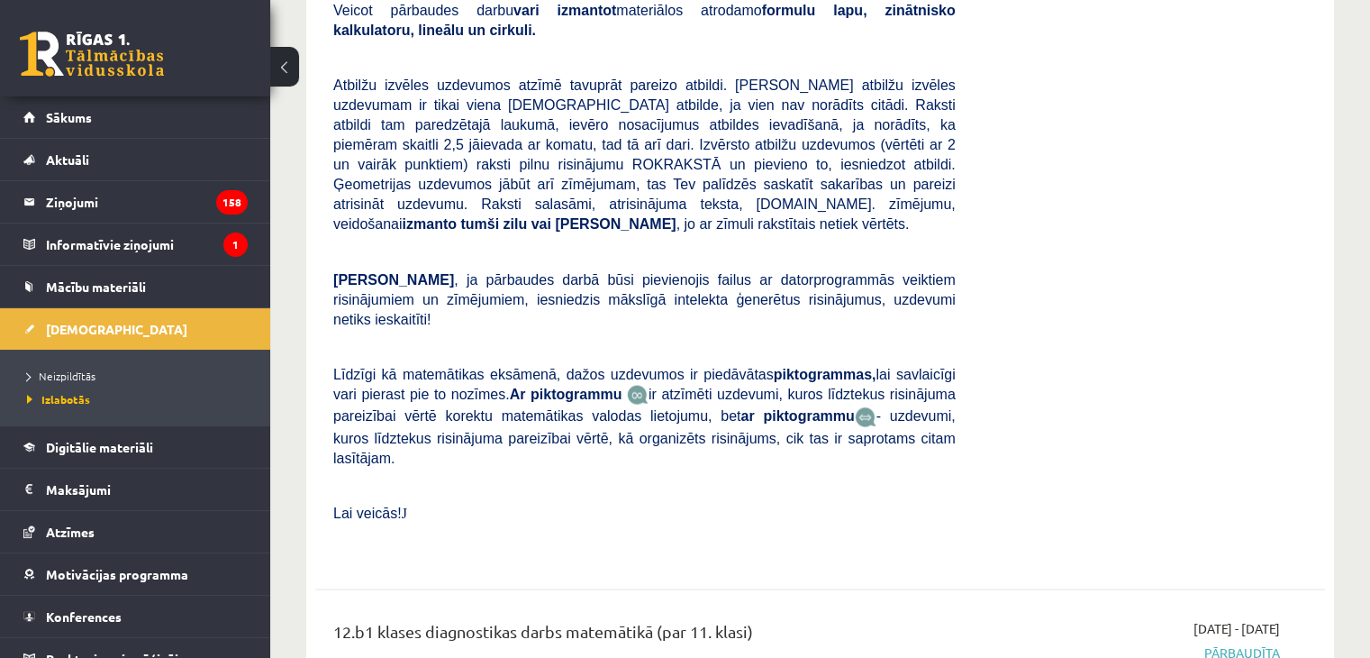
scroll to position [3662, 0]
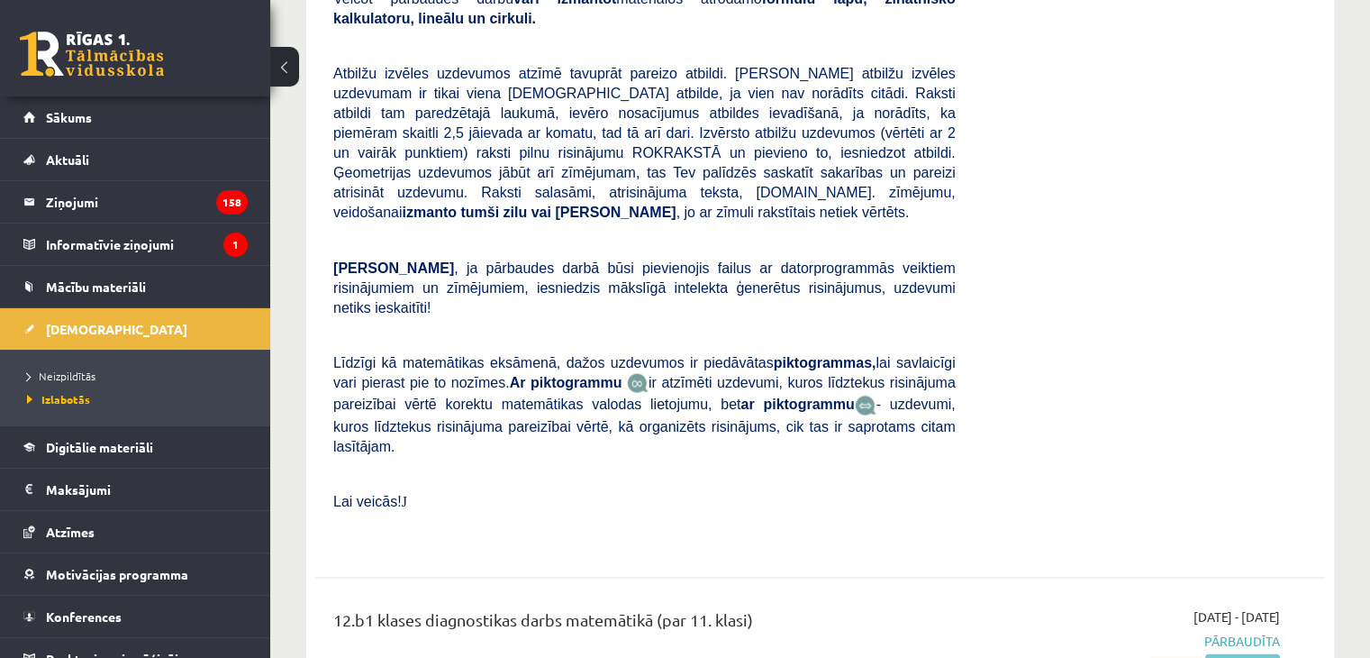
click at [1248, 654] on link "Skatīt" at bounding box center [1242, 665] width 75 height 23
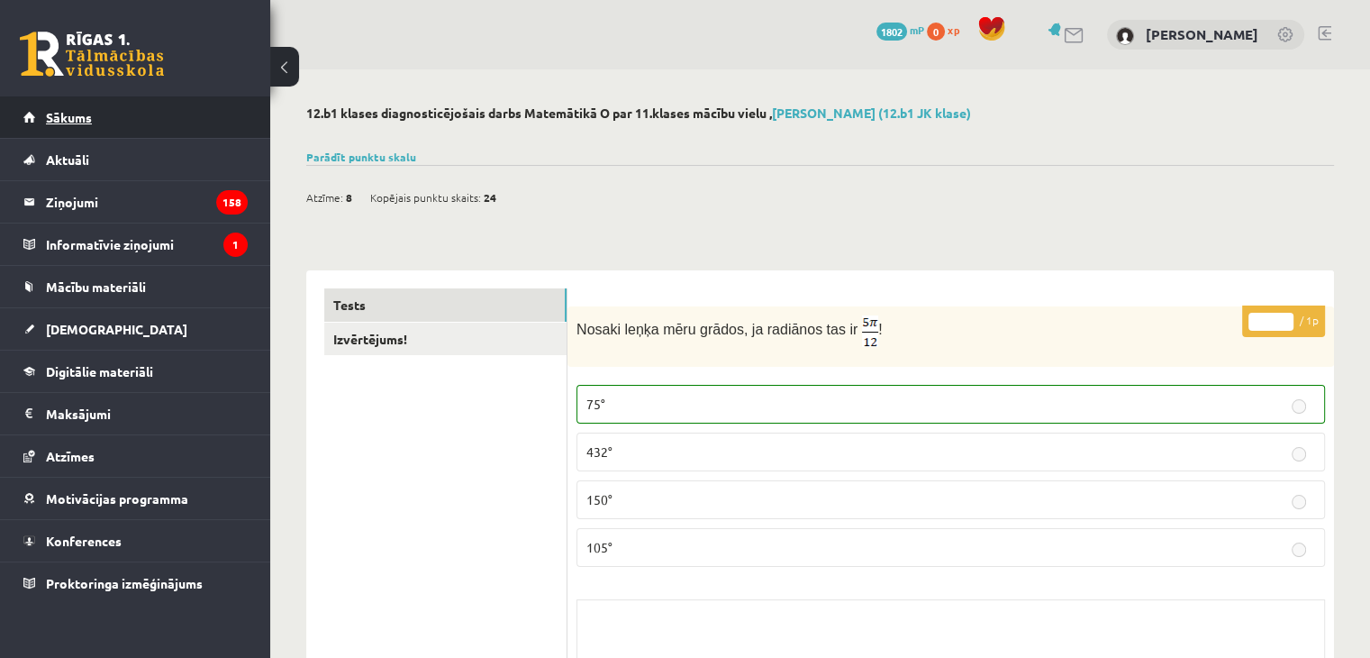
click at [184, 122] on link "Sākums" at bounding box center [135, 116] width 224 height 41
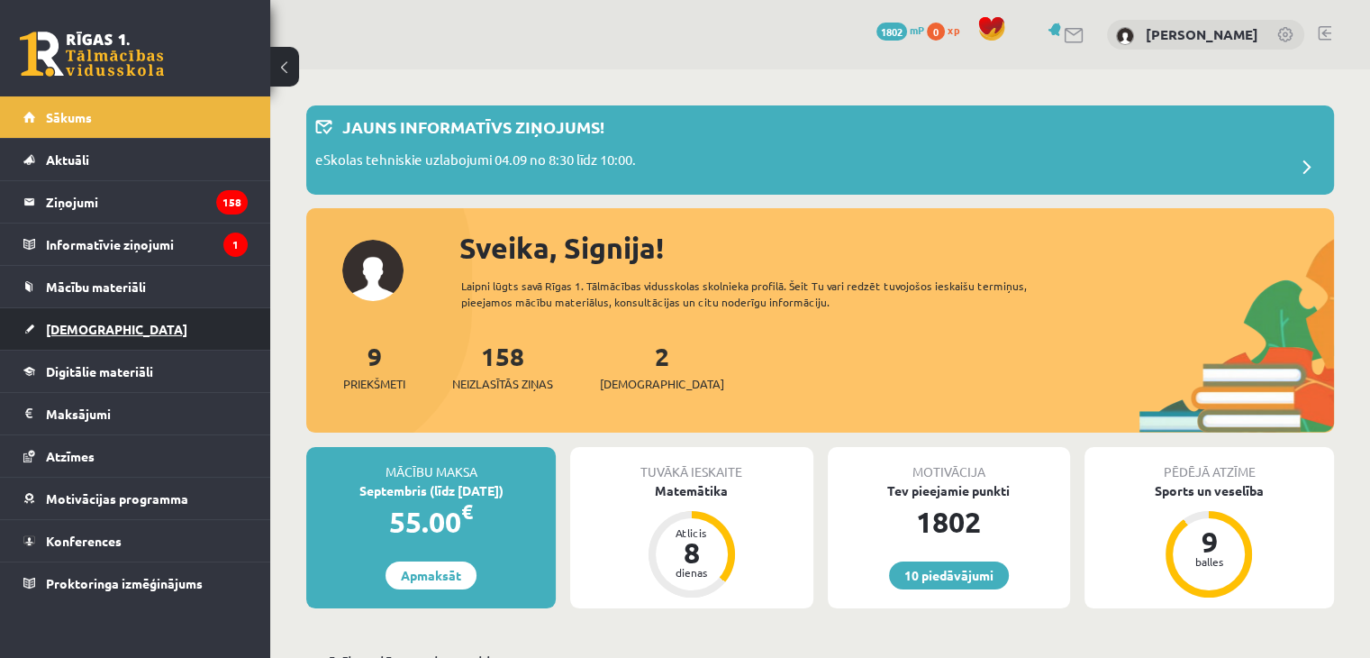
click at [105, 328] on link "[DEMOGRAPHIC_DATA]" at bounding box center [135, 328] width 224 height 41
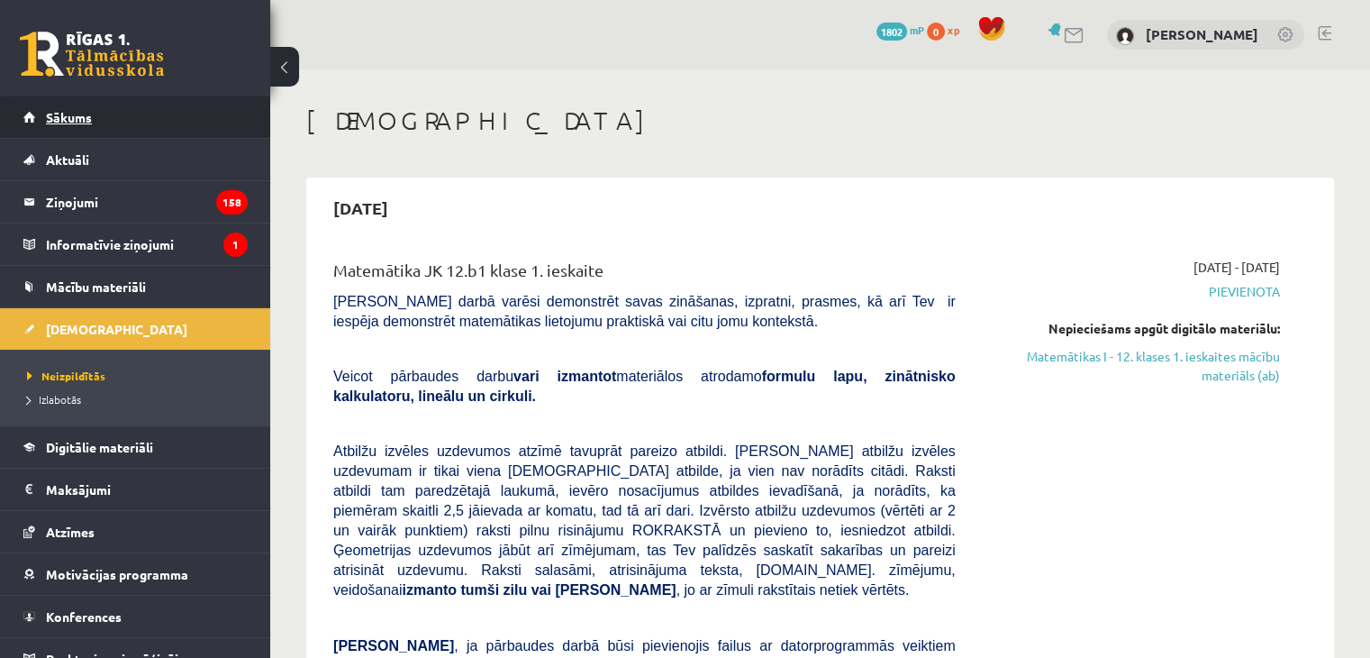
click at [168, 124] on link "Sākums" at bounding box center [135, 116] width 224 height 41
